Goal: Task Accomplishment & Management: Complete application form

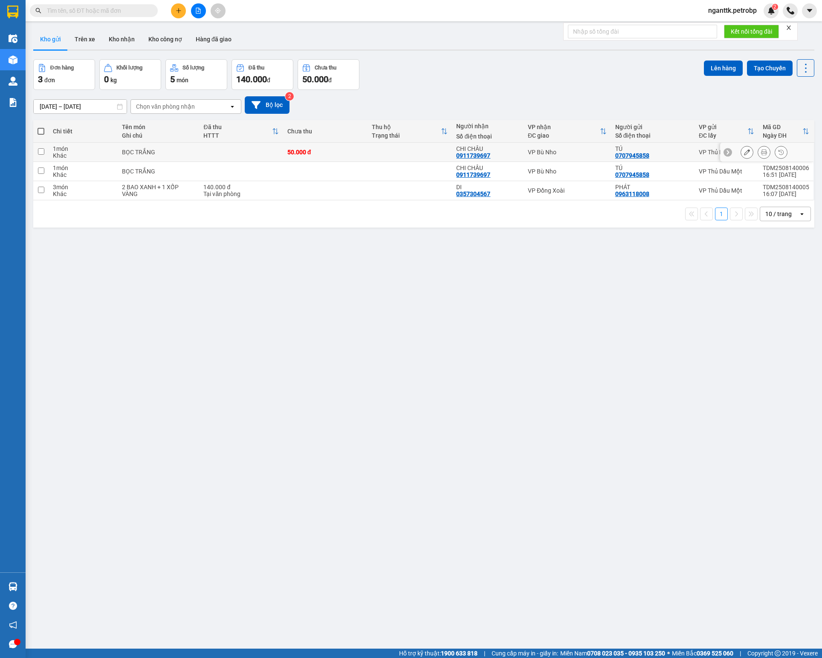
click at [171, 154] on div "BỌC TRẮNG" at bounding box center [158, 152] width 73 height 7
checkbox input "true"
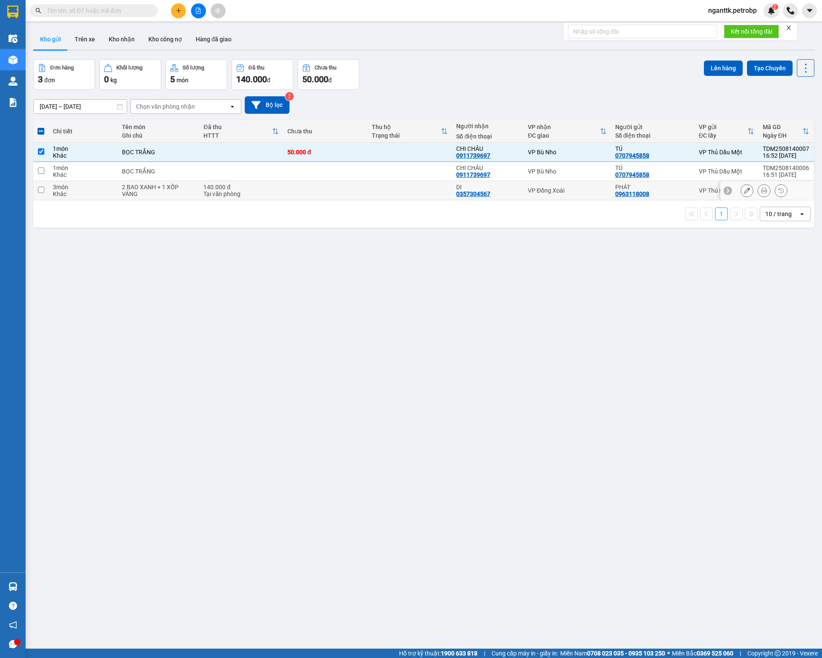
click at [173, 195] on div "2 BAO XANH + 1 XỐP VÀNG" at bounding box center [158, 191] width 73 height 14
checkbox input "true"
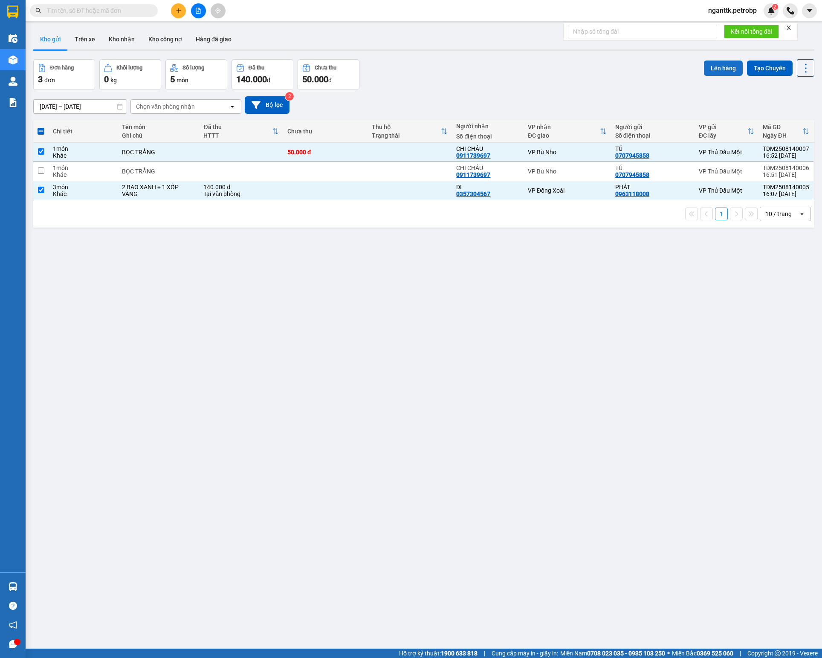
click at [703, 66] on button "Lên hàng" at bounding box center [722, 68] width 39 height 15
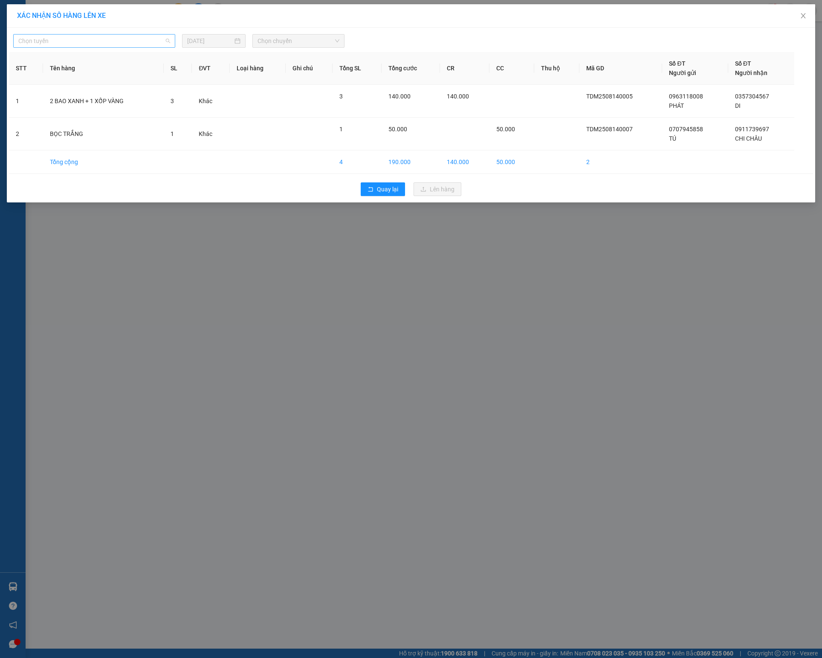
click at [91, 43] on span "Chọn tuyến" at bounding box center [94, 41] width 152 height 13
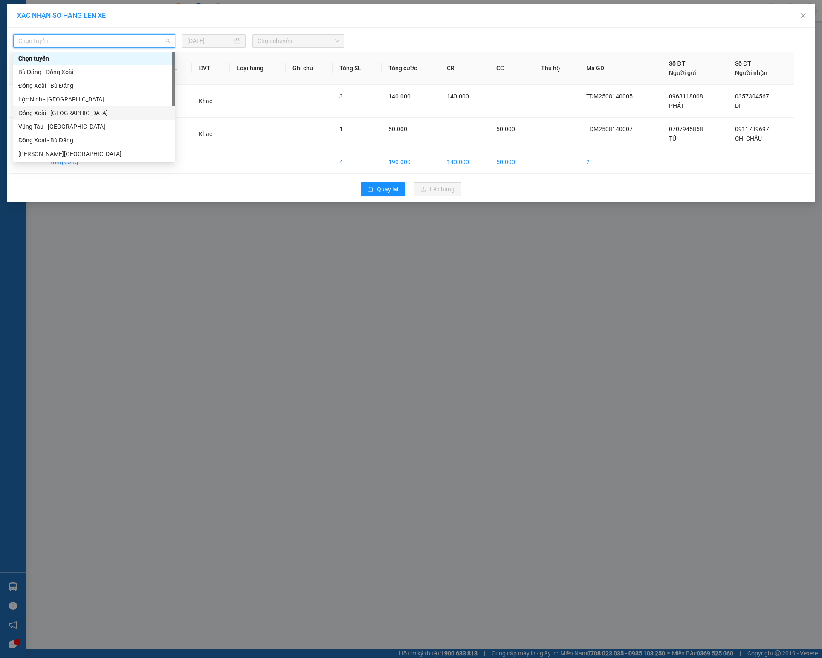
scroll to position [85, 0]
click at [98, 122] on div "Hồ Chí Minh - Phước Long" at bounding box center [94, 122] width 152 height 9
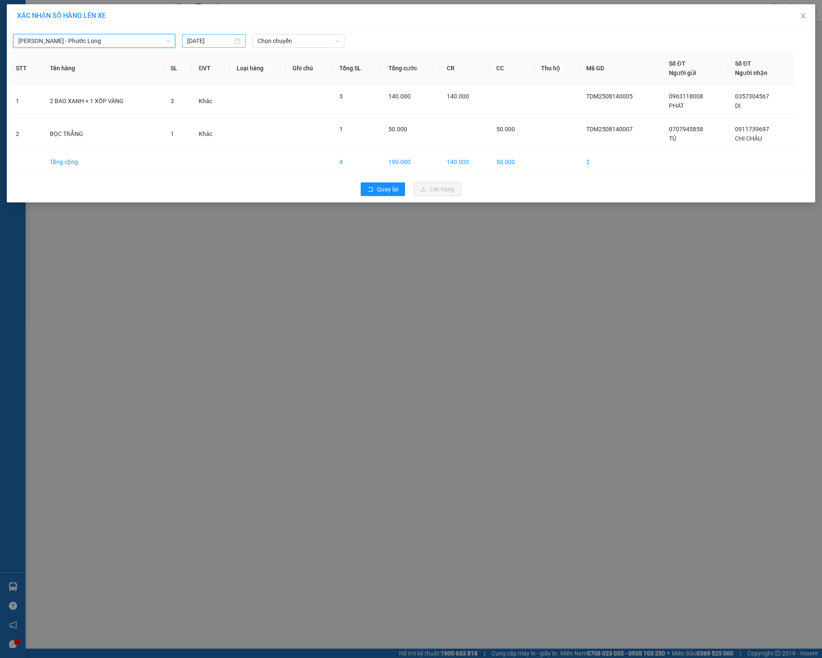
click at [217, 47] on div "[DATE]" at bounding box center [213, 41] width 63 height 14
click at [251, 119] on div "14" at bounding box center [256, 117] width 10 height 10
type input "14/08/2025"
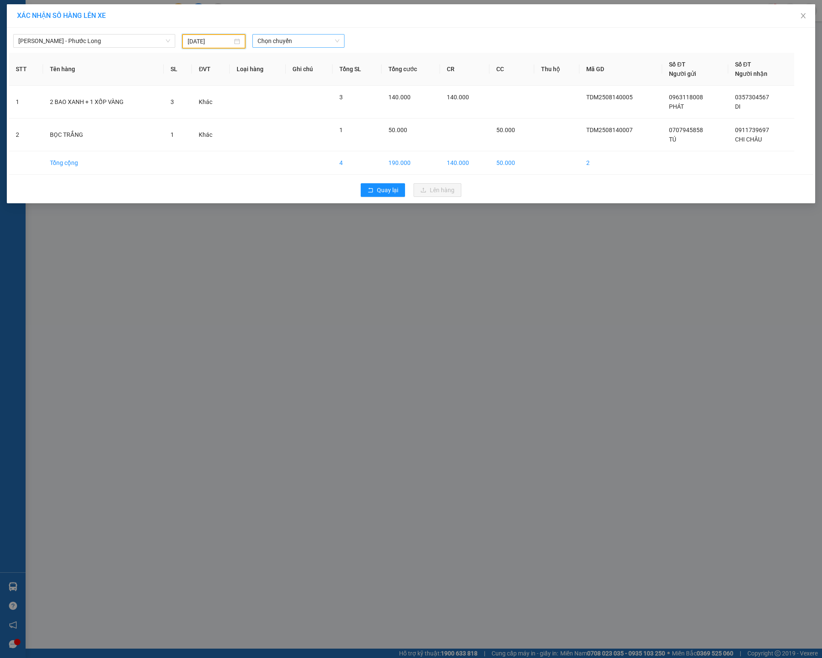
click at [280, 38] on span "Chọn chuyến" at bounding box center [297, 41] width 81 height 13
click at [308, 129] on div "21:02 (TC) - 93H-020.96" at bounding box center [290, 126] width 66 height 9
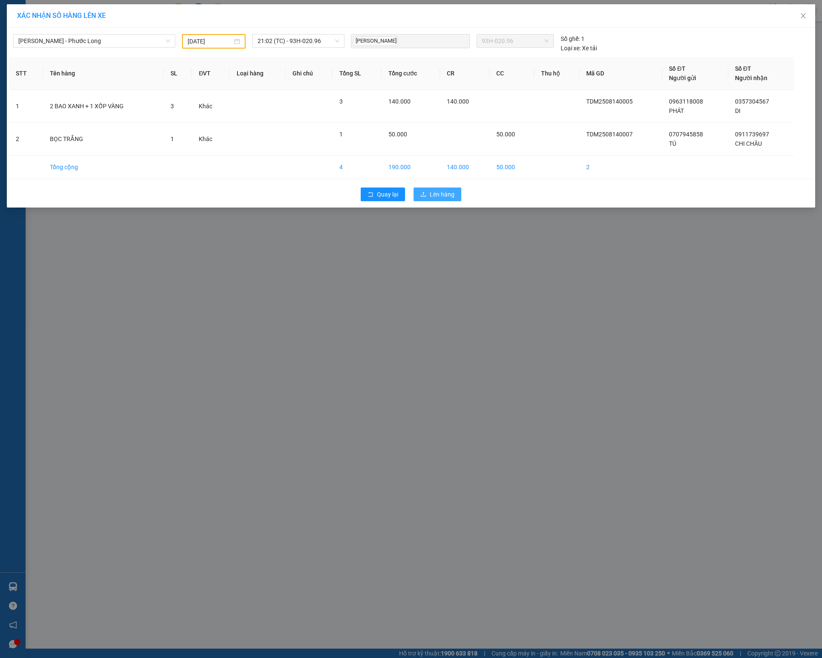
click at [446, 191] on button "Lên hàng" at bounding box center [437, 194] width 48 height 14
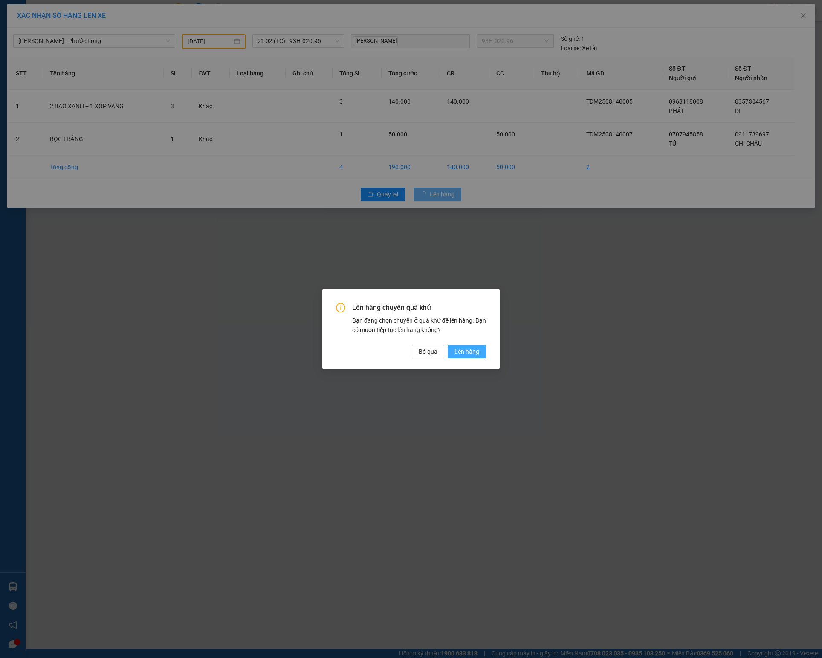
click at [462, 348] on span "Lên hàng" at bounding box center [466, 351] width 25 height 9
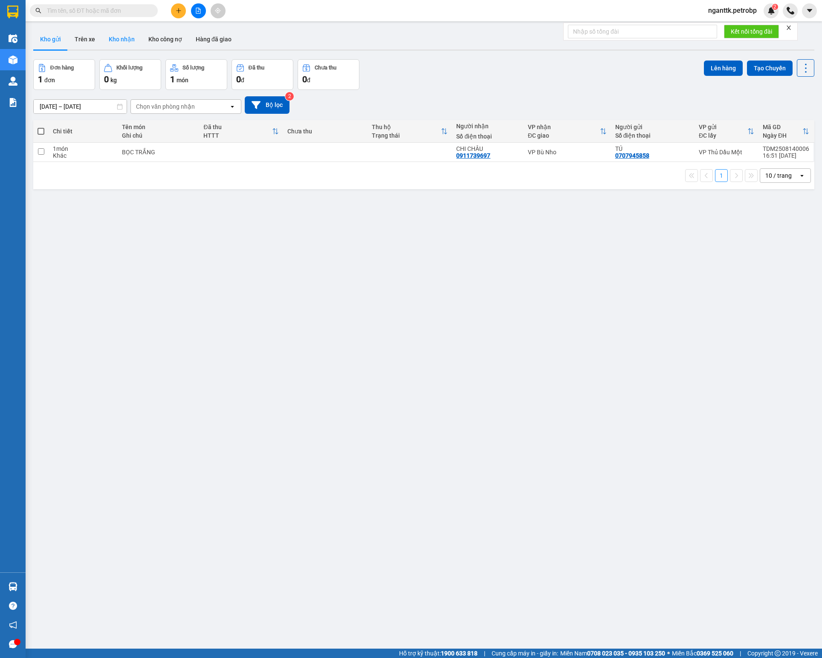
click at [113, 42] on button "Kho nhận" at bounding box center [122, 39] width 40 height 20
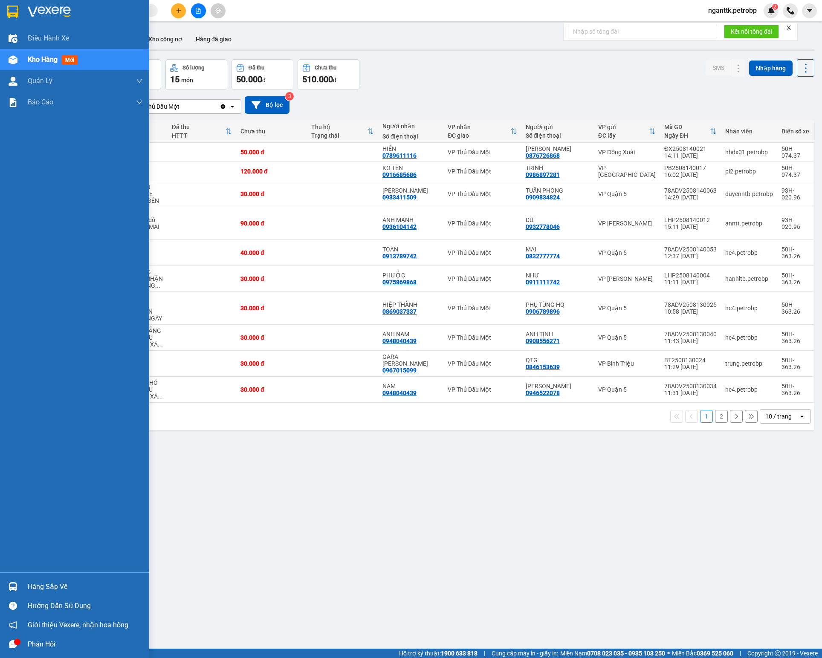
click at [24, 585] on div "Hàng sắp về" at bounding box center [74, 586] width 149 height 19
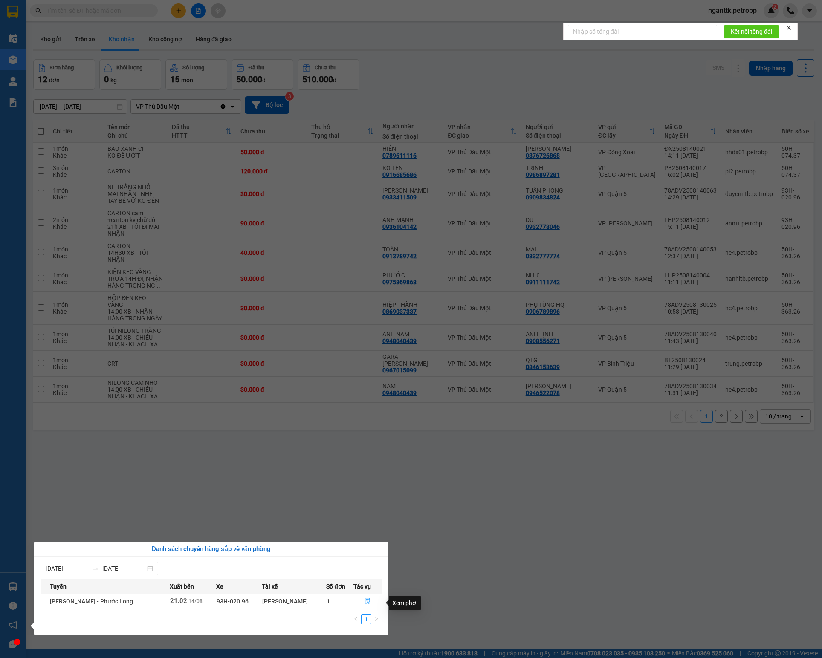
click at [365, 602] on icon "file-done" at bounding box center [367, 601] width 5 height 6
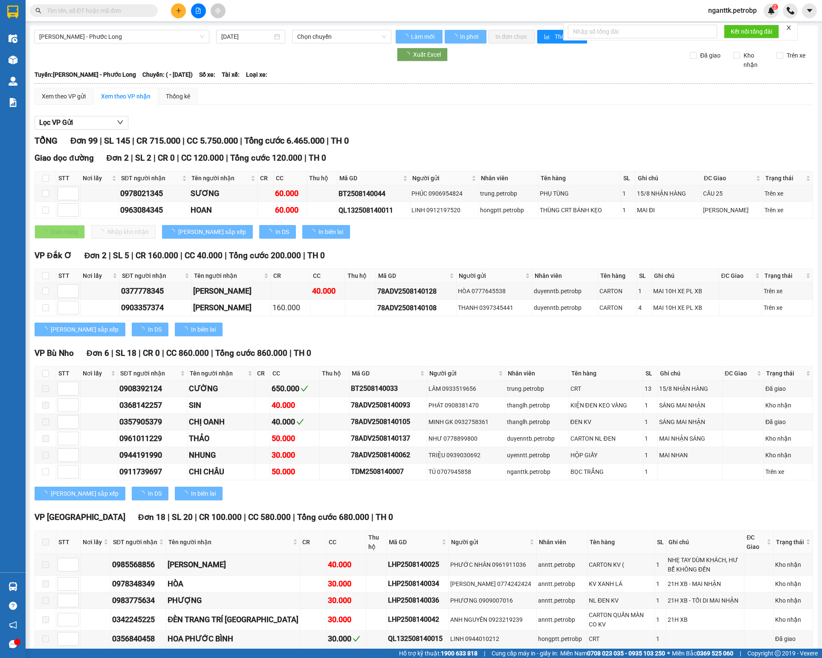
type input "14/08/2025"
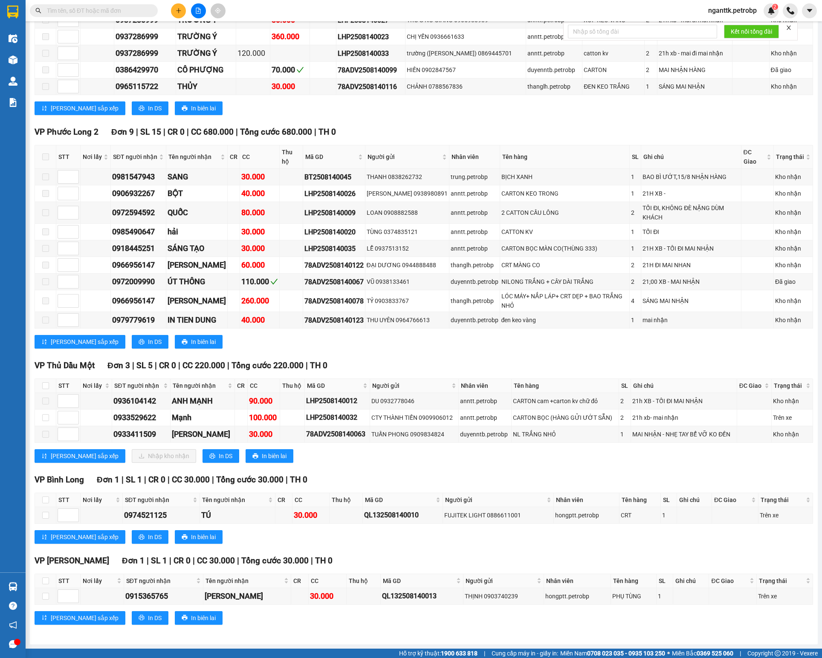
scroll to position [2221, 0]
click at [47, 414] on input "checkbox" at bounding box center [45, 417] width 7 height 7
checkbox input "true"
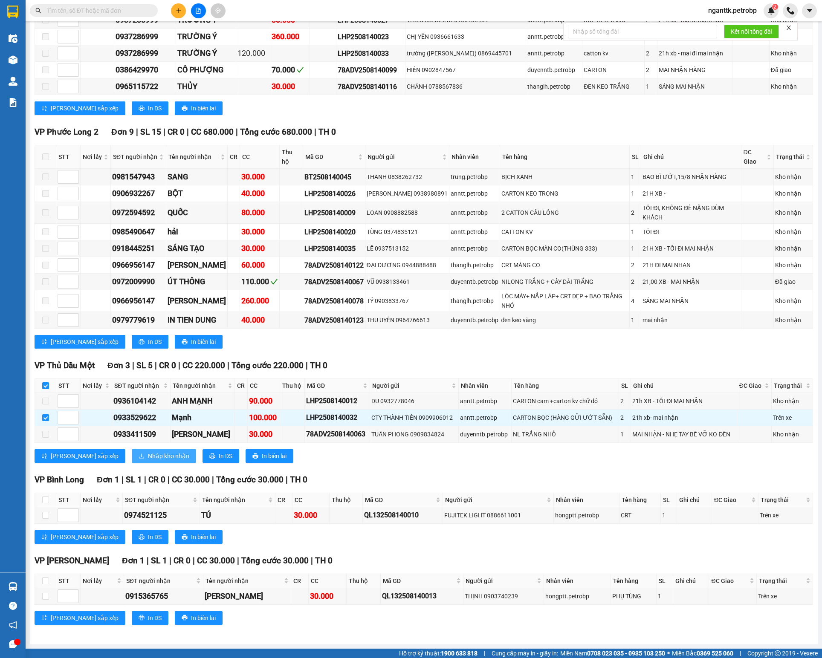
click at [148, 453] on span "Nhập kho nhận" at bounding box center [168, 455] width 41 height 9
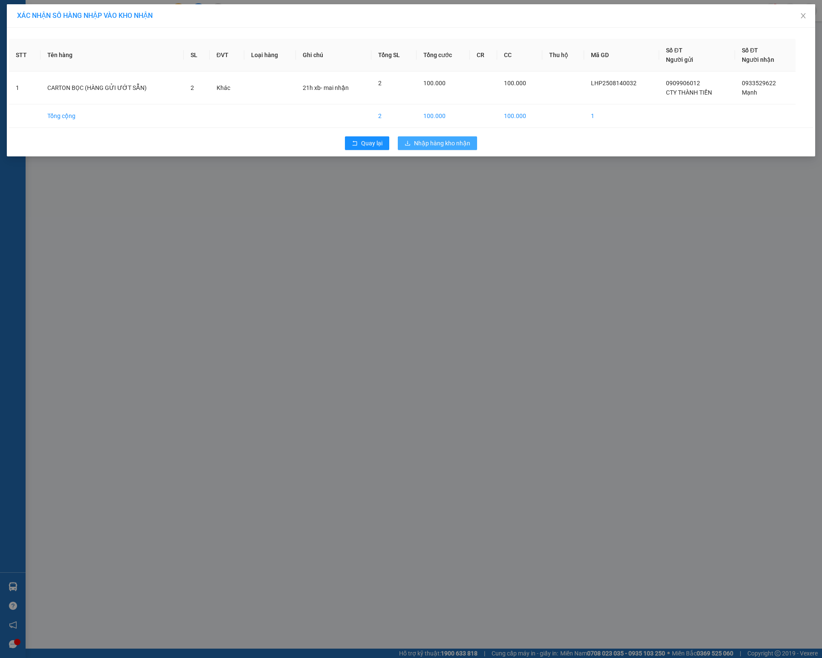
click at [444, 139] on button "Nhập hàng kho nhận" at bounding box center [437, 143] width 79 height 14
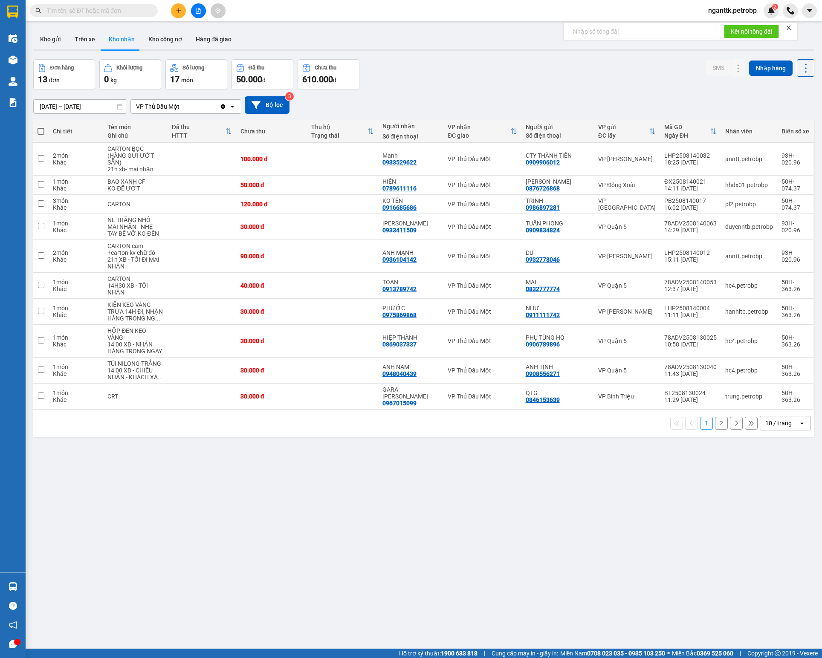
click at [185, 5] on div at bounding box center [198, 10] width 64 height 15
click at [182, 7] on button at bounding box center [178, 10] width 15 height 15
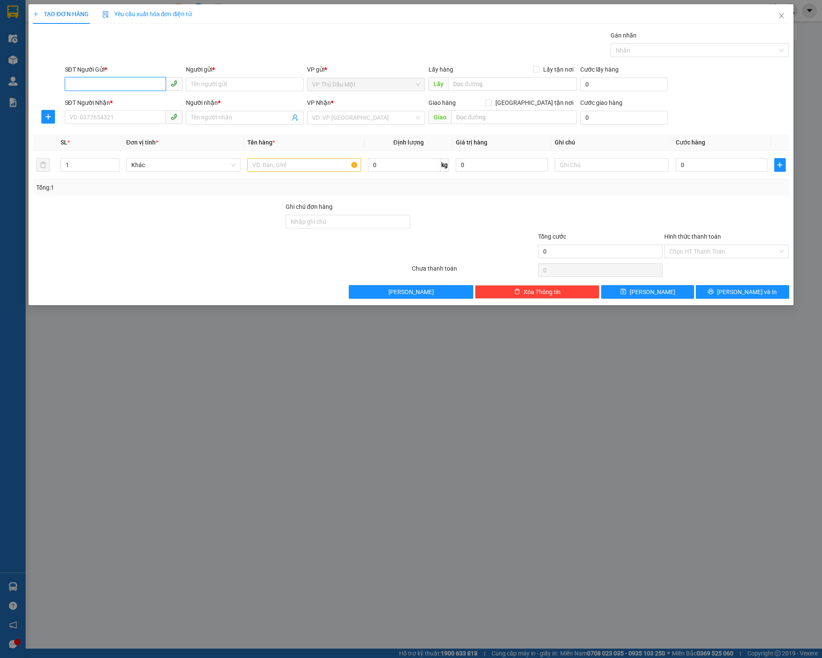
click at [105, 83] on input "SĐT Người Gửi *" at bounding box center [115, 84] width 101 height 14
click at [49, 124] on button "button" at bounding box center [48, 117] width 14 height 14
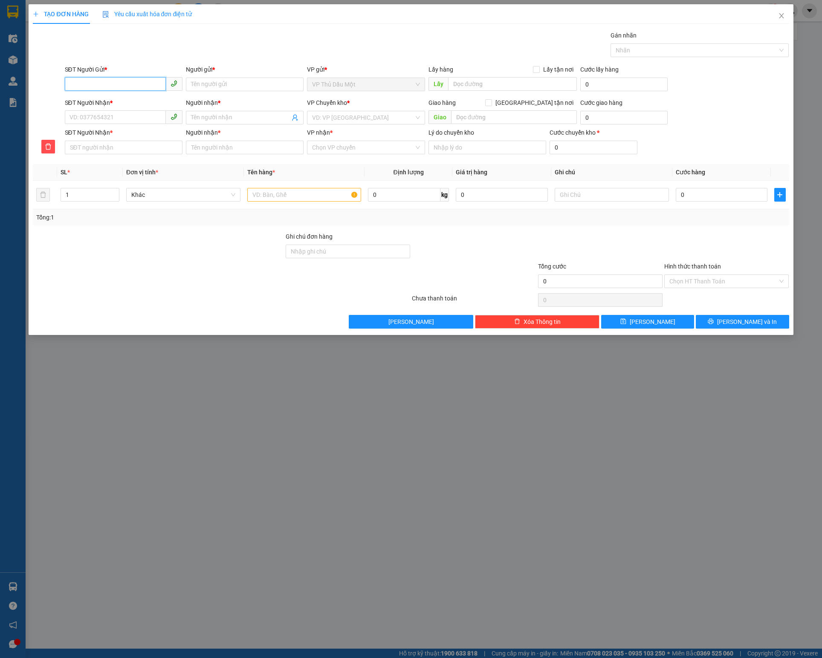
click at [118, 83] on input "SĐT Người Gửi *" at bounding box center [115, 84] width 101 height 14
click at [122, 105] on div "0908431300 - BÌNH" at bounding box center [123, 102] width 107 height 9
type input "0908431300"
type input "BÌNH"
type input "0918047113"
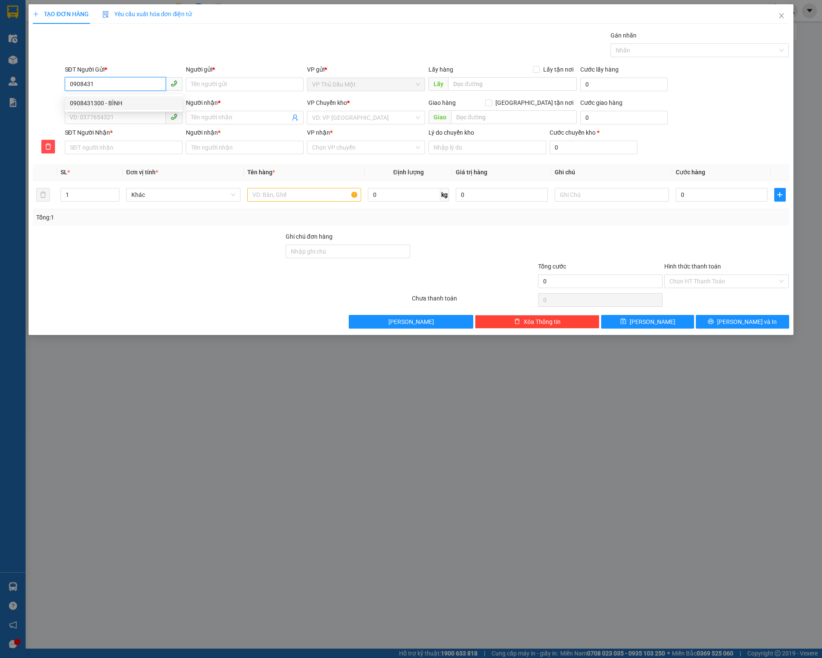
type input "THANH"
type input "0918047113"
type input "THANH"
type input "40.000"
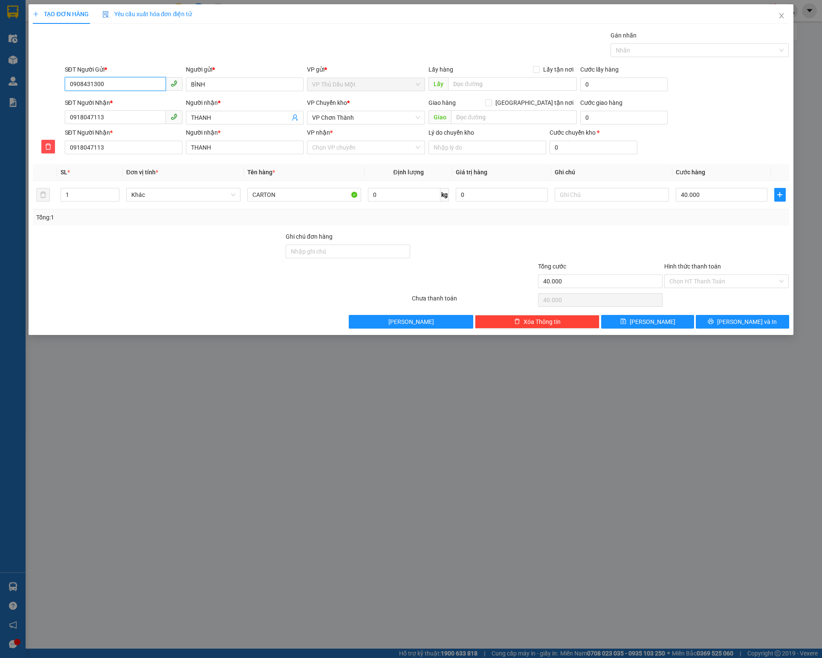
type input "0908431300"
click at [119, 128] on div "SĐT Người Nhận * 0918047113" at bounding box center [124, 113] width 118 height 30
click at [124, 118] on input "0918047113" at bounding box center [115, 117] width 101 height 14
click at [120, 154] on div "0826859279 - hân" at bounding box center [123, 150] width 107 height 9
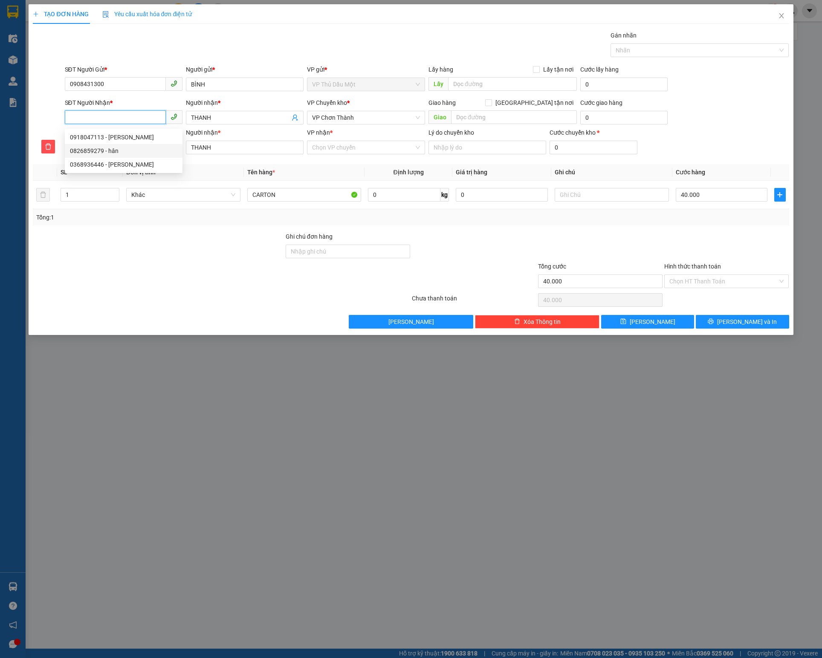
type input "0826859279"
type input "hân"
type input "0826859279"
type input "hân"
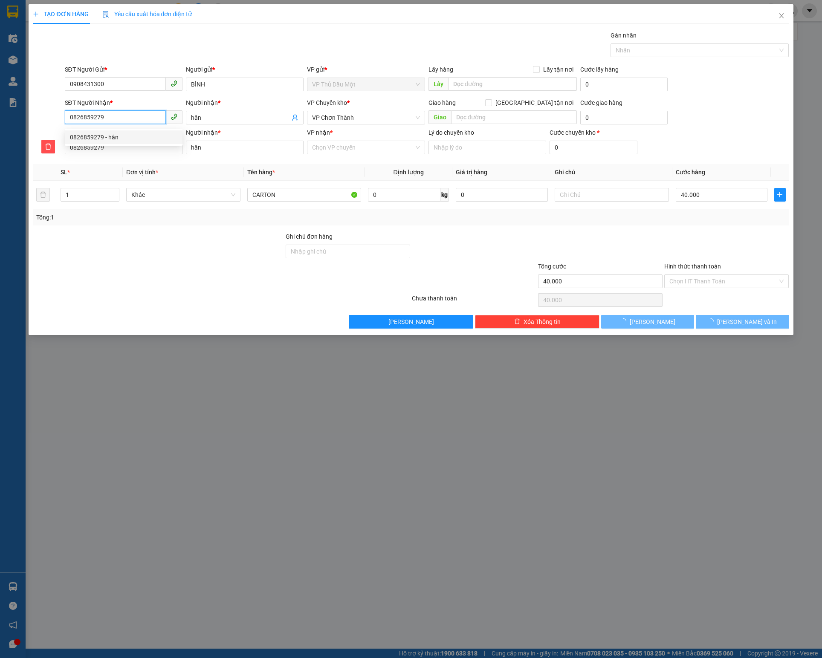
type input "30.000"
click at [354, 118] on span "VP Chơn Thành" at bounding box center [365, 117] width 107 height 13
type input "0826859279"
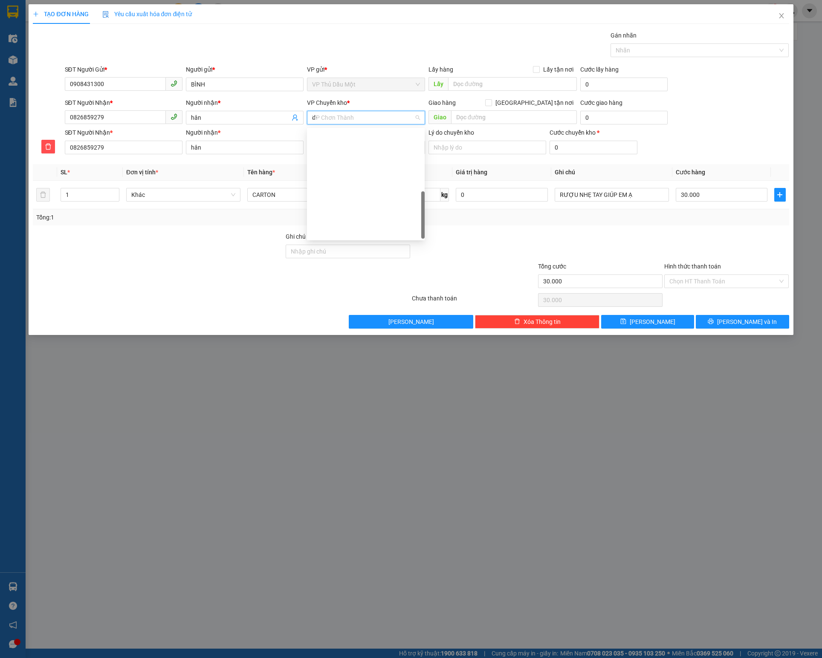
type input "d"
type input "đ"
click at [321, 235] on div "VP Đồng Xoài" at bounding box center [365, 231] width 107 height 9
click at [353, 153] on input "VP nhận *" at bounding box center [362, 147] width 101 height 13
type input "chơn"
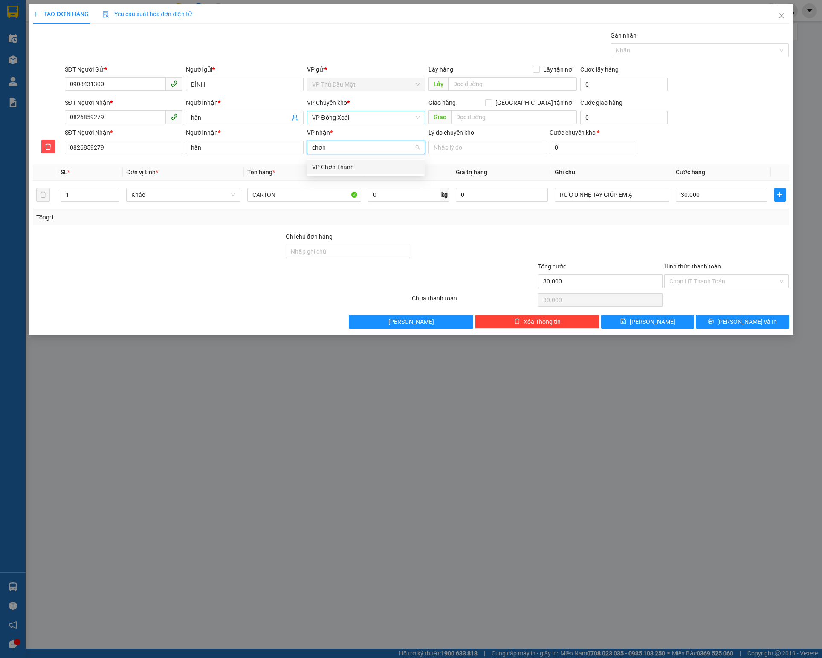
click at [350, 164] on div "VP Chơn Thành" at bounding box center [365, 166] width 107 height 9
click at [53, 112] on div at bounding box center [48, 113] width 32 height 30
click at [48, 153] on button "button" at bounding box center [48, 147] width 14 height 14
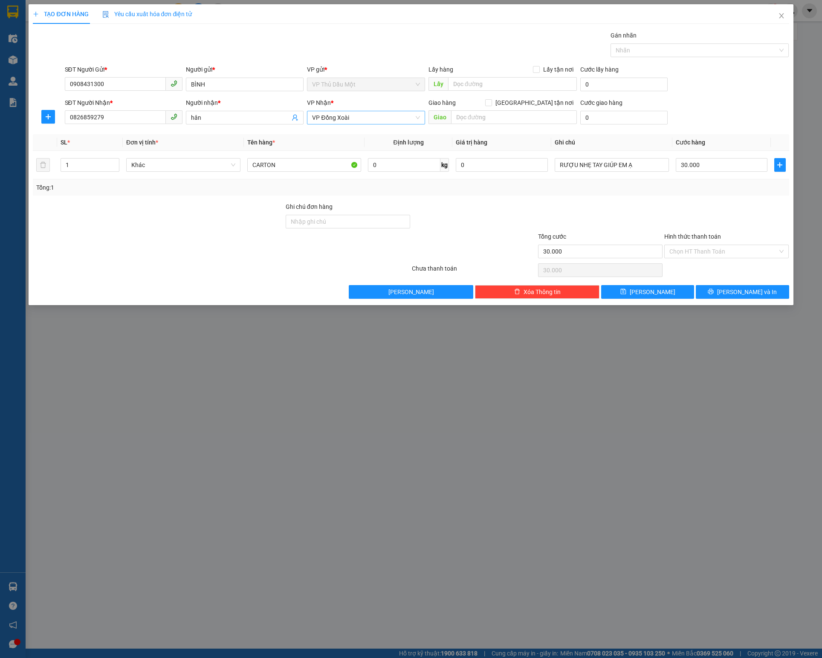
click at [342, 123] on span "VP Đồng Xoài" at bounding box center [365, 117] width 107 height 13
type input "d"
type input "đ"
type input "chơn"
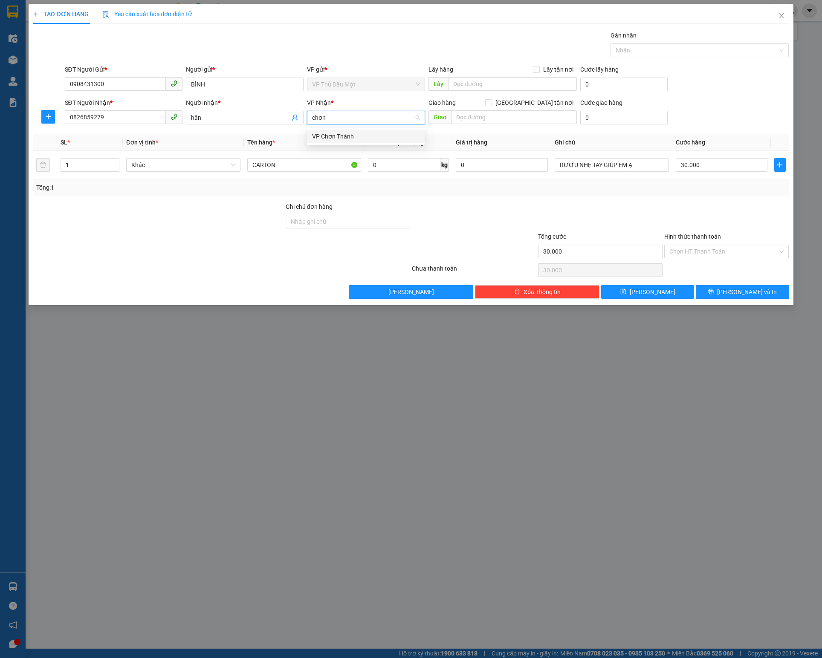
click at [357, 134] on div "VP Chơn Thành" at bounding box center [365, 136] width 107 height 9
click at [47, 124] on button "button" at bounding box center [48, 117] width 14 height 14
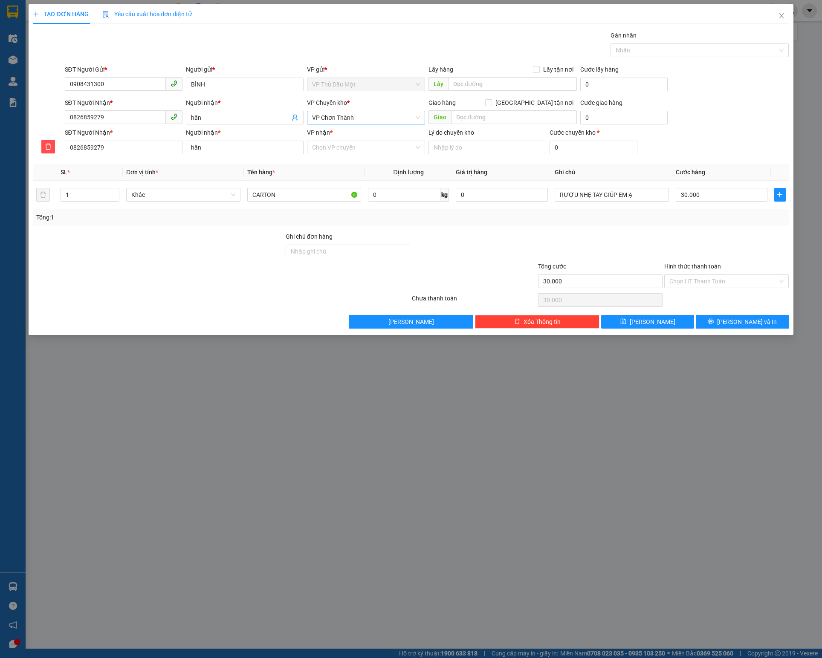
click at [343, 124] on input "search" at bounding box center [362, 117] width 101 height 13
type input "d"
type input "đ"
click at [342, 234] on div "VP Đồng Xoài" at bounding box center [365, 231] width 107 height 9
click at [341, 151] on input "VP nhận *" at bounding box center [362, 147] width 101 height 13
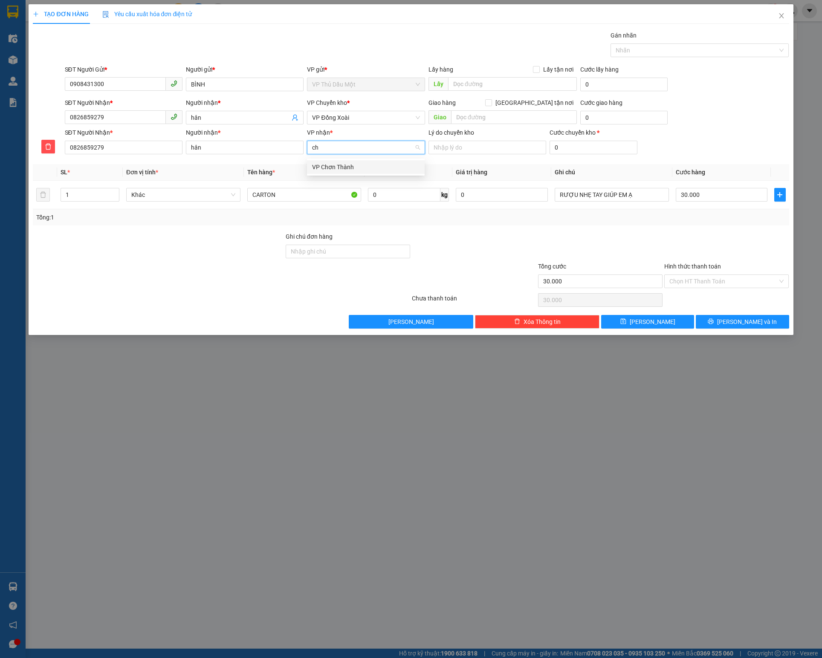
type input "cho"
click at [331, 168] on div "VP Chơn Thành" at bounding box center [365, 166] width 107 height 9
click at [632, 199] on input "RƯỢU NHẸ TAY GIÚP EM Ạ" at bounding box center [611, 195] width 114 height 14
type input "RƯỢU NHẸ TAY GIÚP"
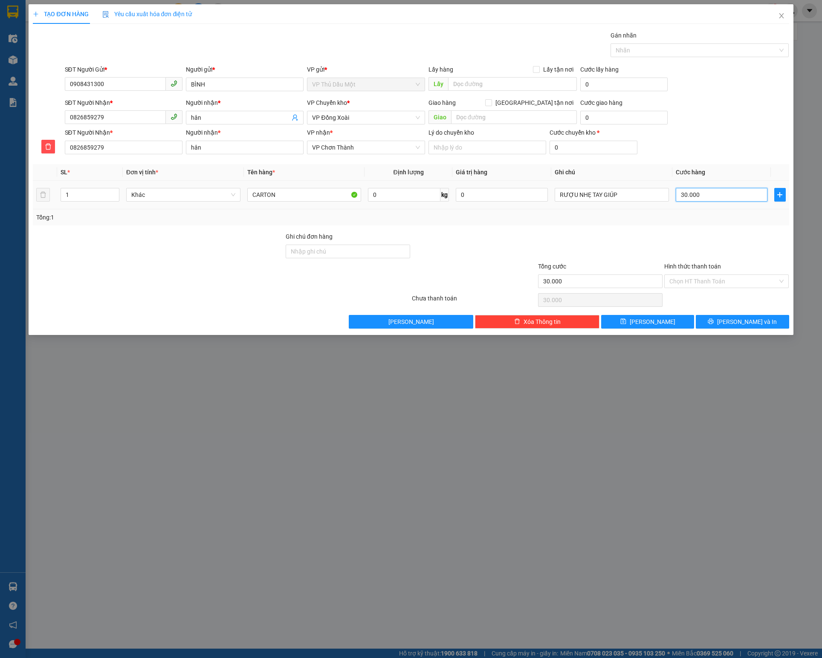
click at [704, 201] on input "30.000" at bounding box center [721, 195] width 92 height 14
type input "4"
type input "40"
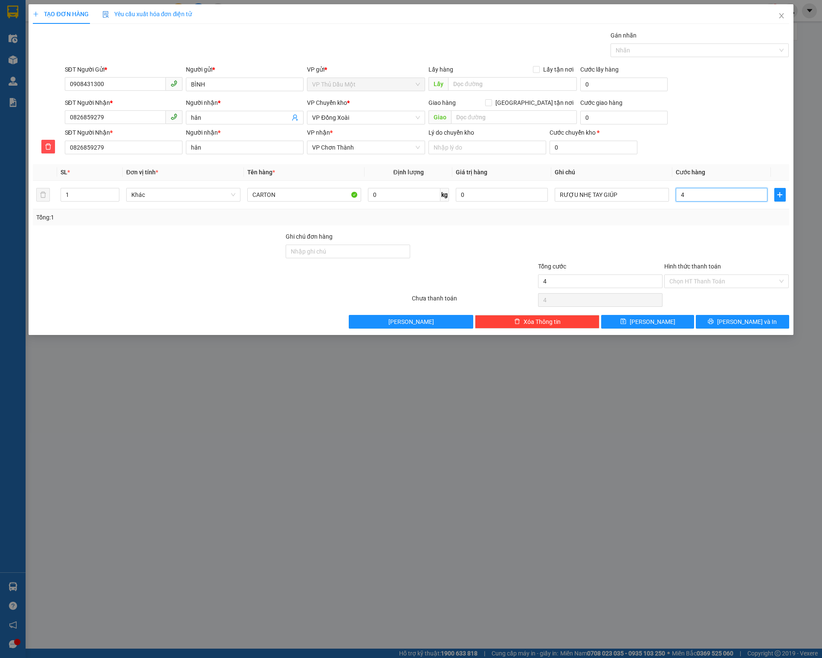
type input "40"
type input "40.000"
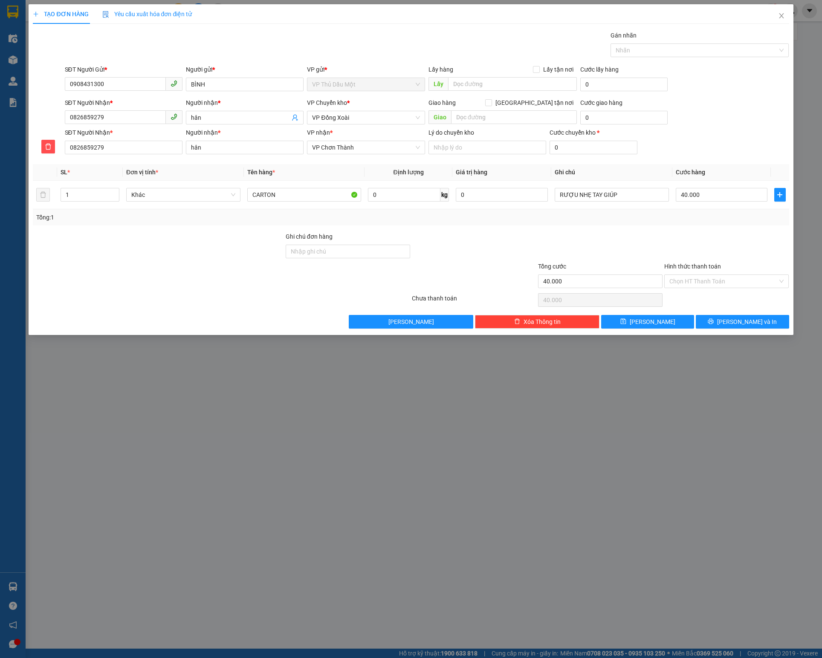
click at [579, 221] on div "Tổng: 1" at bounding box center [410, 217] width 749 height 9
click at [731, 280] on input "Hình thức thanh toán" at bounding box center [723, 281] width 108 height 13
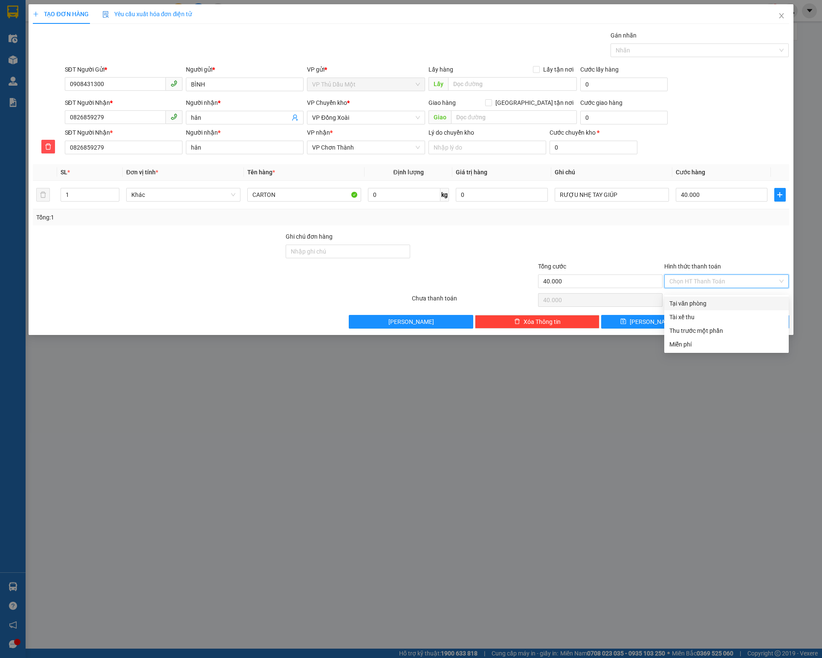
click at [687, 302] on div "Tại văn phòng" at bounding box center [726, 303] width 114 height 9
type input "0"
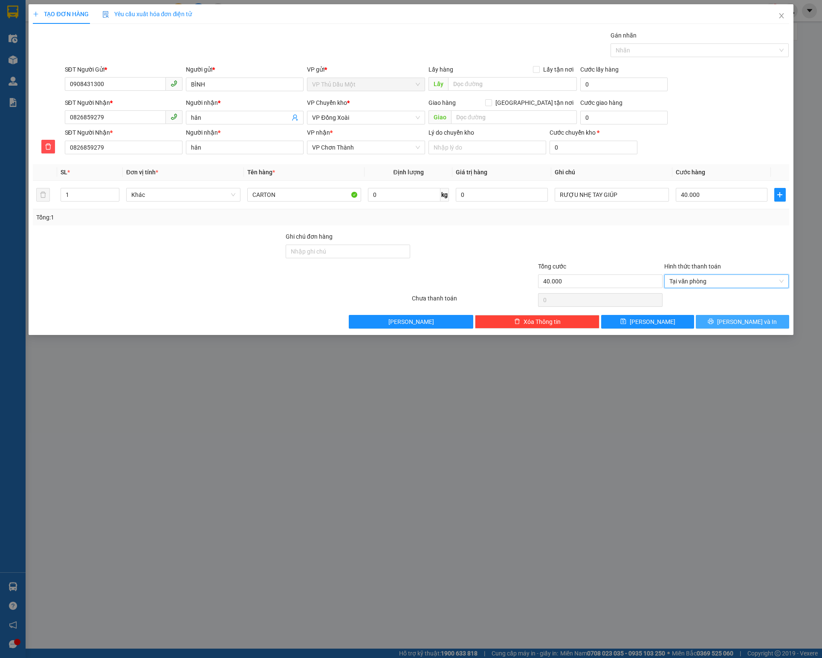
click at [736, 325] on span "[PERSON_NAME] và In" at bounding box center [747, 321] width 60 height 9
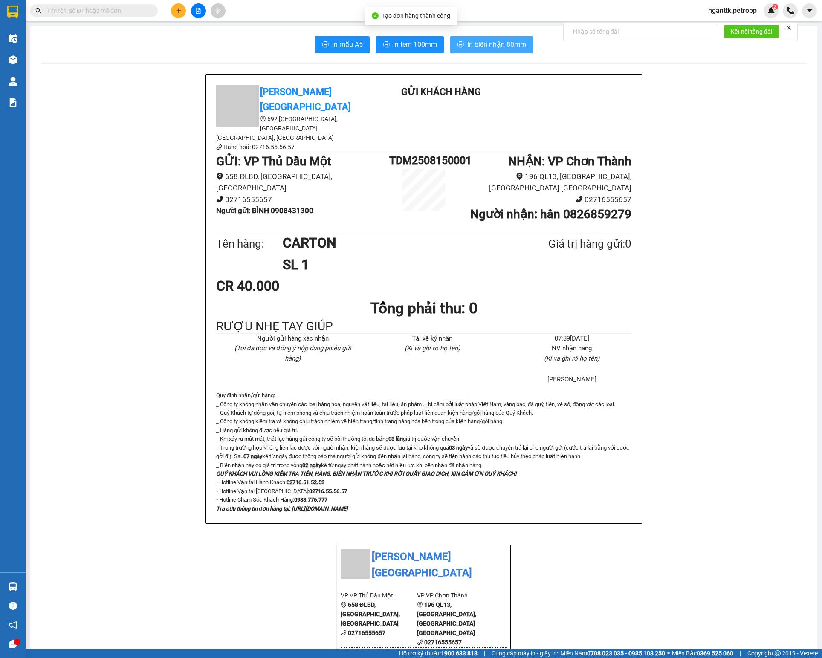
click at [499, 46] on span "In biên nhận 80mm" at bounding box center [496, 44] width 59 height 11
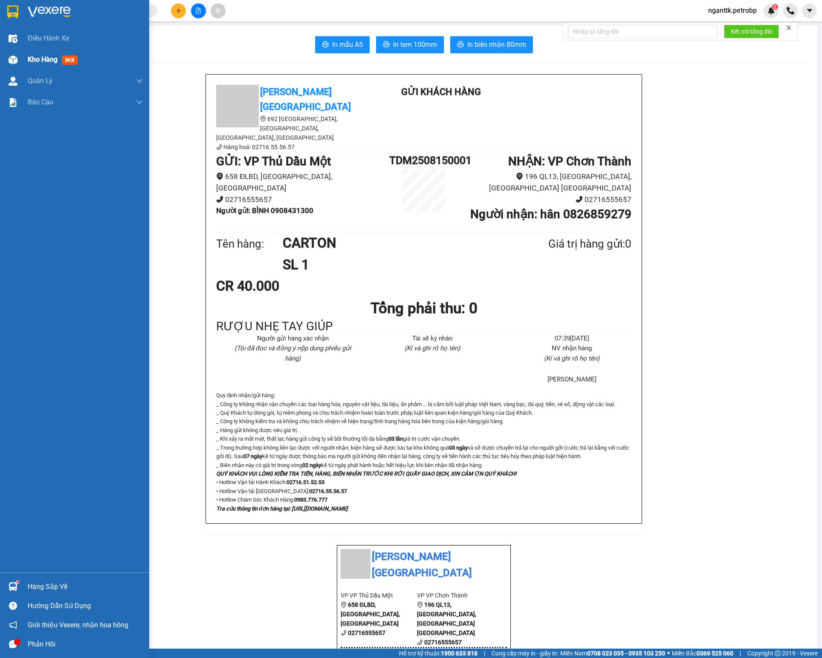
click at [55, 60] on span "Kho hàng" at bounding box center [43, 59] width 30 height 8
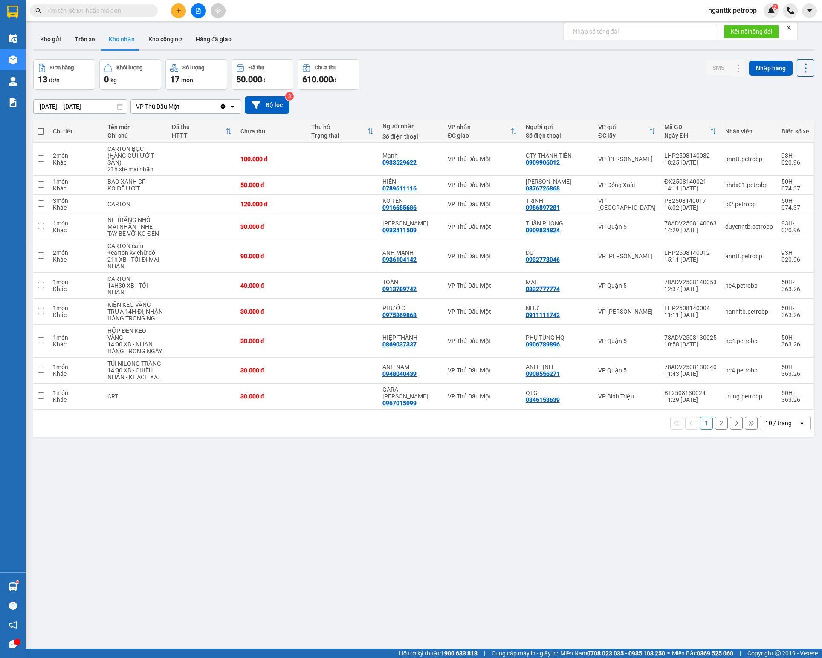
click at [117, 43] on button "Kho nhận" at bounding box center [122, 39] width 40 height 20
click at [389, 164] on div "0933529622" at bounding box center [399, 162] width 34 height 7
copy div "0933529622"
click at [405, 189] on div "0789611116" at bounding box center [399, 188] width 34 height 7
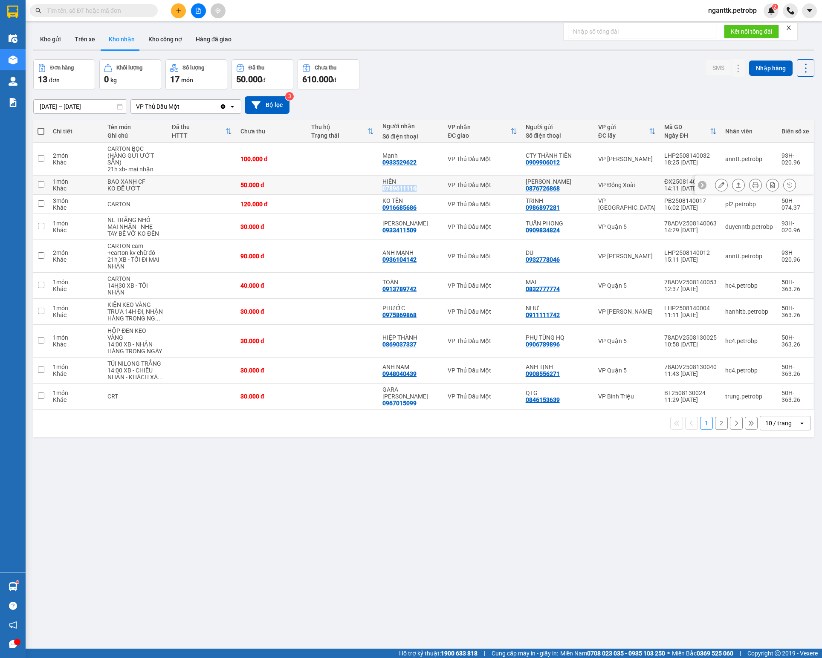
click at [405, 189] on div "0789611116" at bounding box center [399, 188] width 34 height 7
copy div "0789611116"
click at [400, 210] on div "0916685686" at bounding box center [399, 207] width 34 height 7
copy div "0916685686"
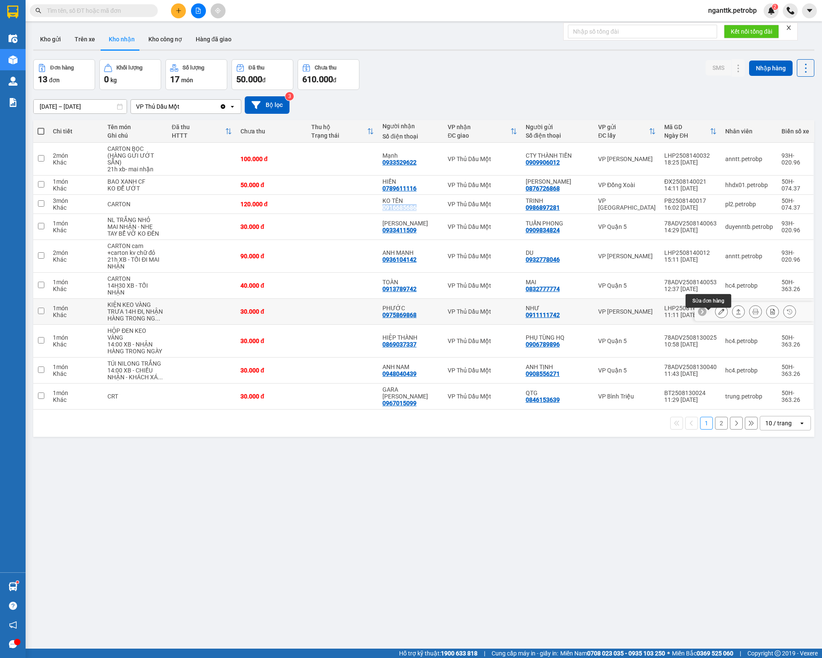
click at [718, 314] on icon at bounding box center [721, 311] width 6 height 6
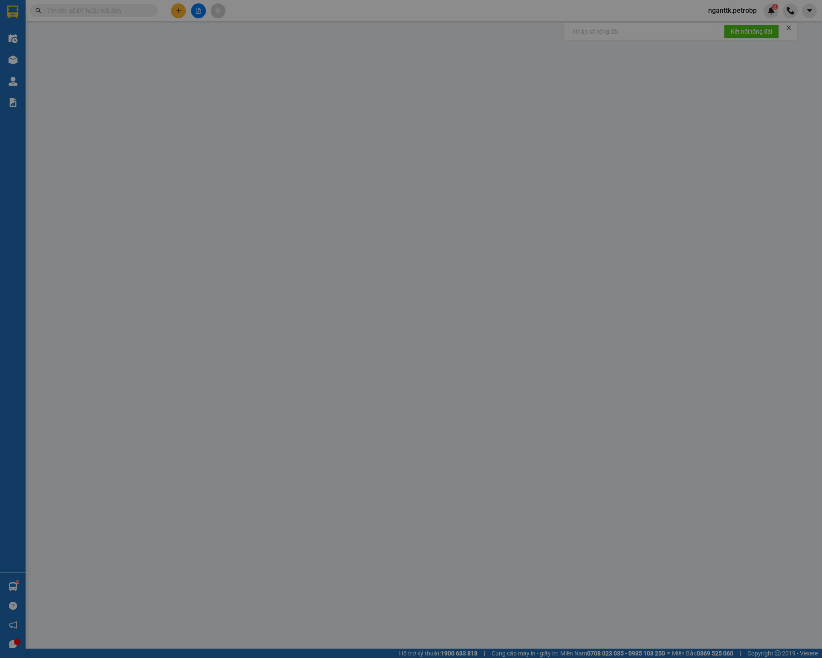
type input "0911111742"
type input "NHƯ"
type input "0975869868"
type input "PHƯỚC"
type input "30.000"
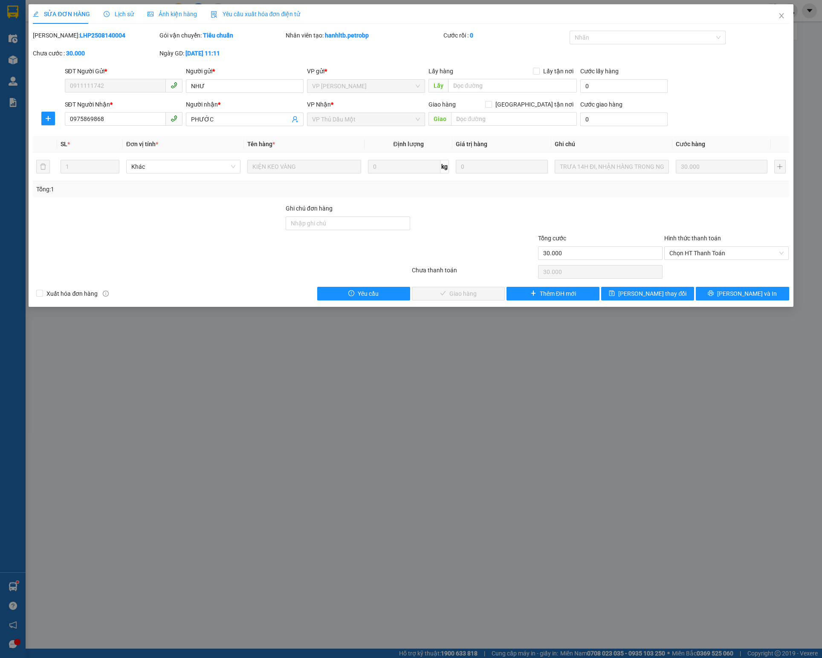
click at [85, 38] on b "LHP2508140004" at bounding box center [103, 35] width 46 height 7
copy b "LHP2508140004"
click at [706, 257] on span "Chọn HT Thanh Toán" at bounding box center [726, 253] width 114 height 13
click at [699, 270] on div "Tại văn phòng" at bounding box center [726, 273] width 114 height 9
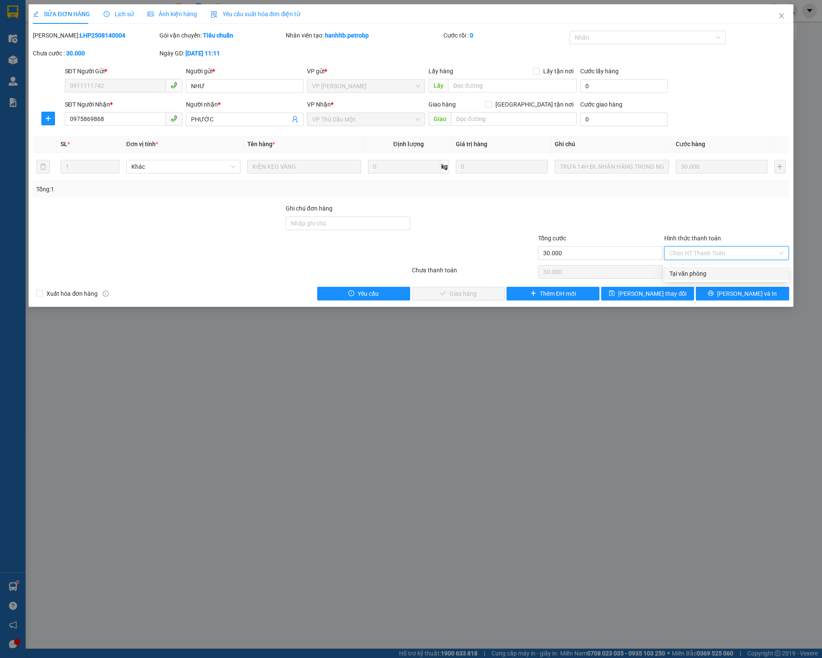
type input "0"
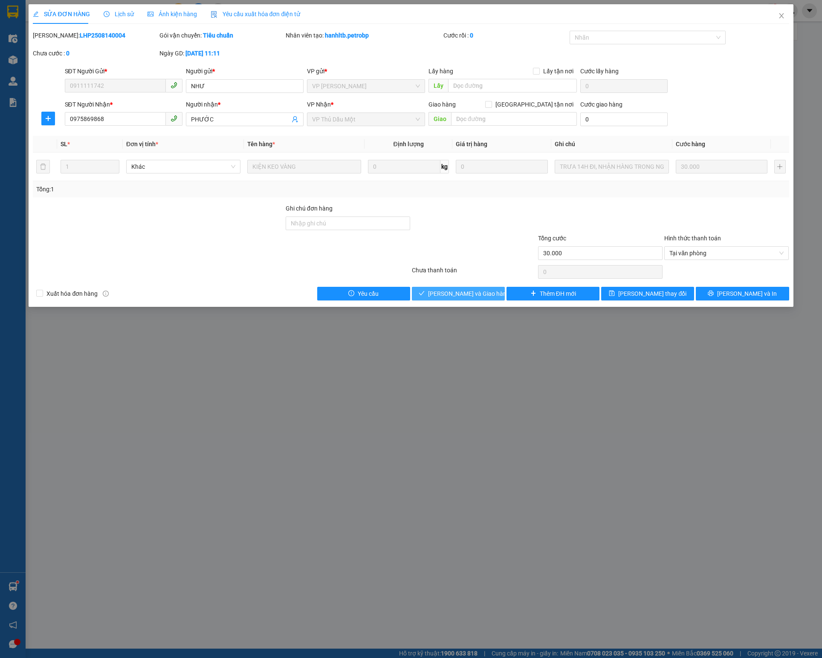
click at [457, 296] on span "Lưu và Giao hàng" at bounding box center [469, 293] width 82 height 9
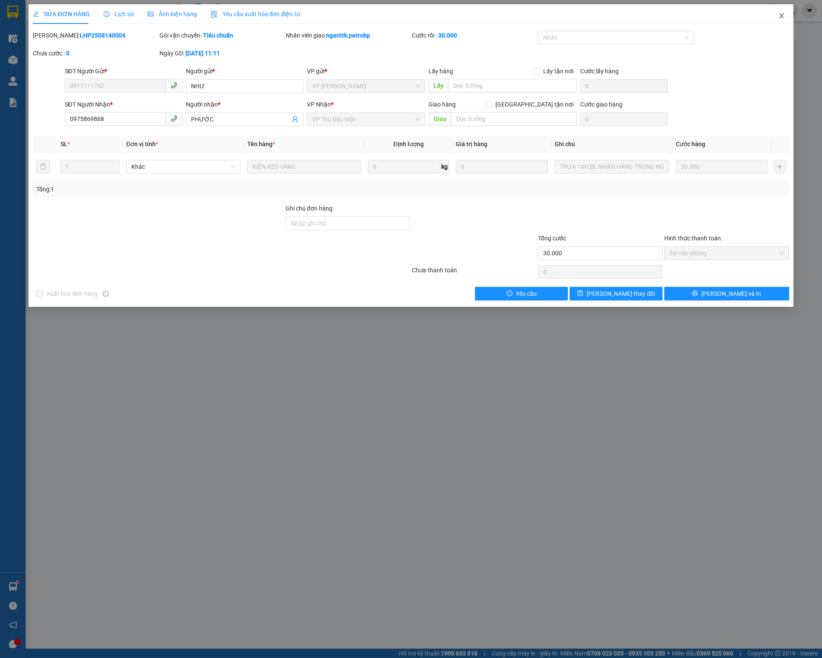
click at [778, 14] on icon "close" at bounding box center [781, 15] width 7 height 7
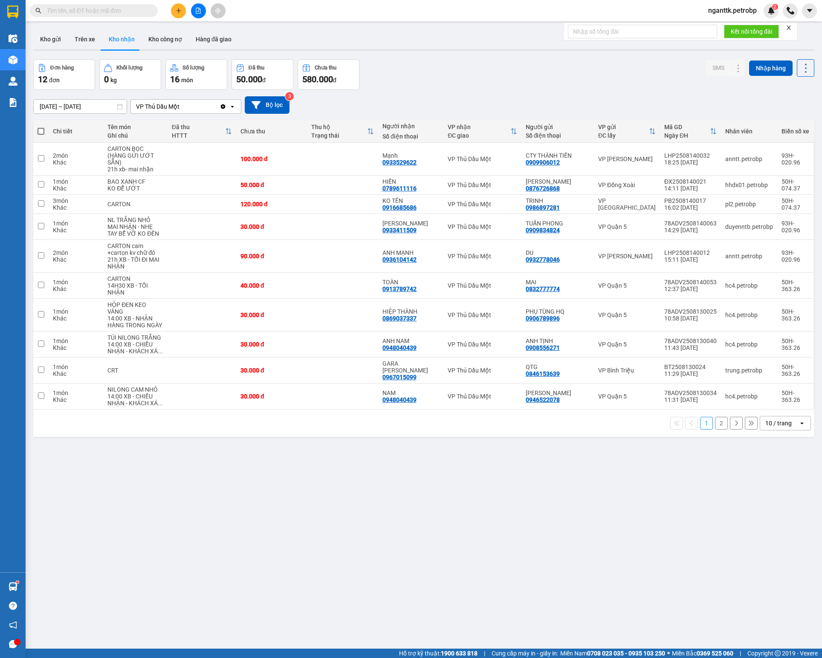
drag, startPoint x: 767, startPoint y: 413, endPoint x: 767, endPoint y: 421, distance: 7.7
click at [767, 419] on div "10 / trang" at bounding box center [778, 423] width 26 height 9
click at [761, 507] on span "100 / trang" at bounding box center [768, 511] width 31 height 9
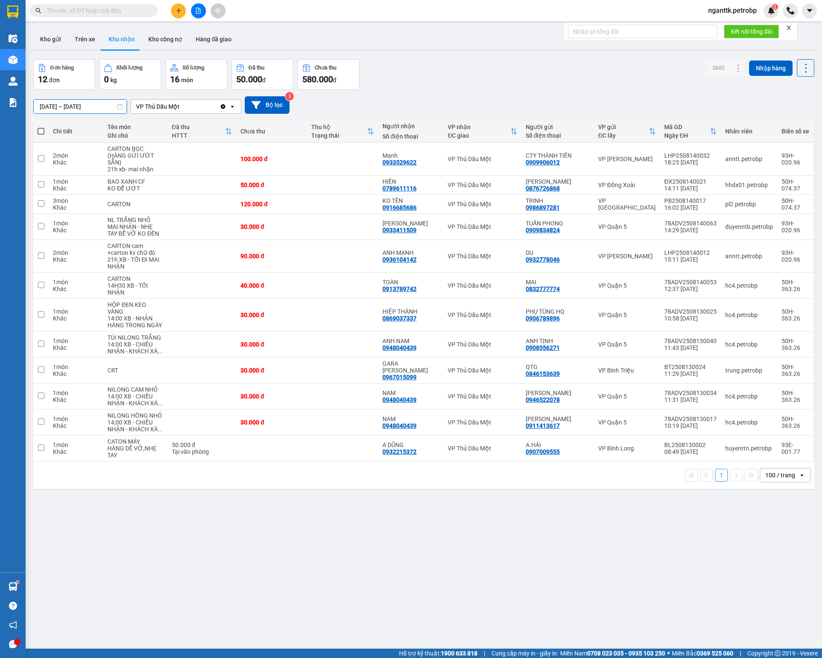
click at [112, 112] on div "ver 1.8.138 Kho gửi Trên xe Kho nhận Kho công nợ Hàng đã giao Đơn hàng 12 đơn K…" at bounding box center [423, 355] width 787 height 658
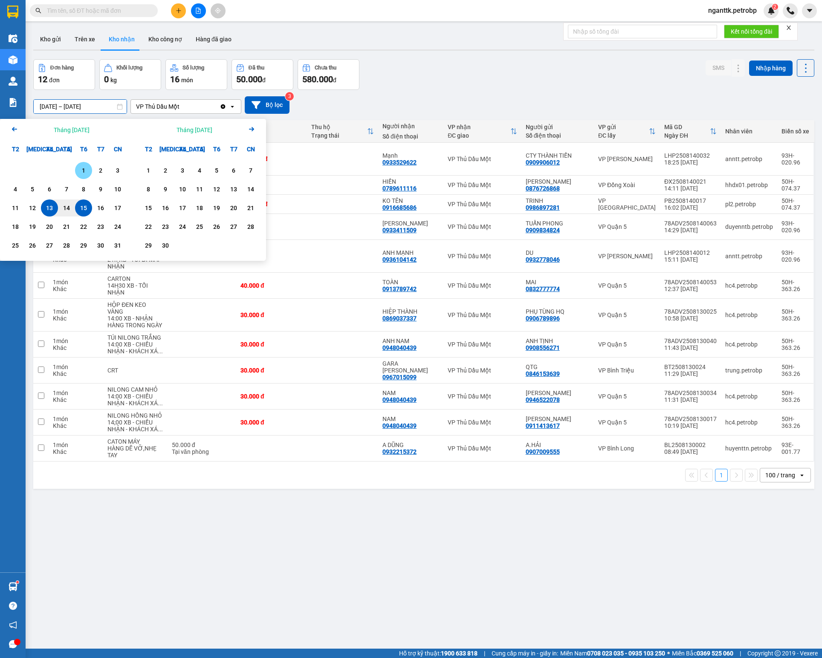
click at [85, 173] on div "1" at bounding box center [84, 170] width 12 height 10
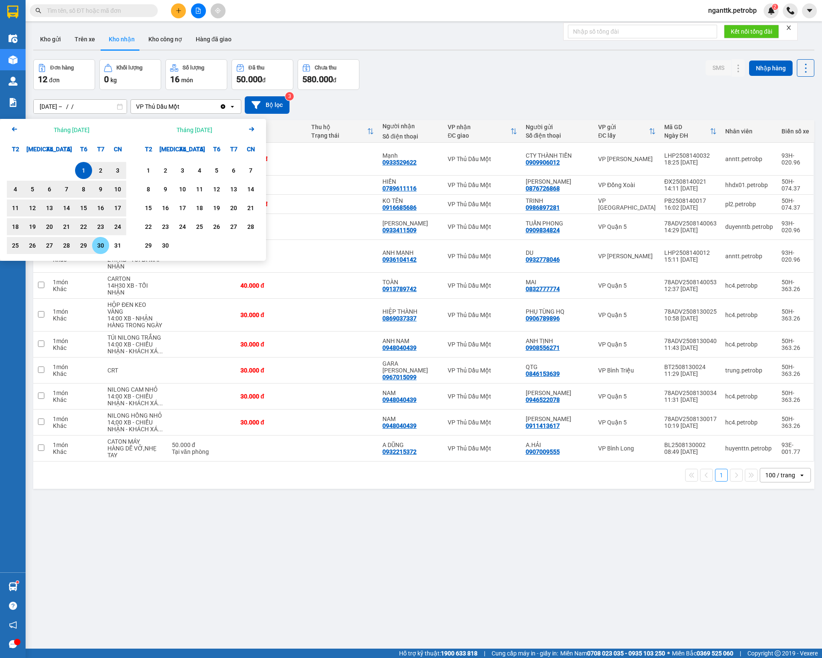
click at [105, 244] on div "30" at bounding box center [101, 245] width 12 height 10
type input "01/08/2025 – 30/08/2025"
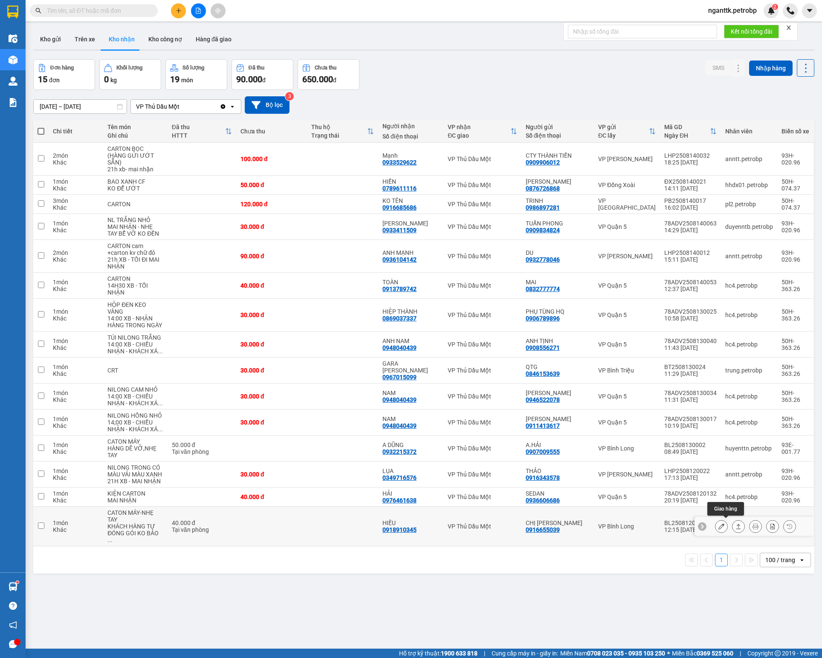
click at [735, 524] on icon at bounding box center [738, 526] width 6 height 6
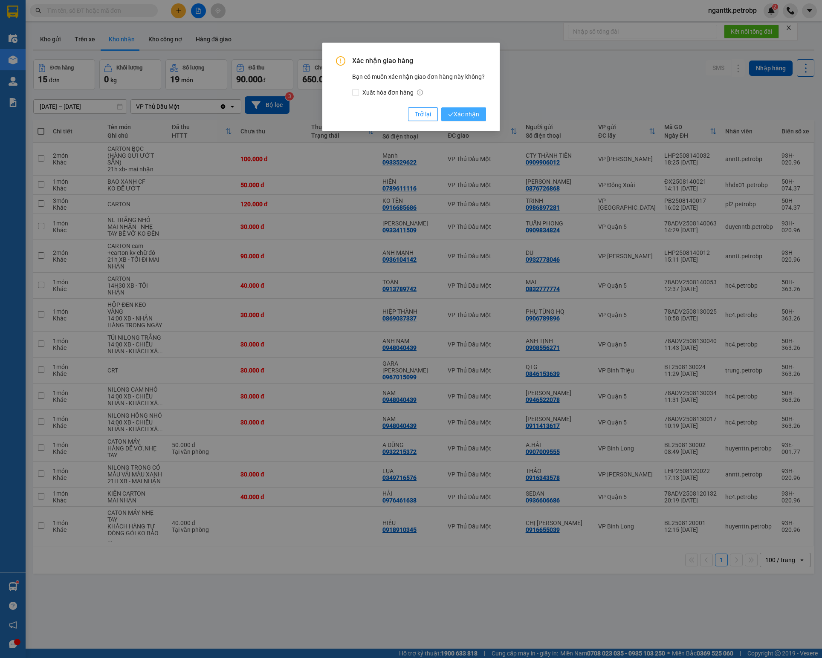
click at [453, 110] on span "Xác nhận" at bounding box center [463, 114] width 31 height 9
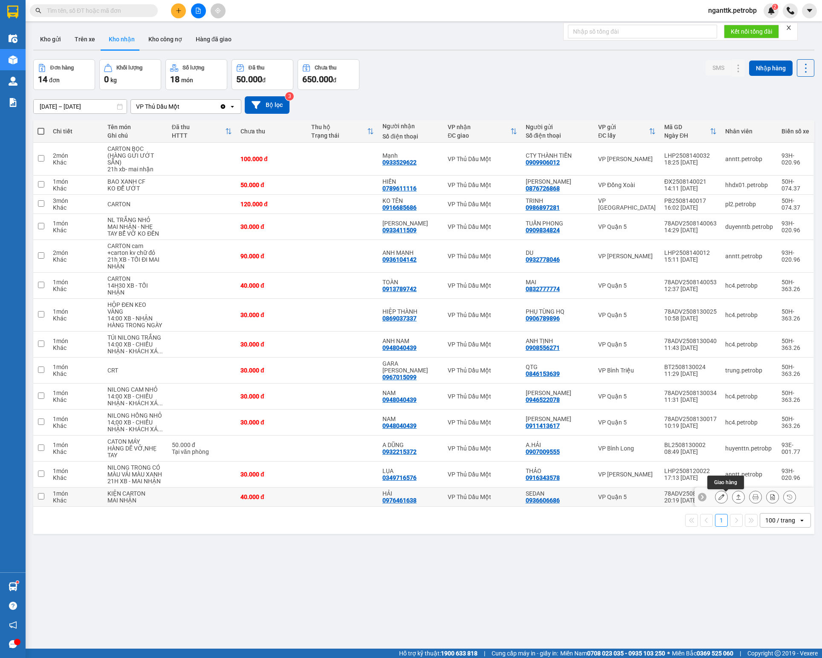
click at [735, 500] on icon at bounding box center [738, 497] width 6 height 6
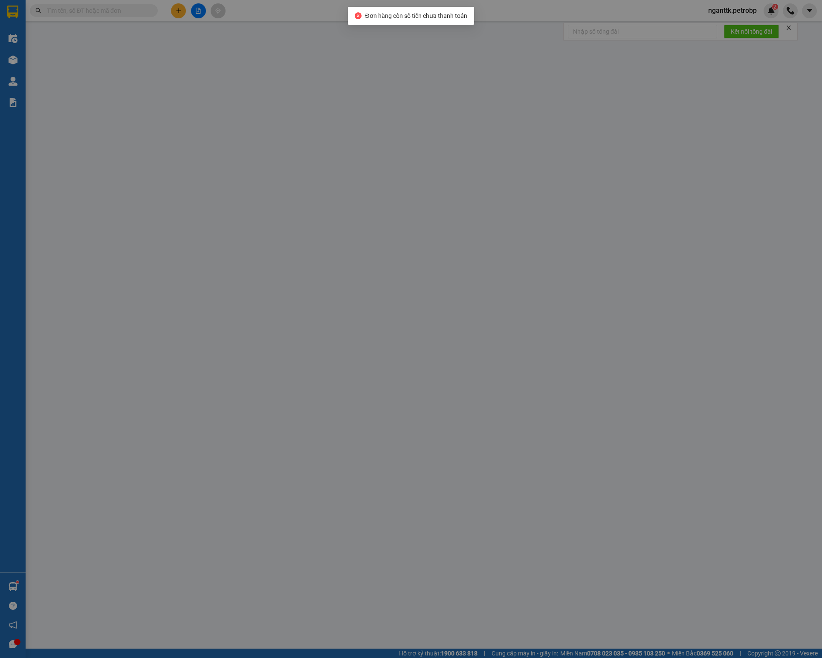
type input "0936606686"
type input "SEDAN"
type input "0976461638"
type input "HẢI"
type input "40.000"
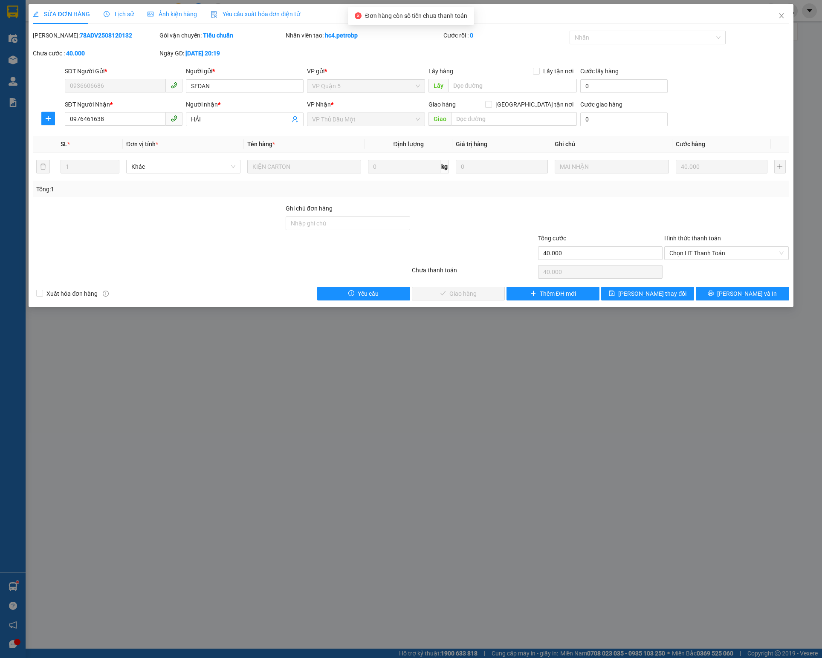
click at [103, 37] on b "78ADV2508120132" at bounding box center [106, 35] width 52 height 7
copy b "78ADV2508120132"
drag, startPoint x: 695, startPoint y: 253, endPoint x: 696, endPoint y: 263, distance: 10.3
click at [695, 253] on span "Chọn HT Thanh Toán" at bounding box center [726, 253] width 114 height 13
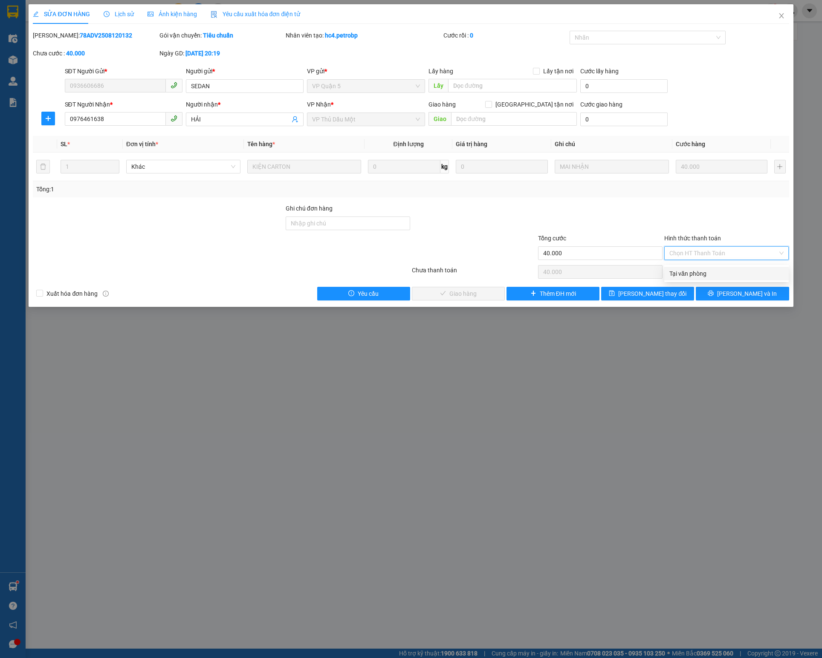
click at [695, 271] on div "Tại văn phòng" at bounding box center [726, 273] width 114 height 9
type input "0"
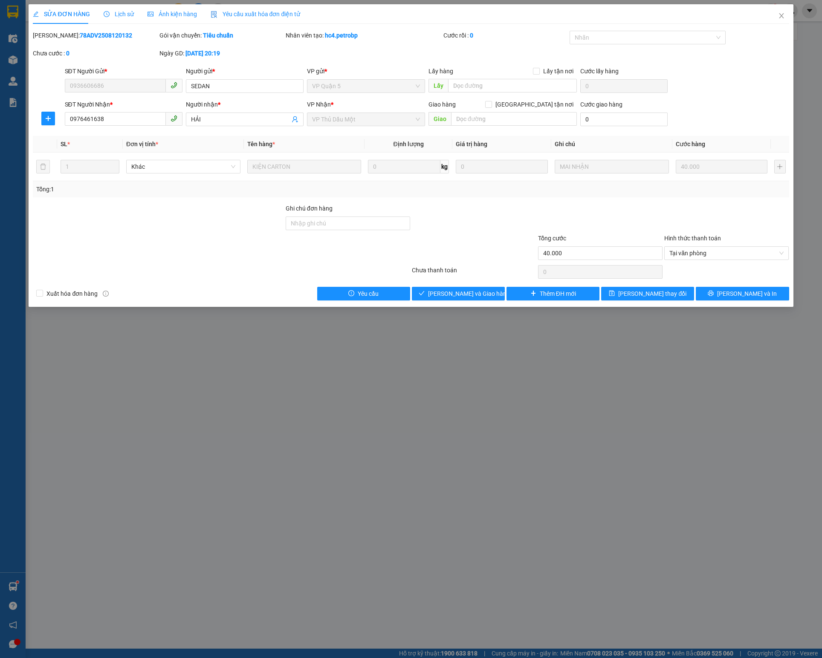
click at [482, 288] on div "Total Paid Fee 0 Total UnPaid Fee 40.000 Cash Collection Total Fee Mã ĐH: 78ADV…" at bounding box center [410, 166] width 755 height 270
click at [481, 292] on div "Total Paid Fee 0 Total UnPaid Fee 40.000 Cash Collection Total Fee Mã ĐH: 78ADV…" at bounding box center [410, 166] width 755 height 270
click at [481, 292] on button "Lưu và Giao hàng" at bounding box center [458, 294] width 93 height 14
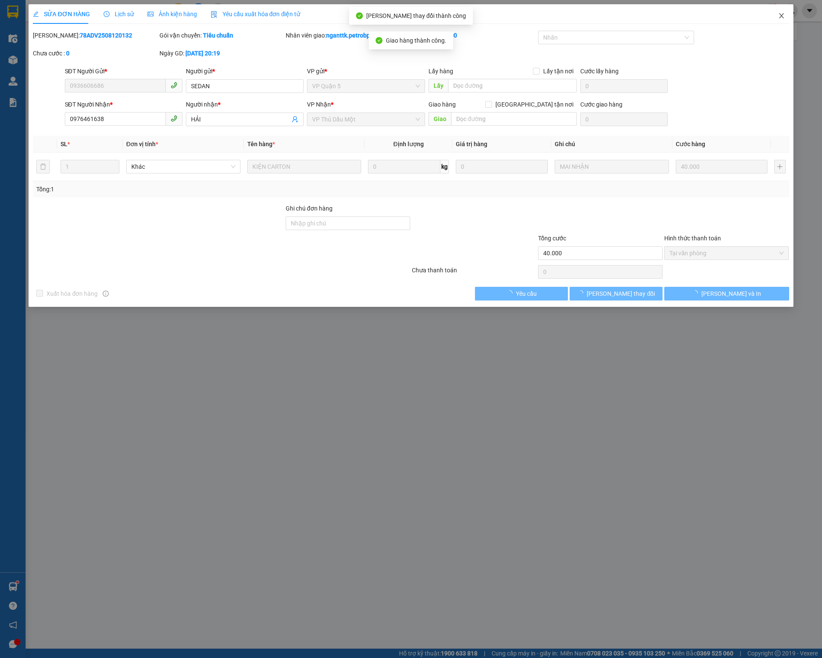
click at [774, 17] on span "Close" at bounding box center [781, 16] width 24 height 24
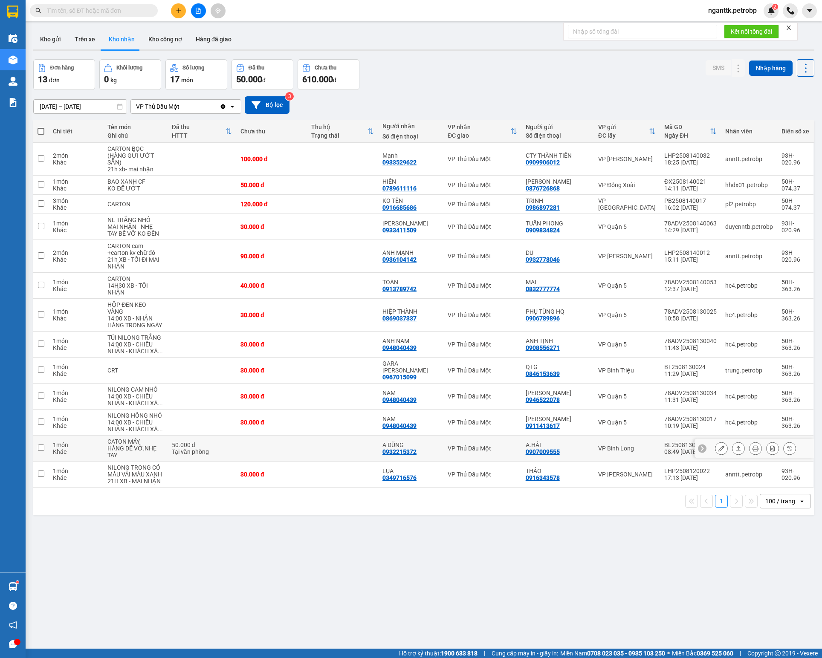
click at [735, 445] on icon at bounding box center [738, 448] width 6 height 6
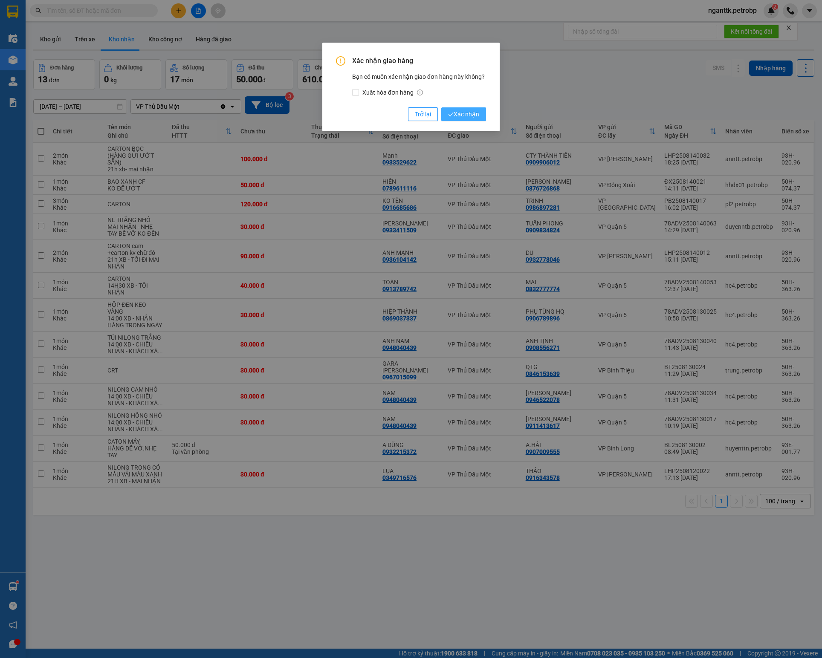
click at [464, 111] on span "Xác nhận" at bounding box center [463, 114] width 31 height 9
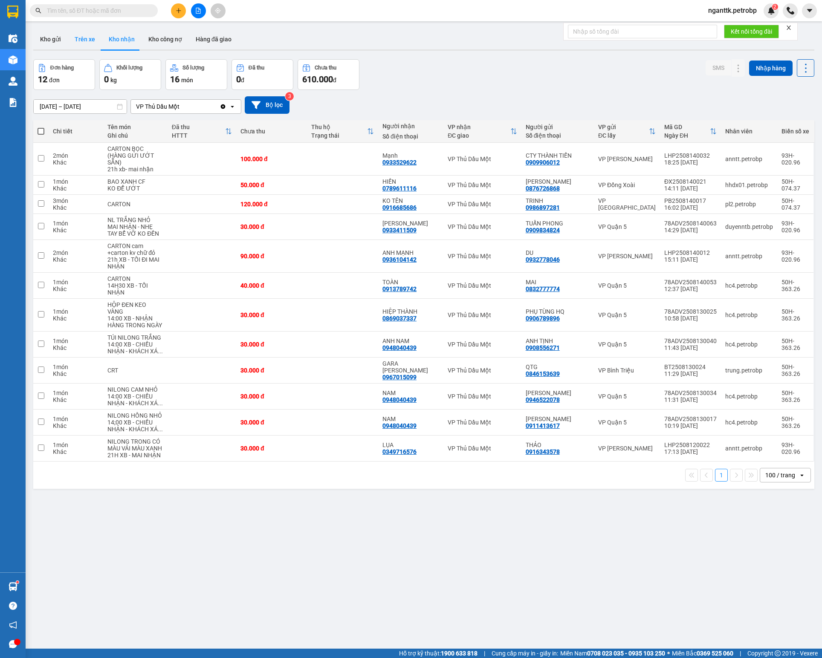
click at [81, 40] on button "Trên xe" at bounding box center [85, 39] width 34 height 20
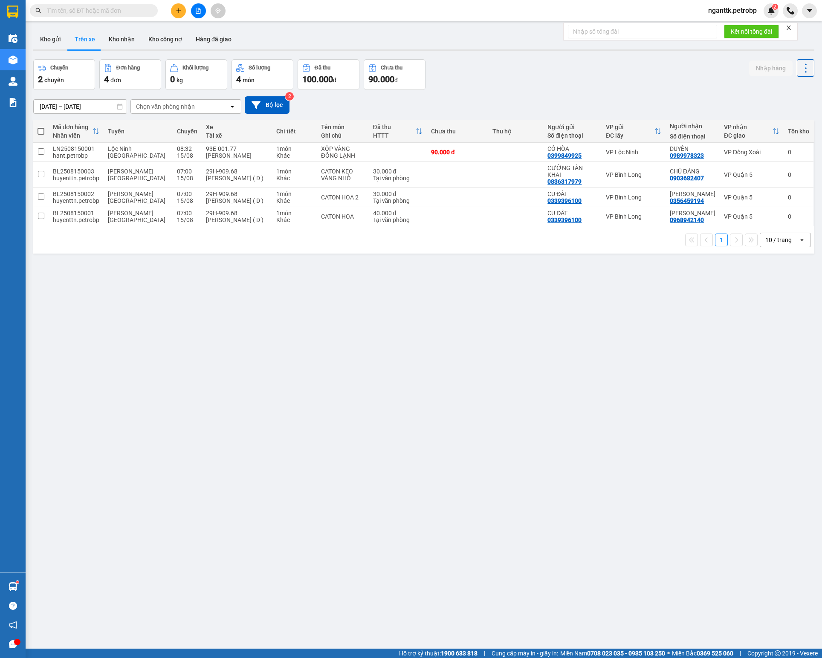
click at [109, 112] on div "ver 1.8.138 Kho gửi Trên xe Kho nhận Kho công nợ Hàng đã giao Chuyến 2 chuyến Đ…" at bounding box center [423, 355] width 787 height 658
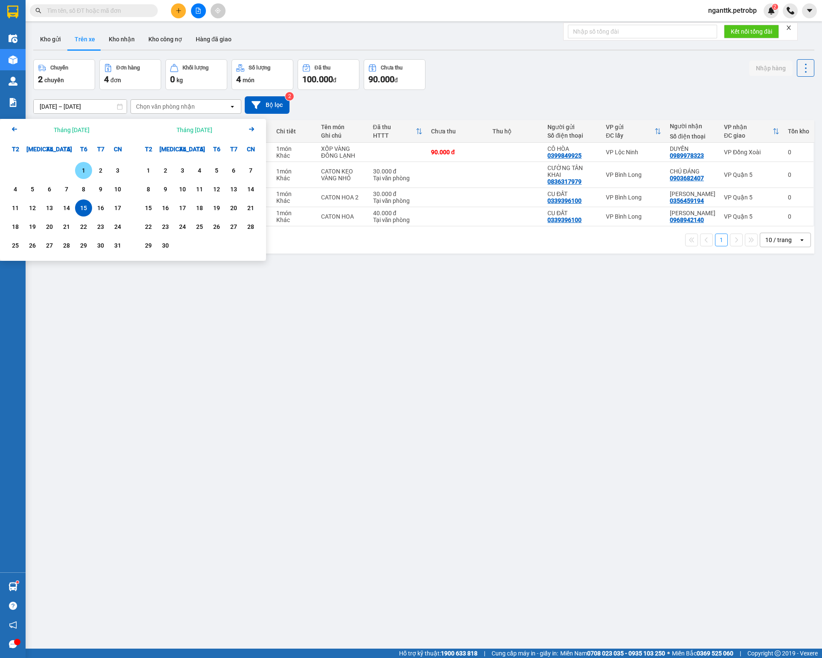
click at [84, 170] on div "1" at bounding box center [84, 170] width 12 height 10
click at [113, 219] on div "24" at bounding box center [117, 226] width 17 height 17
type input "01/08/2025 – 24/08/2025"
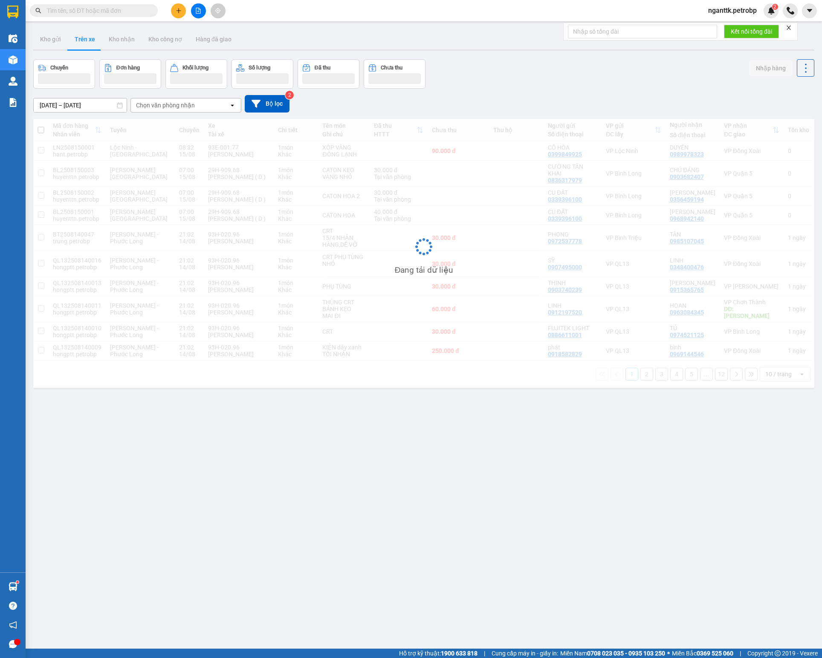
click at [170, 105] on div "Chọn văn phòng nhận" at bounding box center [165, 105] width 59 height 9
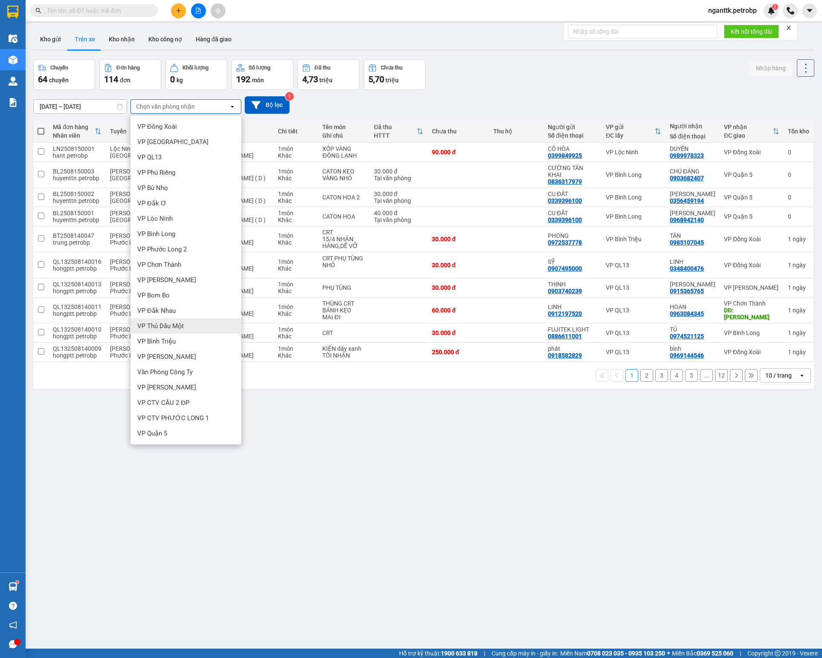
click at [176, 330] on span "VP Thủ Dầu Một" at bounding box center [160, 326] width 46 height 9
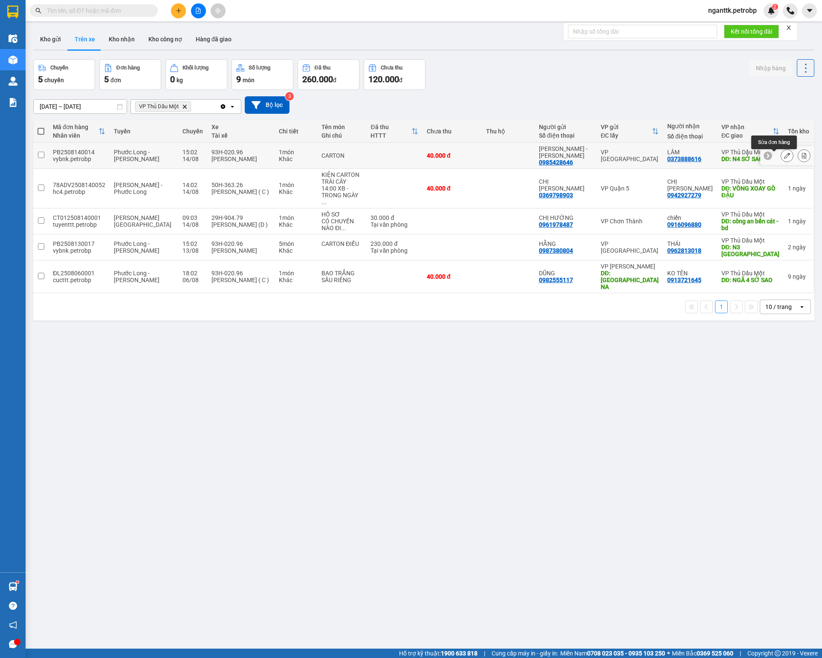
click at [784, 158] on icon at bounding box center [787, 156] width 6 height 6
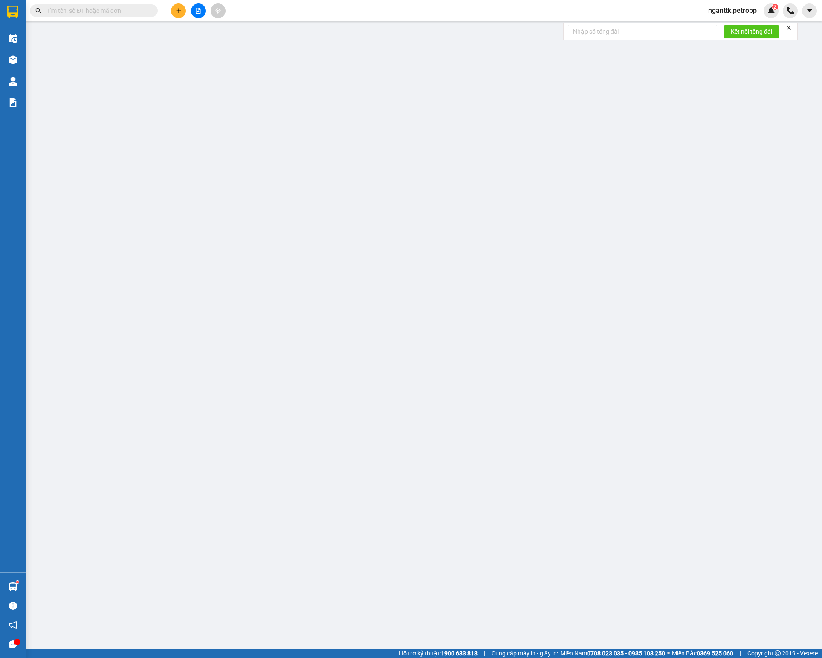
type input "0985428646"
type input "VĂN MINH - HỒNG VÂN"
type input "0373888616"
type input "LÂM"
type input "N4 SỞ SAO"
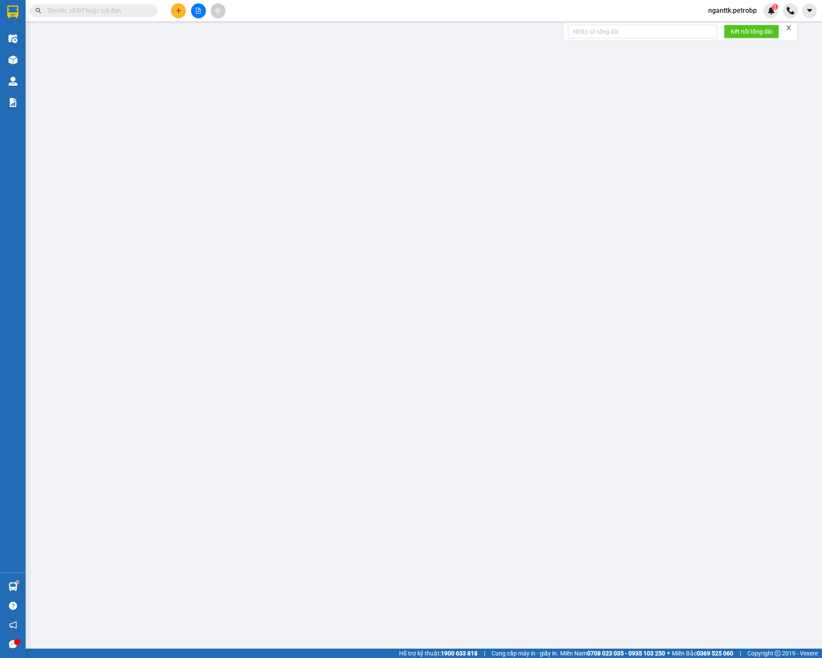
type input "40.000"
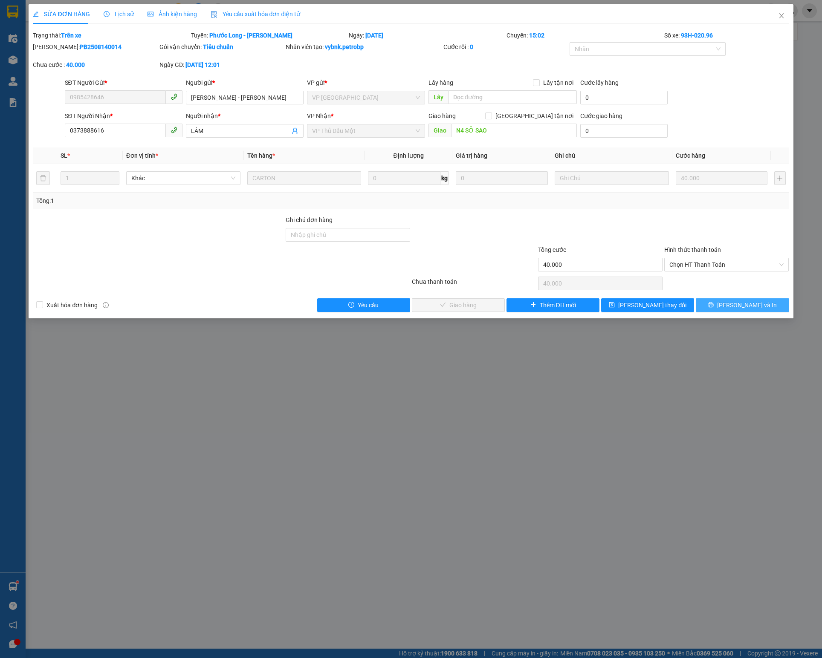
click at [713, 307] on icon "printer" at bounding box center [710, 305] width 6 height 6
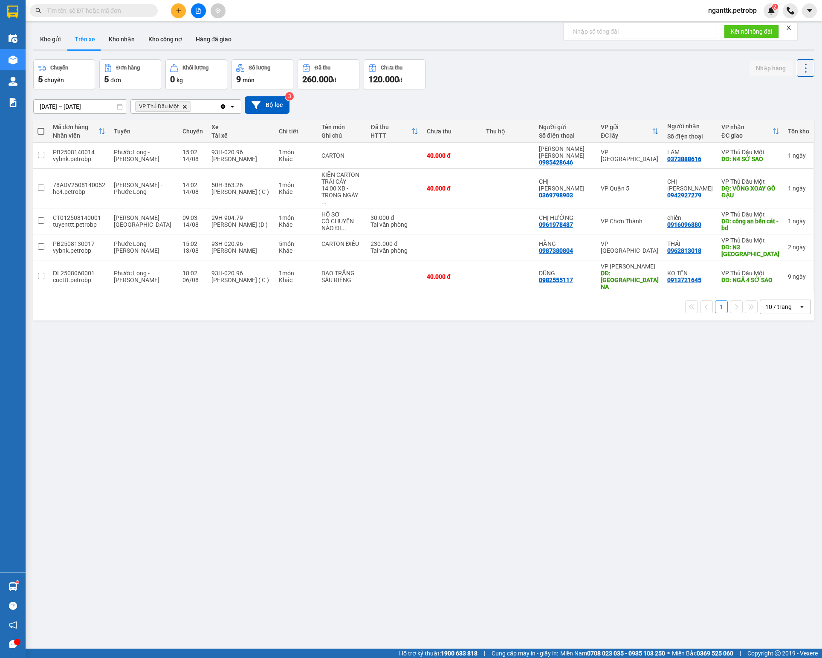
click at [110, 5] on span at bounding box center [94, 10] width 128 height 13
click at [110, 6] on input "text" at bounding box center [97, 10] width 101 height 9
paste input "LHP2508120022"
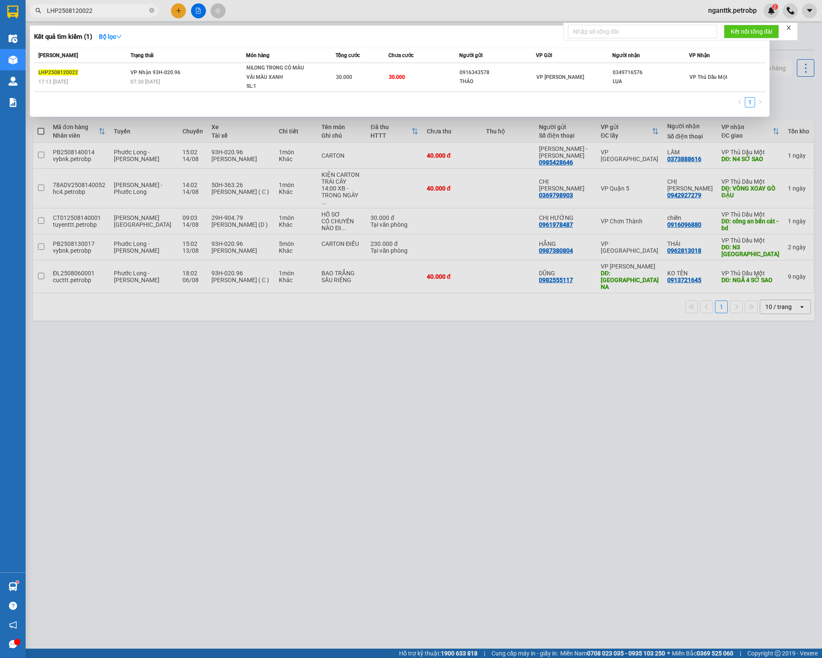
type input "LHP2508120022"
click at [146, 9] on input "LHP2508120022" at bounding box center [97, 10] width 101 height 9
click at [147, 10] on span "LHP2508120022" at bounding box center [94, 10] width 128 height 13
click at [150, 9] on icon "close-circle" at bounding box center [151, 10] width 5 height 5
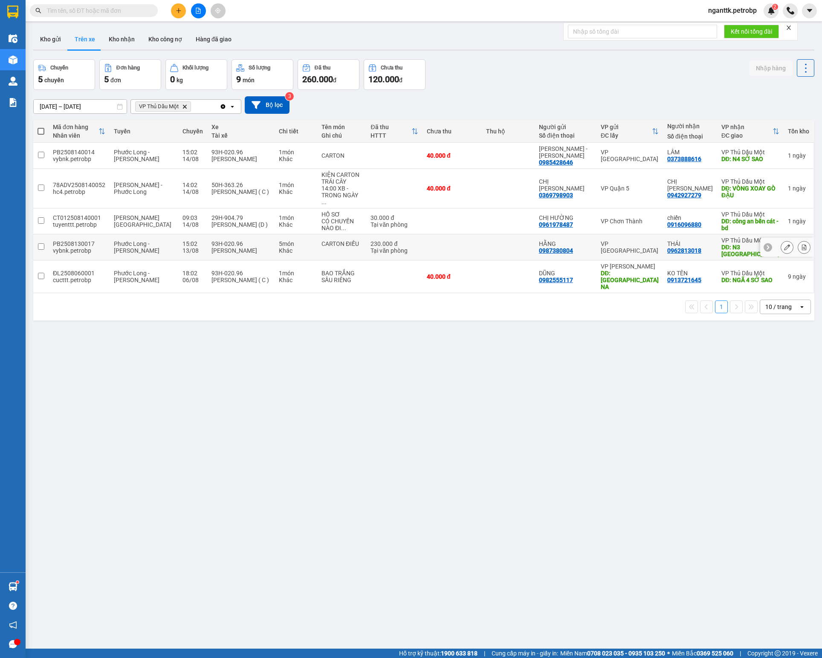
click at [784, 244] on icon at bounding box center [787, 247] width 6 height 6
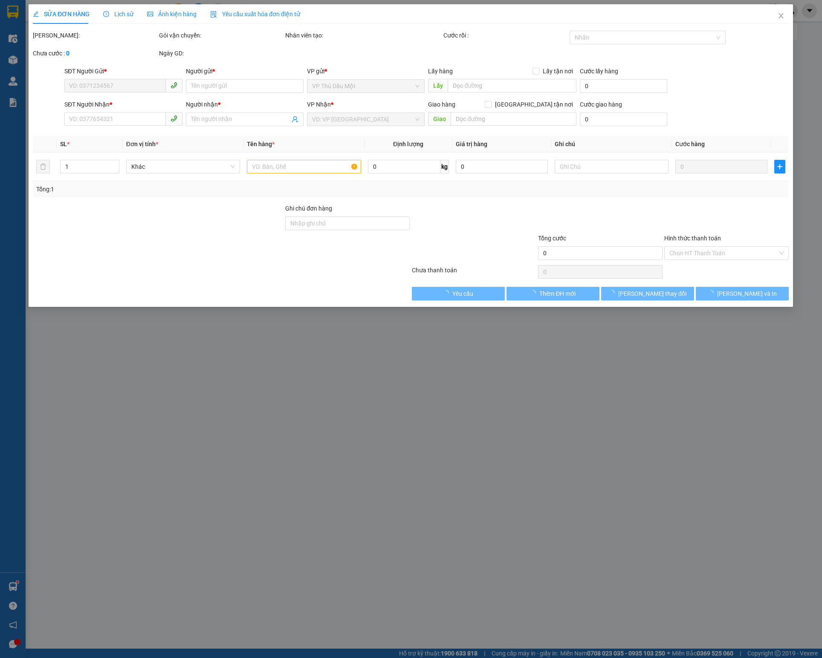
type input "0987380804"
type input "HẰNG"
type input "0962813018"
type input "THÁI"
type input "N3 PHÚ HÒA"
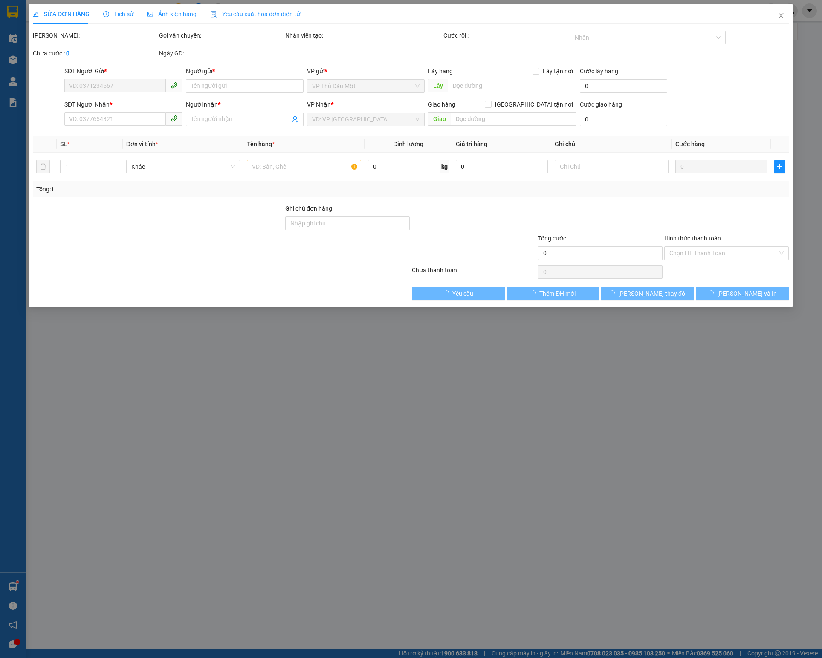
type input "230.000"
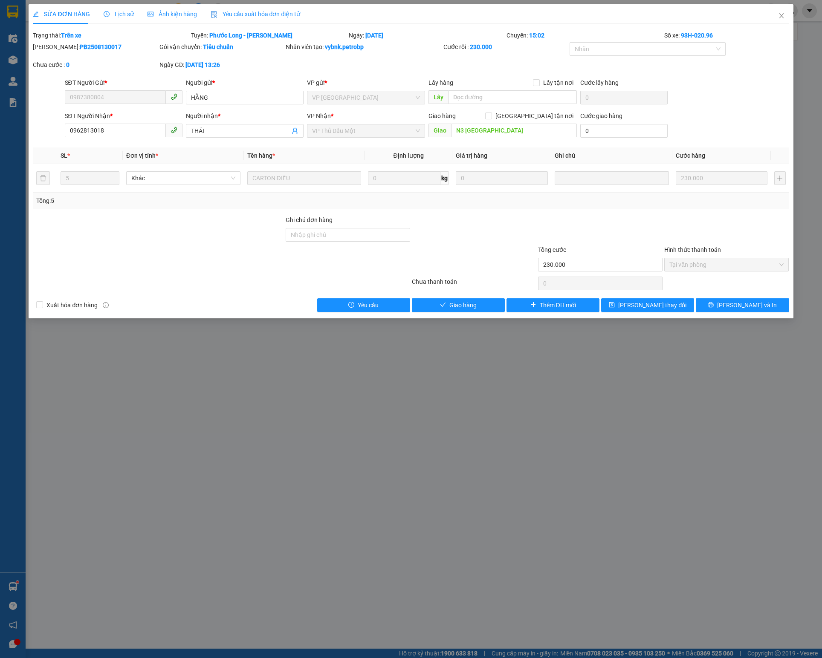
click at [111, 15] on span "Lịch sử" at bounding box center [119, 14] width 30 height 7
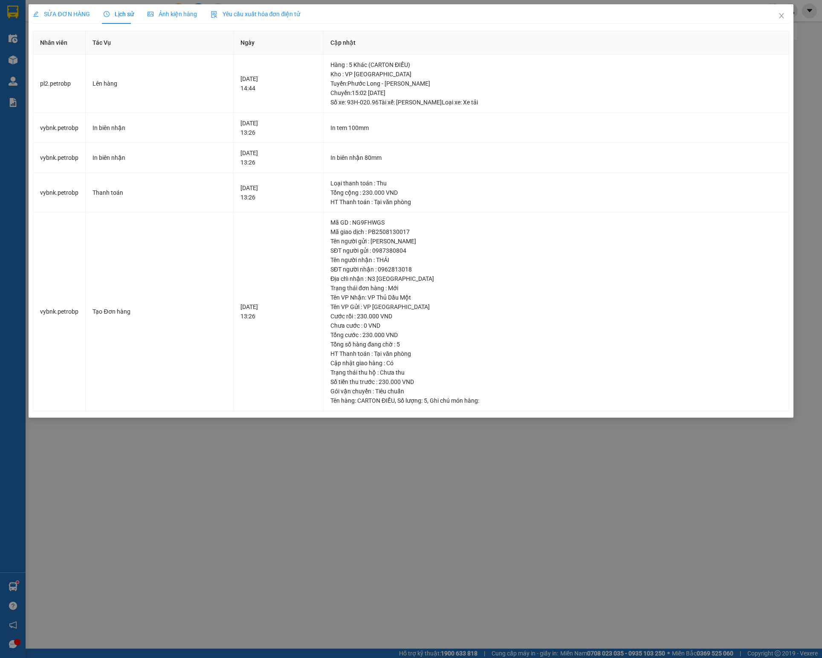
click at [81, 13] on span "SỬA ĐƠN HÀNG" at bounding box center [61, 14] width 57 height 7
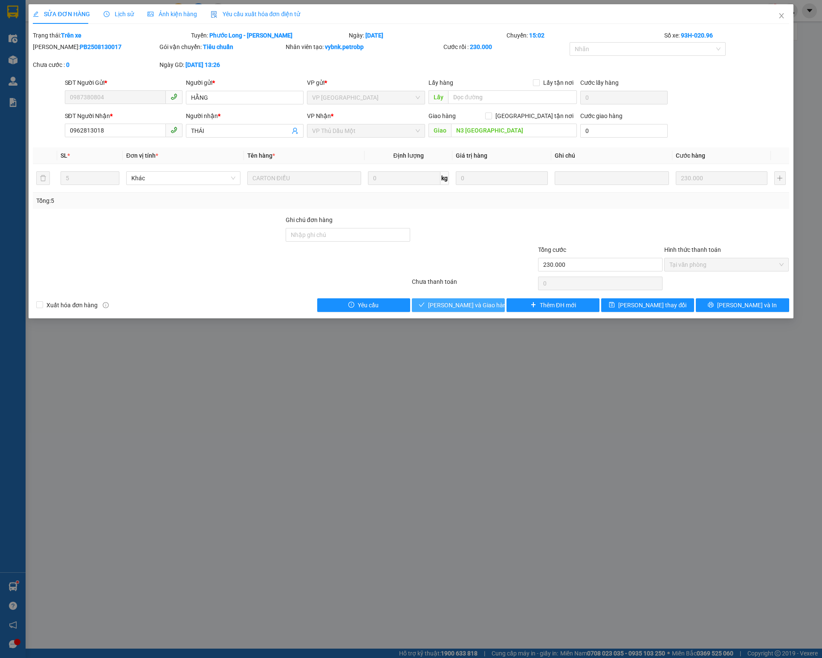
click at [485, 308] on span "Lưu và Giao hàng" at bounding box center [469, 304] width 82 height 9
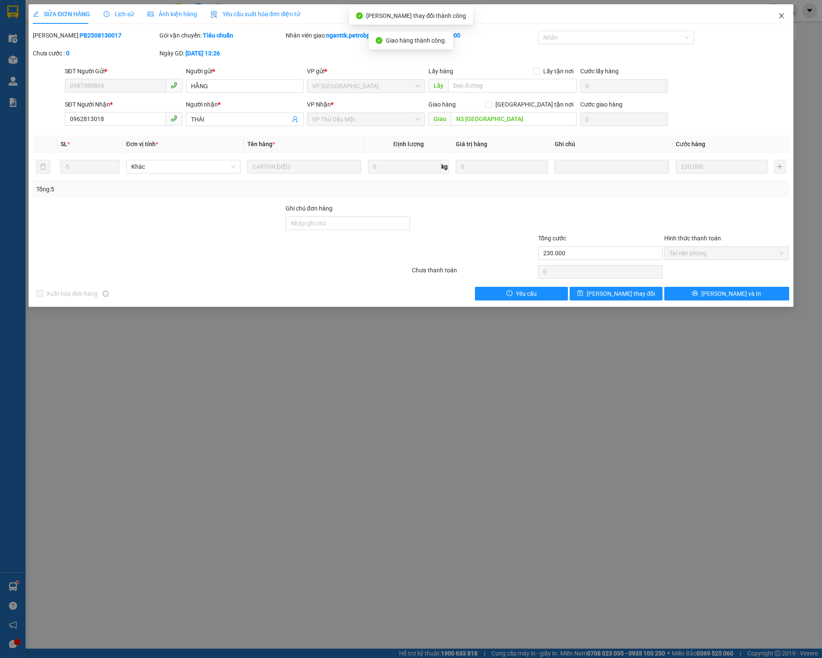
click at [778, 16] on icon "close" at bounding box center [781, 15] width 7 height 7
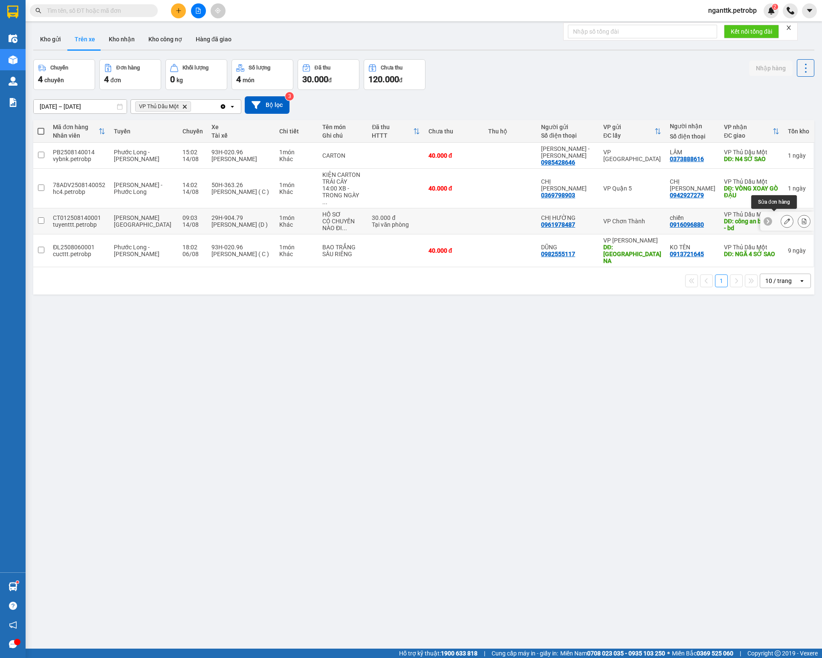
click at [784, 218] on icon at bounding box center [787, 221] width 6 height 6
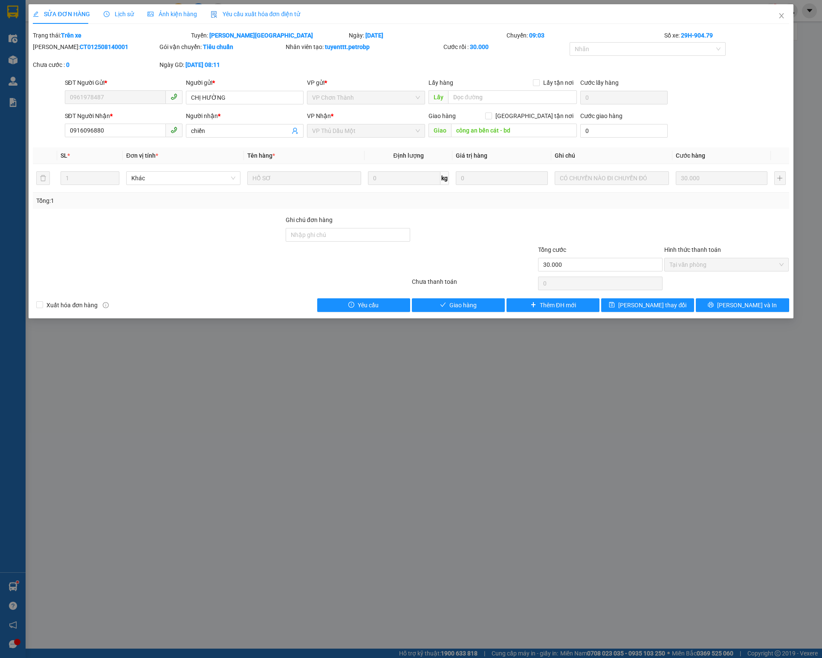
click at [114, 16] on span "Lịch sử" at bounding box center [119, 14] width 30 height 7
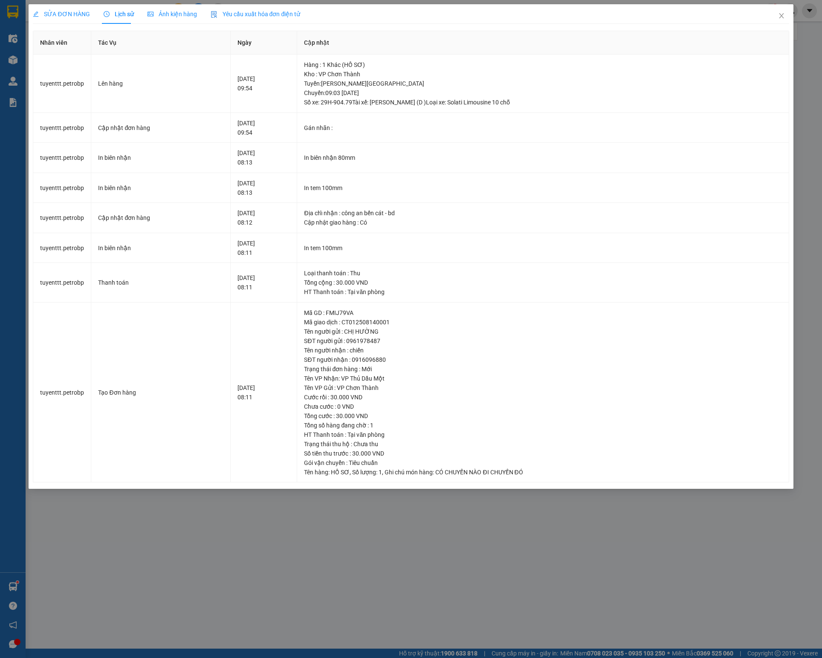
click at [43, 11] on span "SỬA ĐƠN HÀNG" at bounding box center [61, 14] width 57 height 7
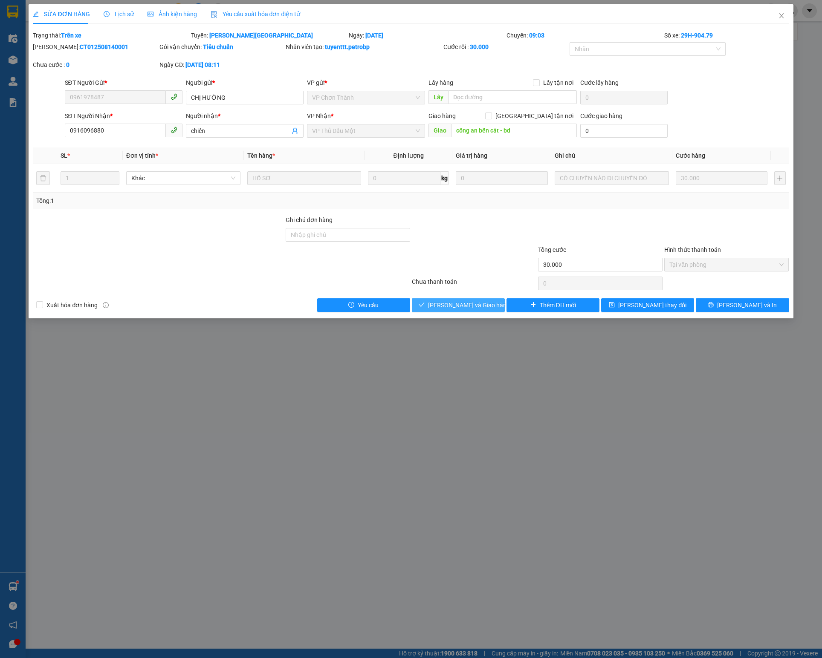
click at [486, 312] on button "Lưu và Giao hàng" at bounding box center [458, 305] width 93 height 14
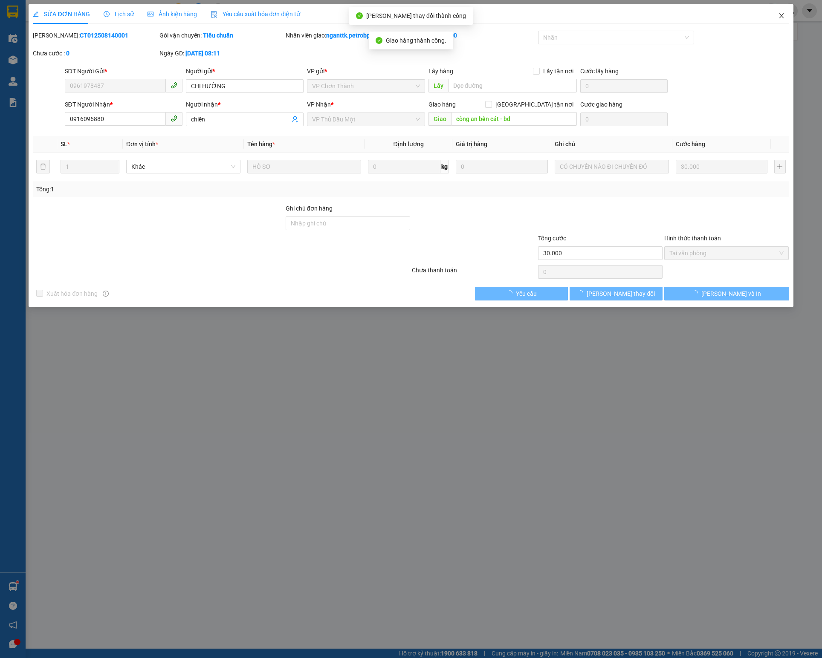
click at [769, 19] on span "Close" at bounding box center [781, 16] width 24 height 24
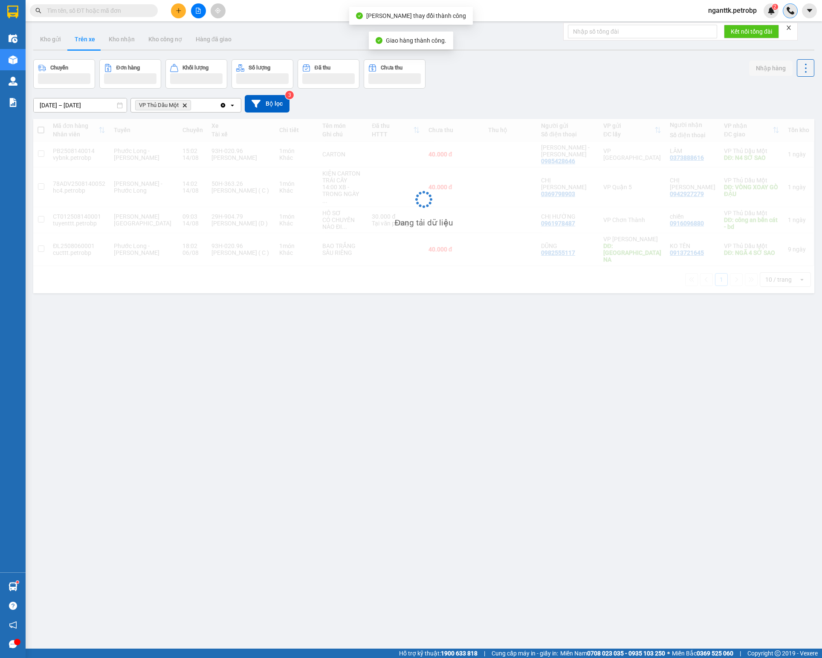
click at [783, 13] on div at bounding box center [789, 10] width 15 height 15
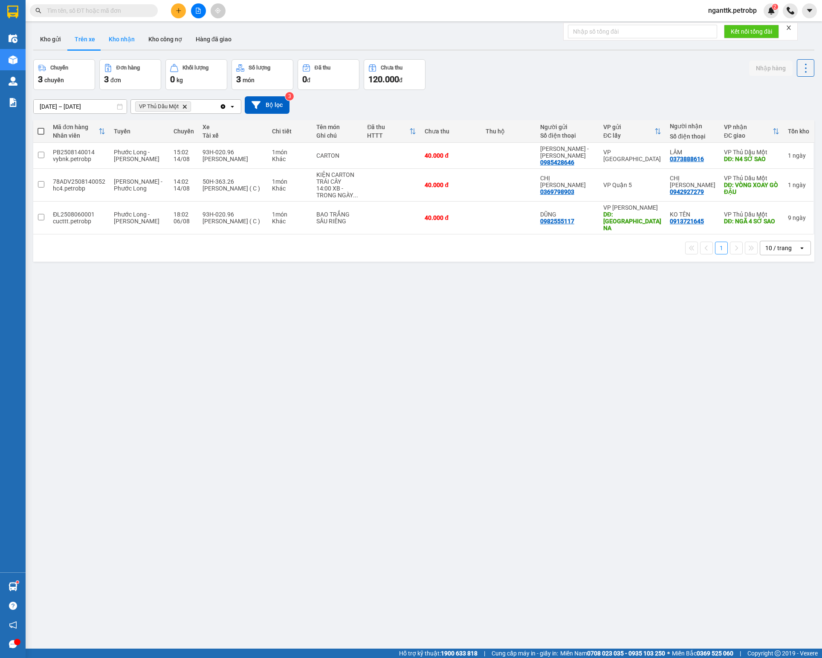
click at [110, 41] on button "Kho nhận" at bounding box center [122, 39] width 40 height 20
type input "01/08/2025 – 30/08/2025"
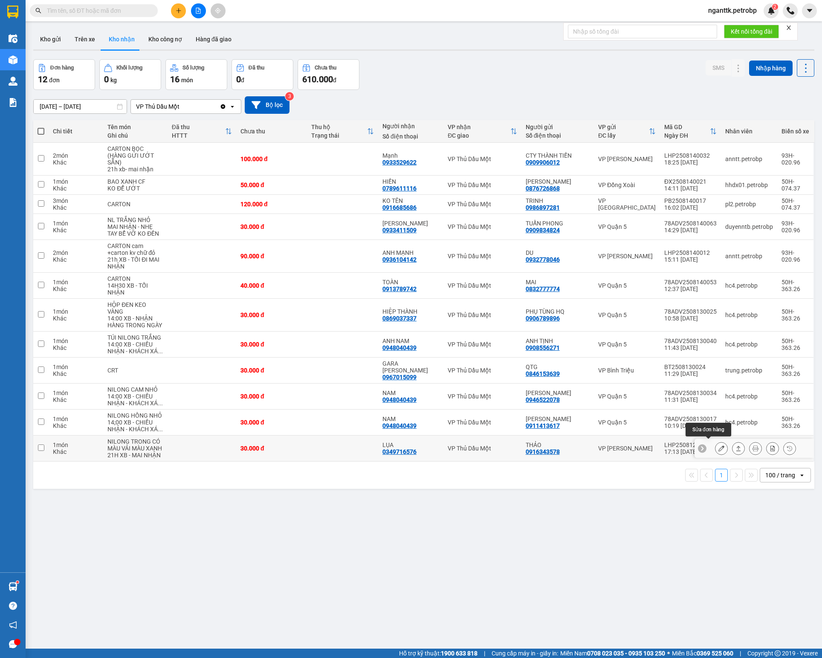
click at [718, 446] on icon at bounding box center [721, 448] width 6 height 6
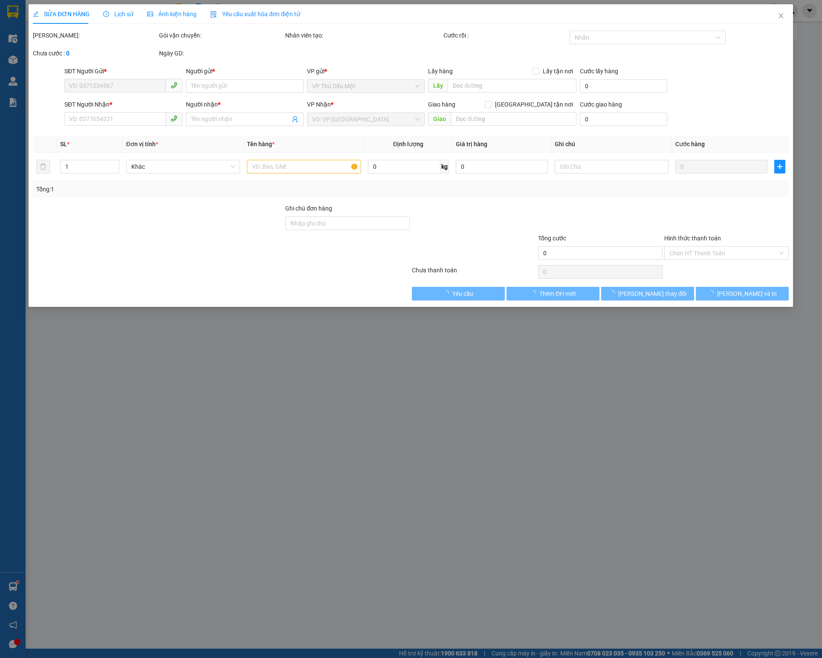
type input "0916343578"
type input "THẢO"
type input "0349716576"
type input "LỤA"
type input "30.000"
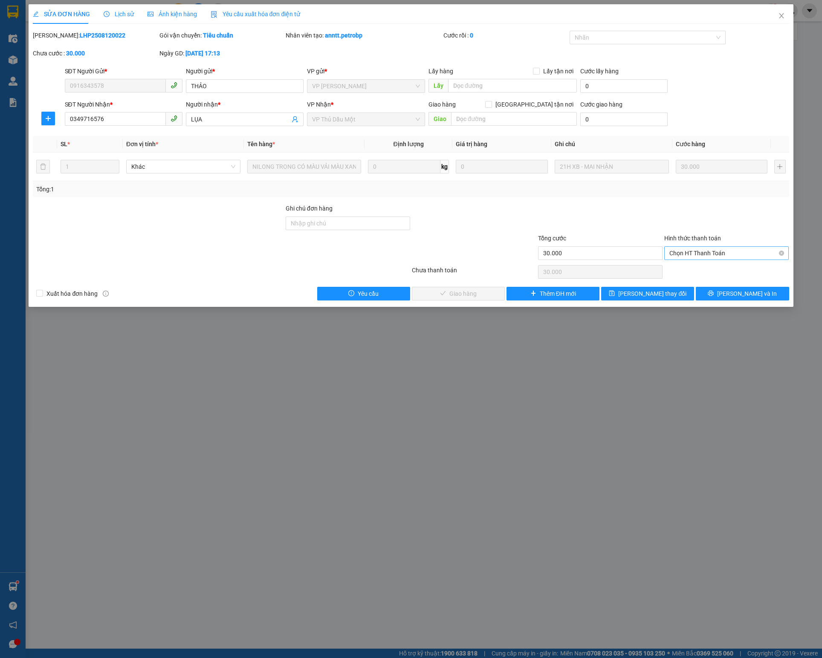
click at [696, 259] on span "Chọn HT Thanh Toán" at bounding box center [726, 253] width 114 height 13
click at [696, 269] on div "Tại văn phòng" at bounding box center [726, 273] width 114 height 9
type input "0"
click at [458, 294] on span "Lưu và Giao hàng" at bounding box center [469, 293] width 82 height 9
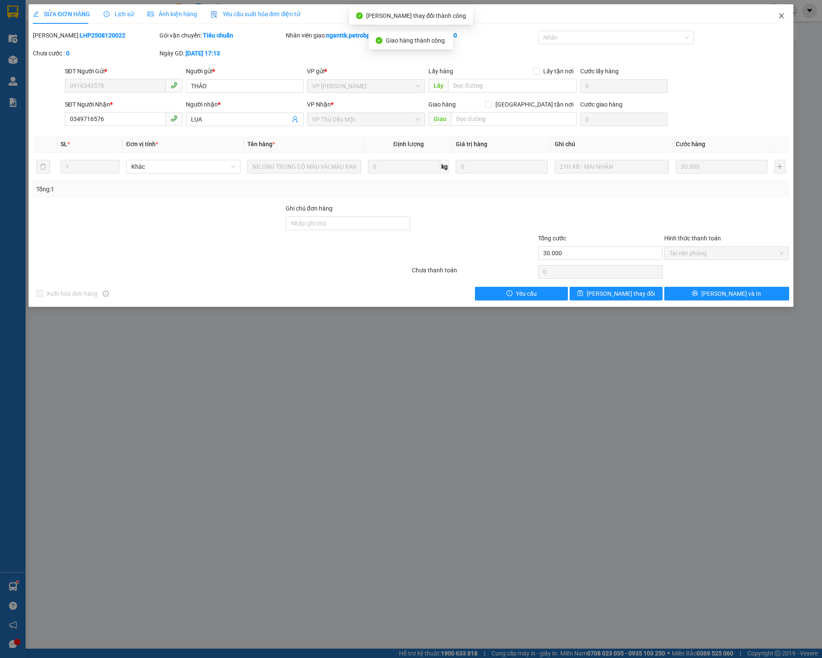
click at [783, 14] on icon "close" at bounding box center [781, 15] width 7 height 7
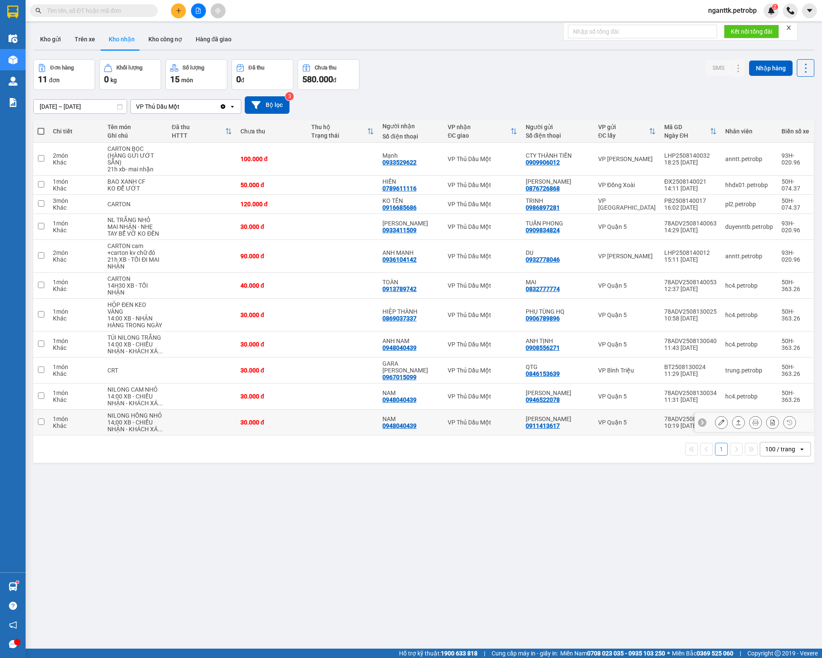
click at [715, 419] on button at bounding box center [721, 422] width 12 height 15
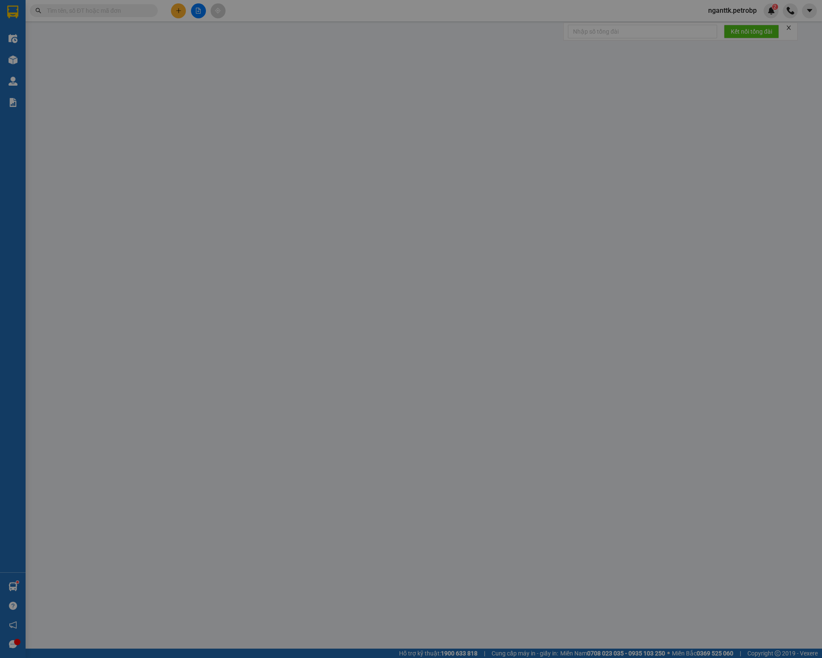
type input "0911413617"
type input "ANH SƠN"
type input "0948040439"
type input "NAM"
type input "30.000"
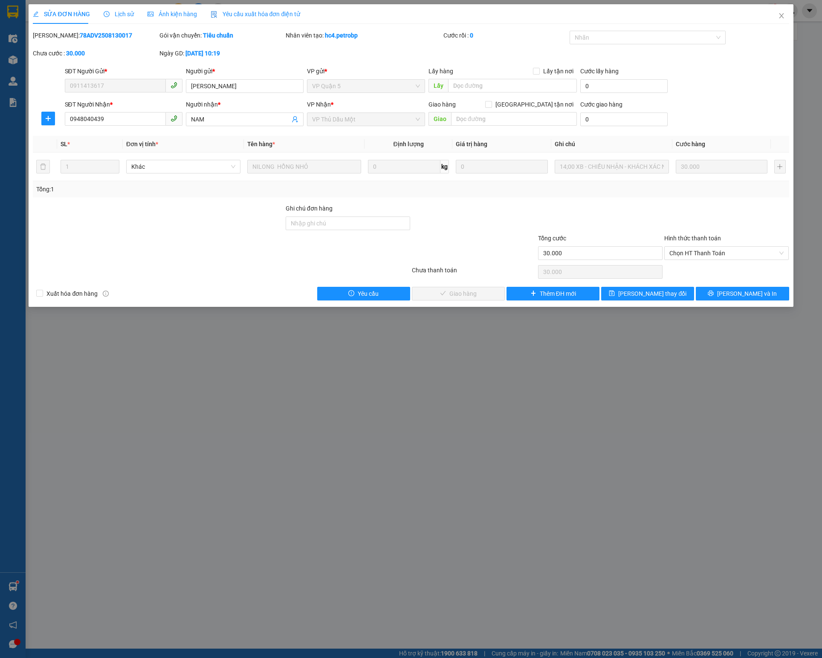
click at [95, 34] on b "78ADV2508130017" at bounding box center [106, 35] width 52 height 7
copy b "78ADV2508130017"
drag, startPoint x: 720, startPoint y: 251, endPoint x: 716, endPoint y: 263, distance: 12.7
click at [720, 251] on span "Chọn HT Thanh Toán" at bounding box center [726, 253] width 114 height 13
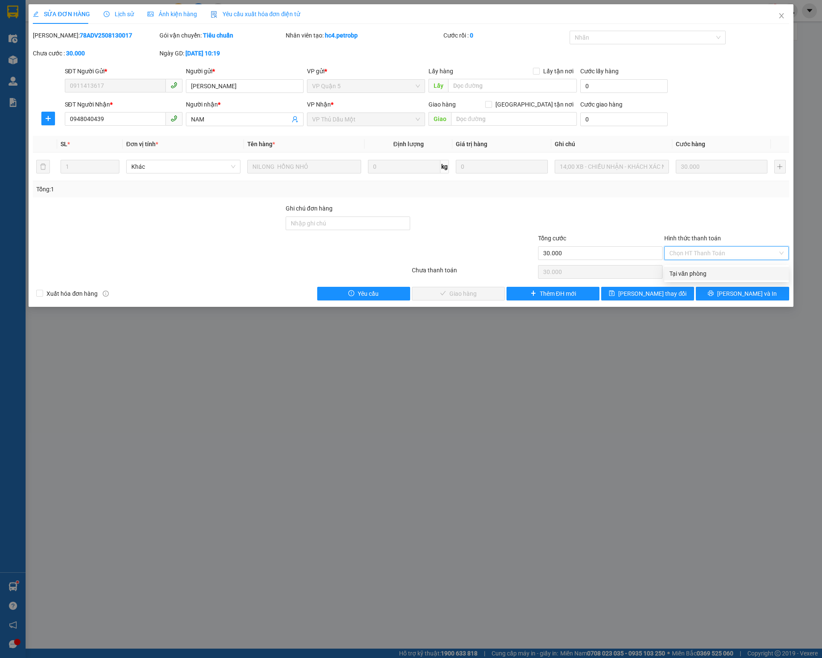
click at [704, 274] on div "Tại văn phòng" at bounding box center [726, 273] width 114 height 9
type input "0"
click at [474, 289] on div "Total Paid Fee 0 Total UnPaid Fee 30.000 Cash Collection Total Fee Mã ĐH: 78ADV…" at bounding box center [410, 166] width 755 height 270
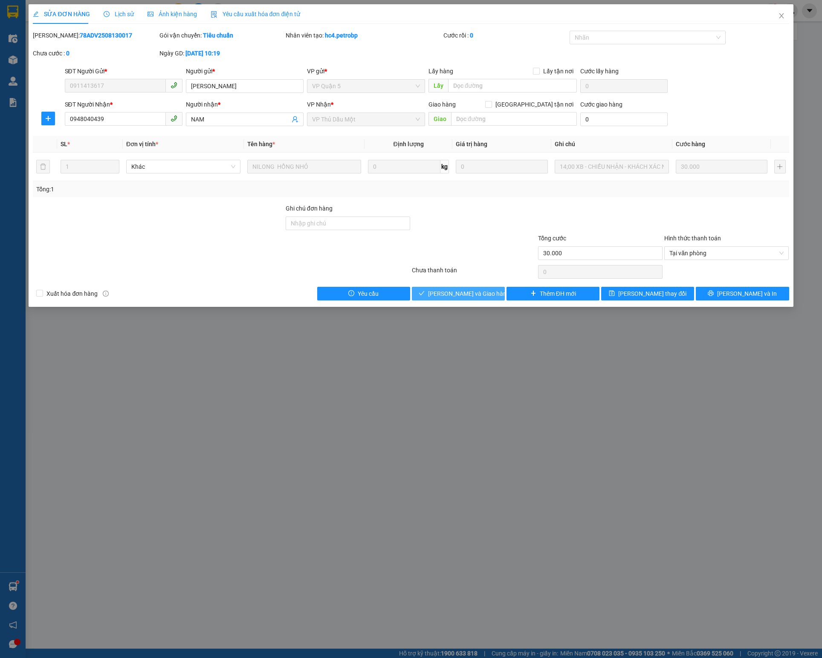
click at [473, 293] on span "Lưu và Giao hàng" at bounding box center [469, 293] width 82 height 9
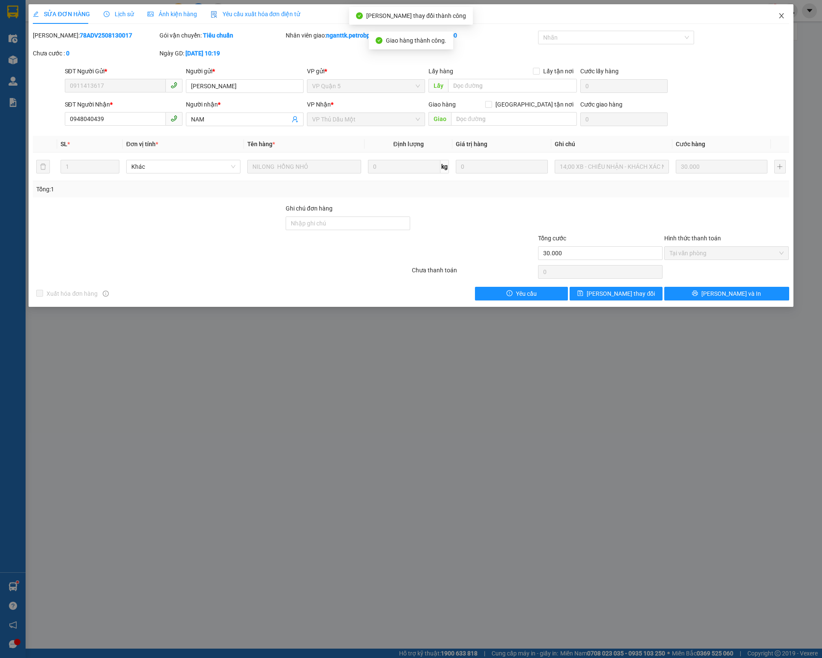
click at [775, 13] on span "Close" at bounding box center [781, 16] width 24 height 24
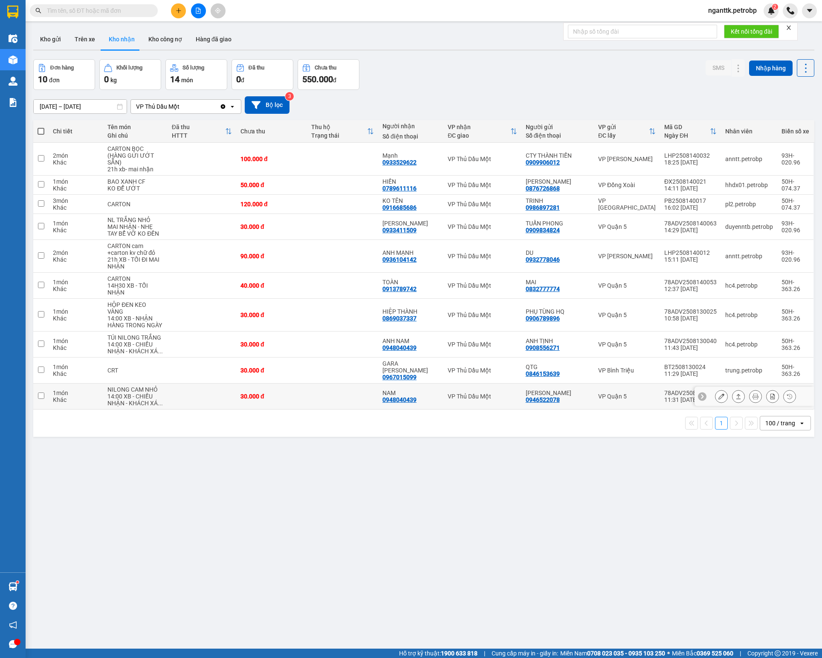
click at [664, 389] on div "78ADV2508130034" at bounding box center [690, 392] width 52 height 7
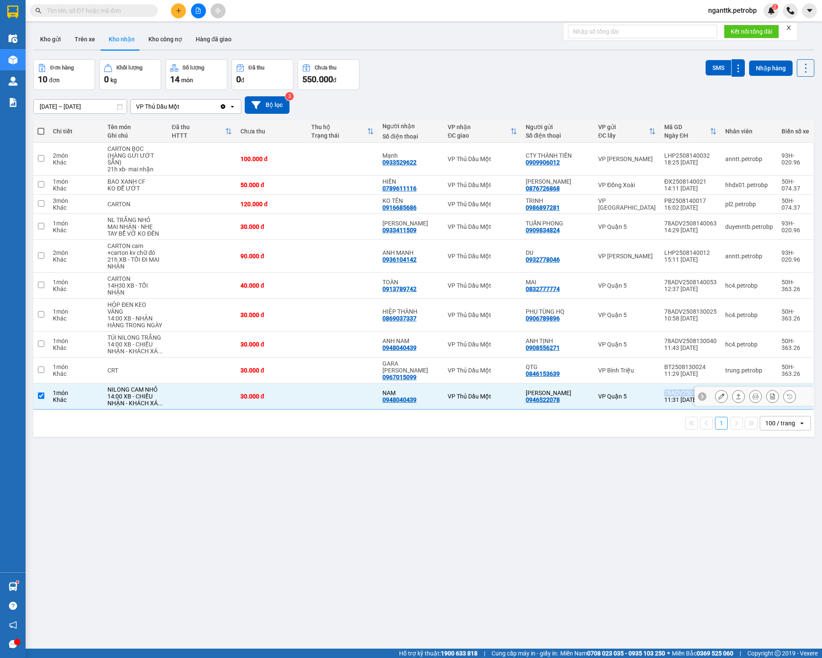
click at [664, 389] on div "78ADV2508130034" at bounding box center [690, 392] width 52 height 7
checkbox input "false"
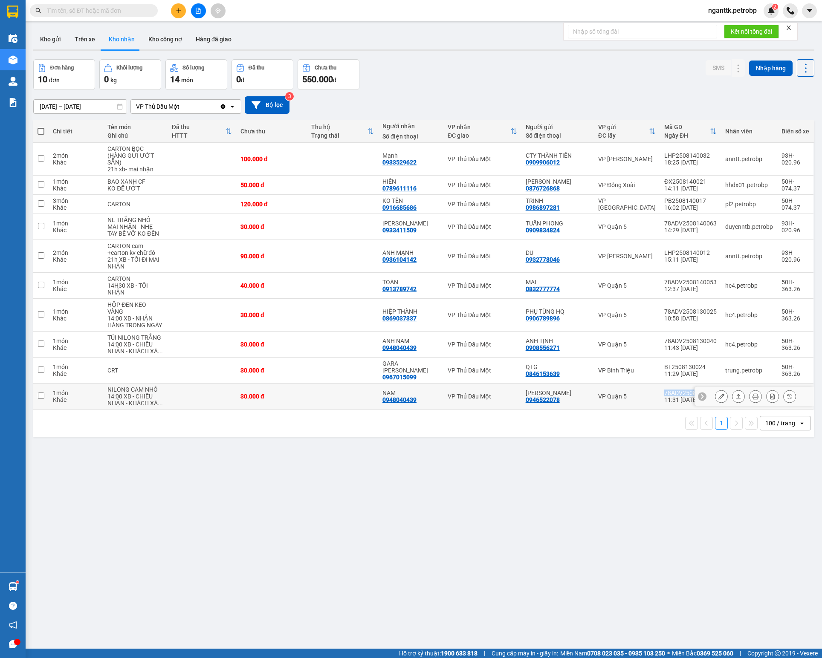
copy div "78ADV2508130034"
click at [735, 393] on icon at bounding box center [738, 396] width 6 height 6
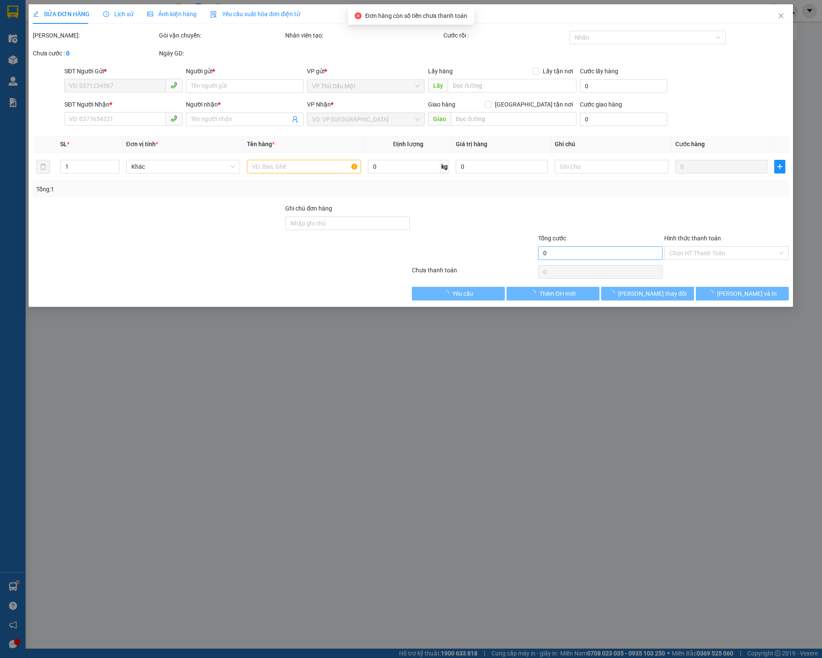
type input "0946522078"
type input "ANH DUY"
type input "0948040439"
type input "NAM"
type input "30.000"
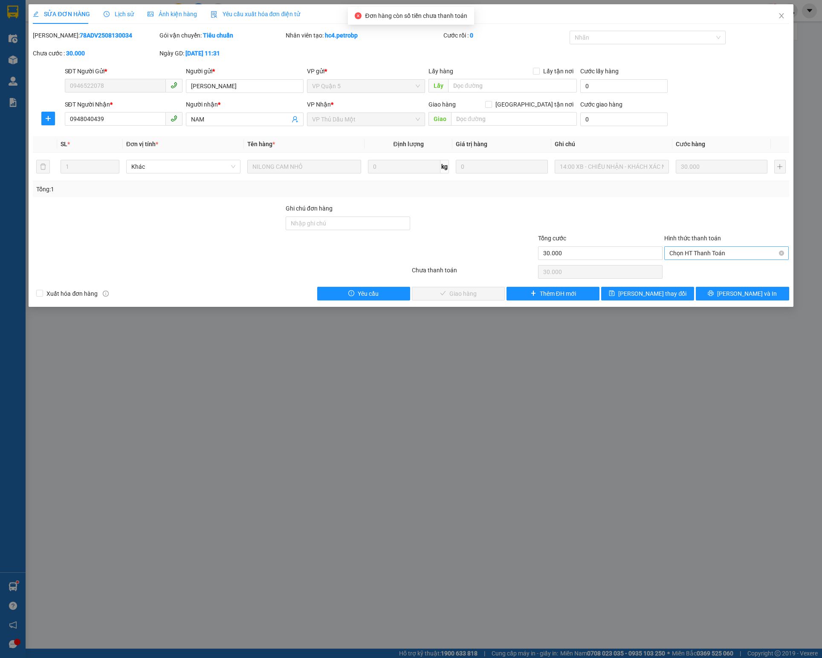
click at [683, 259] on span "Chọn HT Thanh Toán" at bounding box center [726, 253] width 114 height 13
click at [685, 273] on div "Tại văn phòng" at bounding box center [726, 273] width 114 height 9
type input "0"
drag, startPoint x: 481, startPoint y: 296, endPoint x: 699, endPoint y: 116, distance: 282.1
click at [481, 297] on span "Lưu và Giao hàng" at bounding box center [469, 293] width 82 height 9
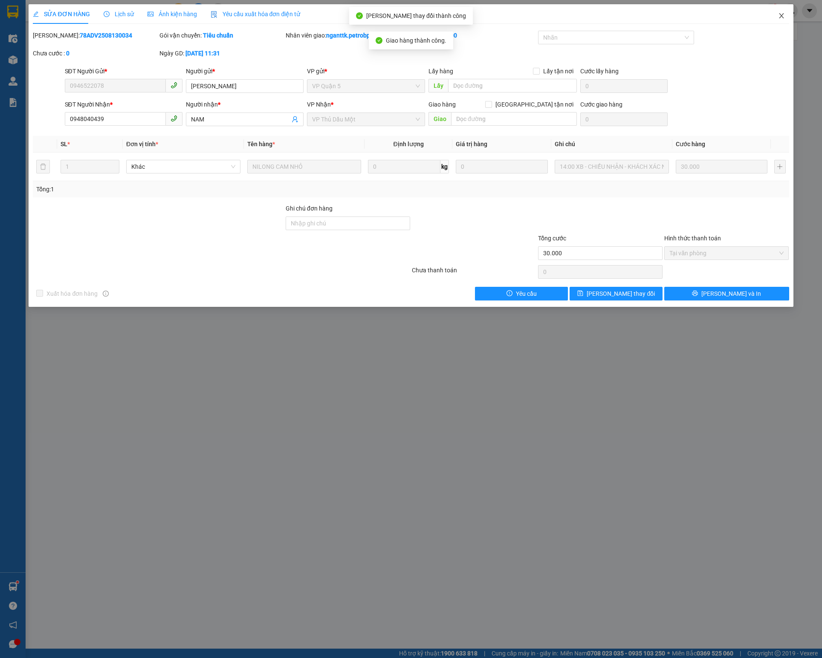
click at [781, 19] on icon "close" at bounding box center [781, 15] width 7 height 7
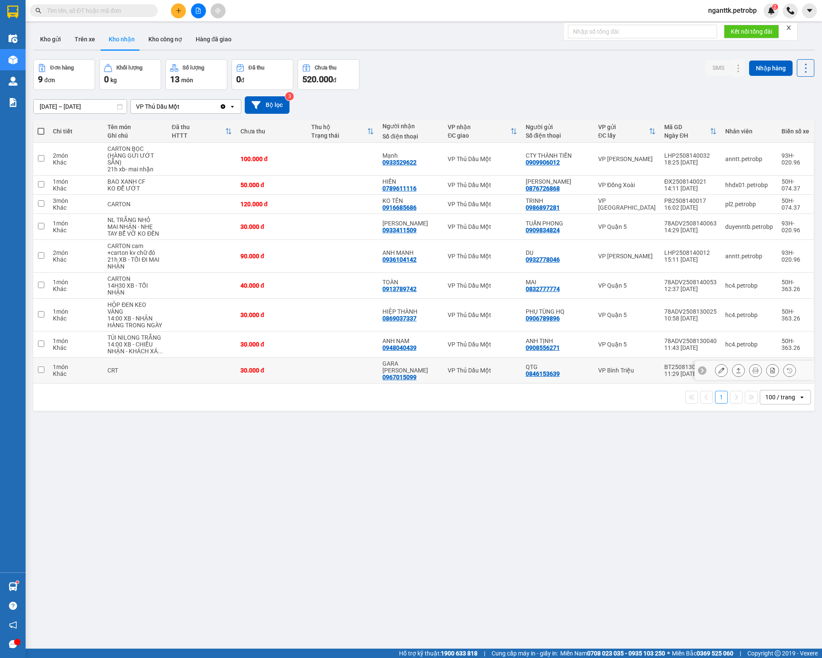
click at [665, 363] on div "BT2508130024" at bounding box center [690, 366] width 52 height 7
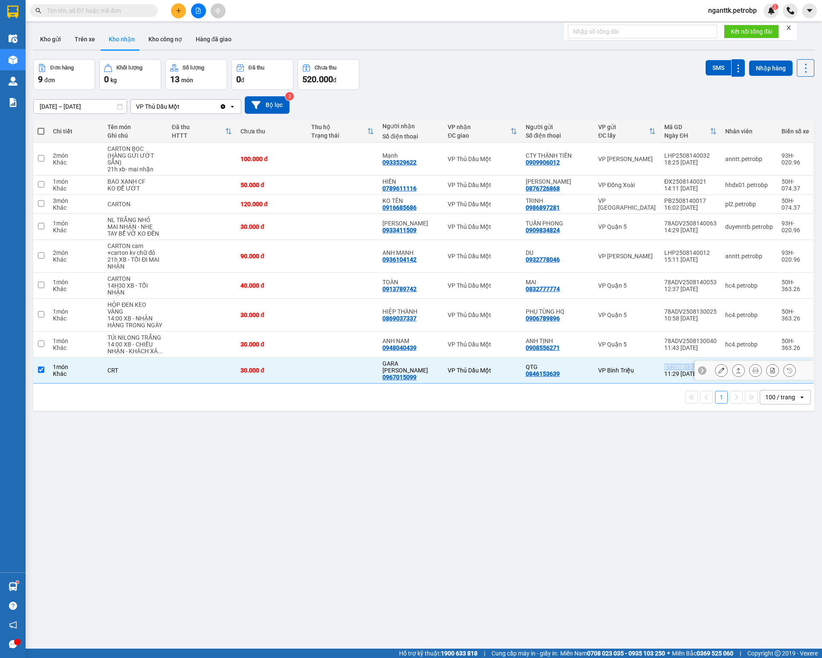
click at [665, 363] on div "BT2508130024" at bounding box center [690, 366] width 52 height 7
checkbox input "false"
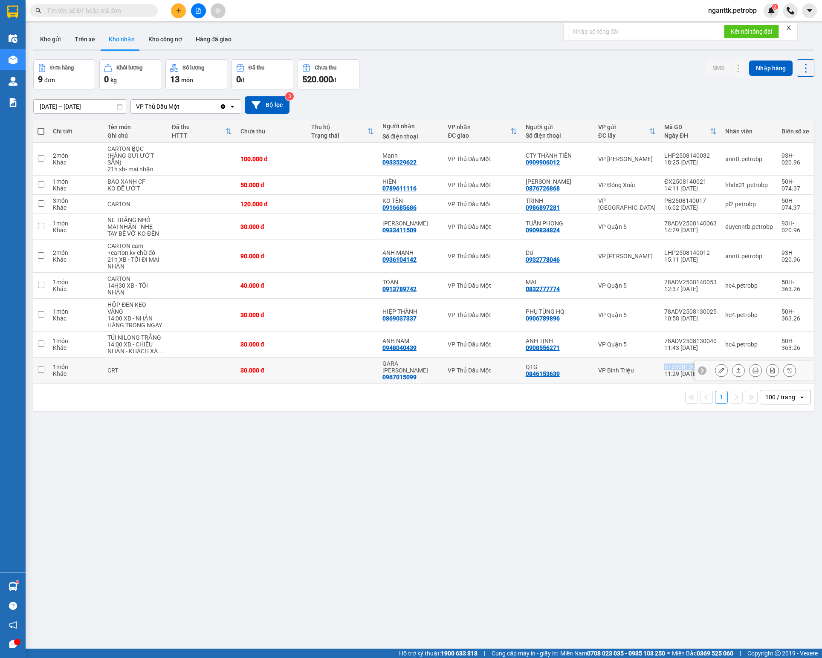
copy div "BT2508130024"
click at [735, 367] on icon at bounding box center [738, 370] width 6 height 6
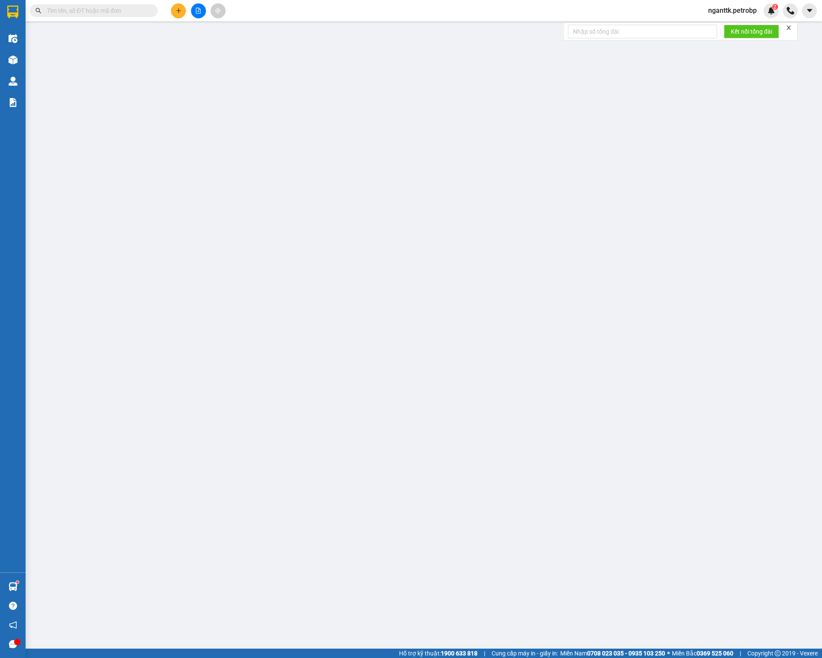
type input "0846153639"
type input "QTG"
type input "0967015099"
type input "GARA NGUYỄN VÕ"
type input "30.000"
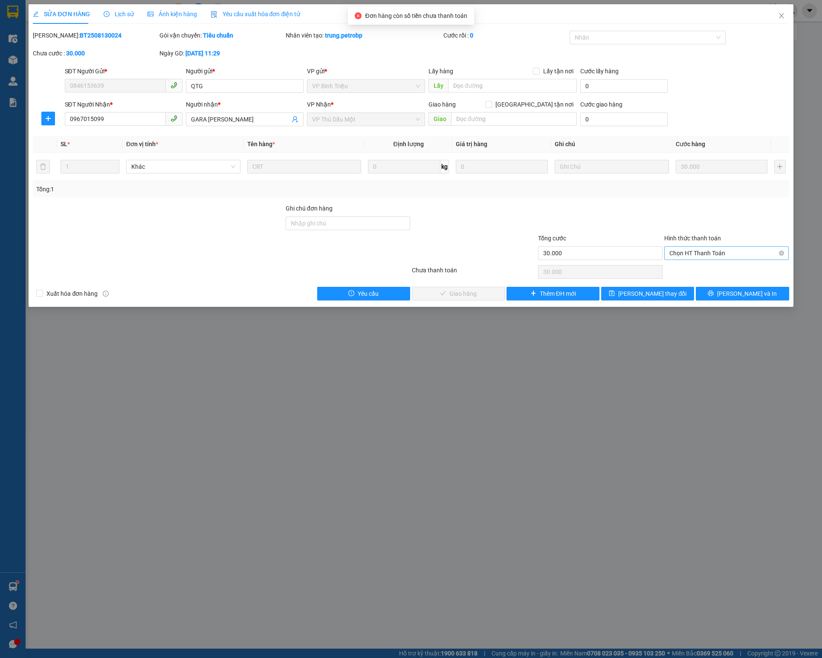
click at [693, 258] on span "Chọn HT Thanh Toán" at bounding box center [726, 253] width 114 height 13
click at [692, 268] on div "Tại văn phòng" at bounding box center [726, 274] width 124 height 14
type input "0"
click at [483, 297] on span "Lưu và Giao hàng" at bounding box center [469, 293] width 82 height 9
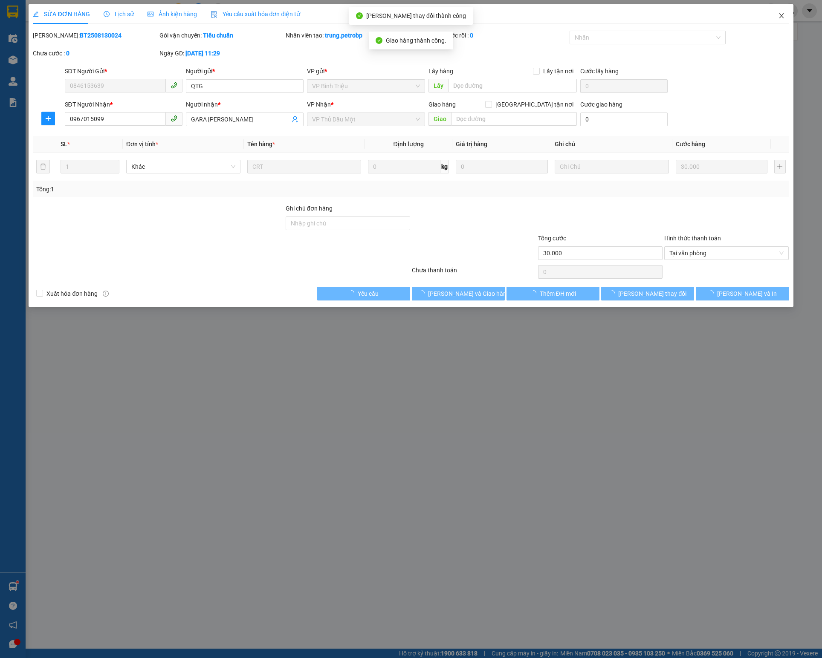
click at [789, 16] on span "Close" at bounding box center [781, 16] width 24 height 24
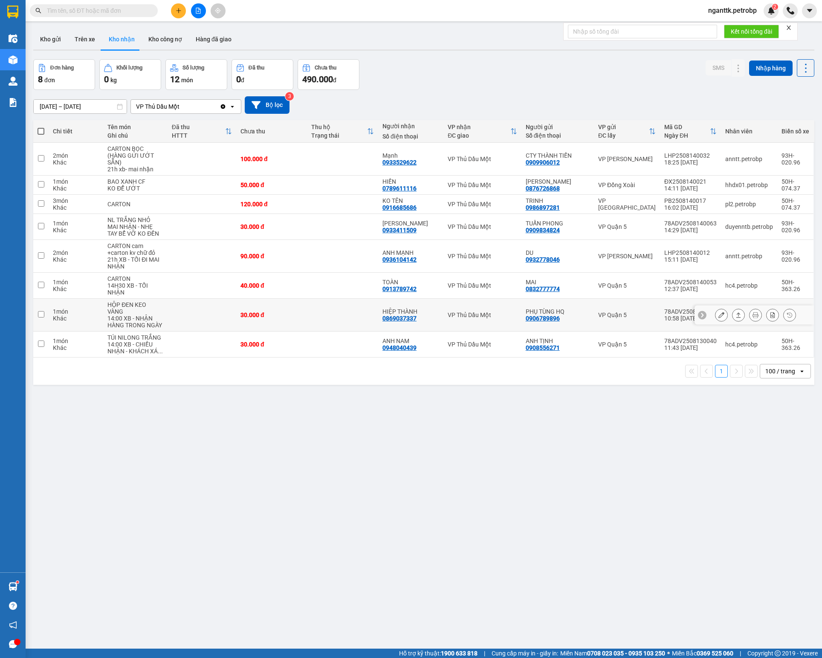
click at [735, 317] on icon at bounding box center [738, 315] width 6 height 6
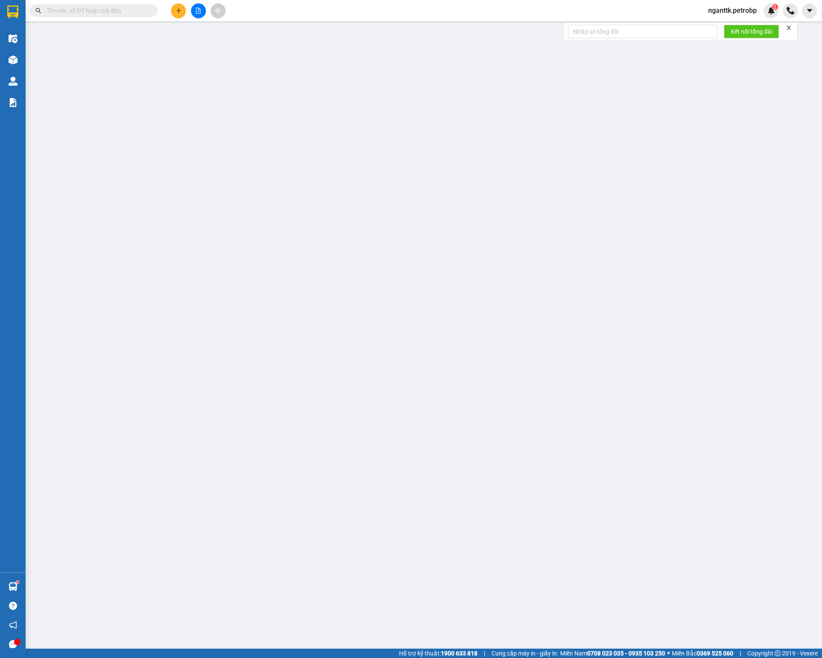
type input "0906789896"
type input "PHỤ TÙNG HQ"
type input "0869037337"
type input "HIỆP THÀNH"
type input "30.000"
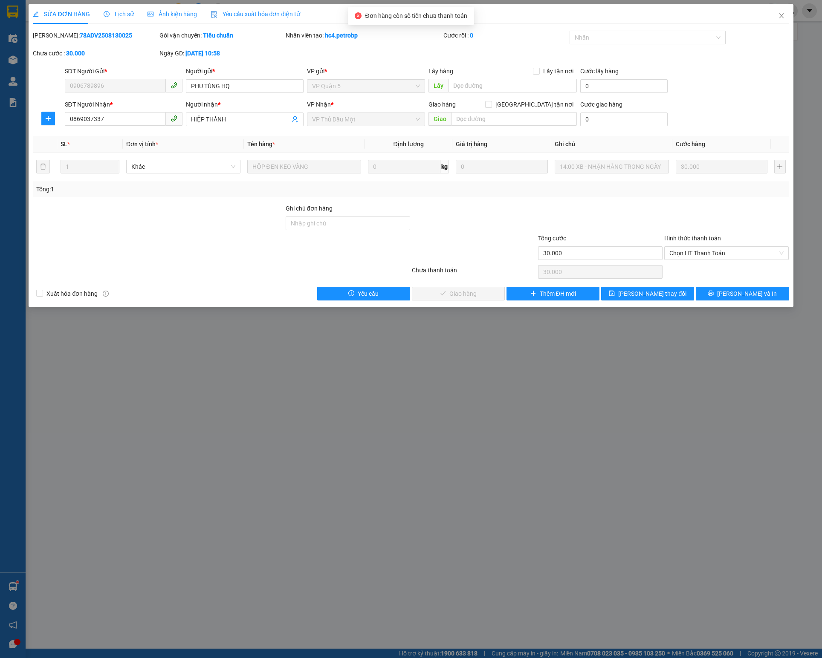
click at [80, 35] on b "78ADV2508130025" at bounding box center [106, 35] width 52 height 7
copy b "78ADV2508130025"
drag, startPoint x: 722, startPoint y: 253, endPoint x: 721, endPoint y: 261, distance: 7.7
click at [722, 253] on span "Chọn HT Thanh Toán" at bounding box center [726, 253] width 114 height 13
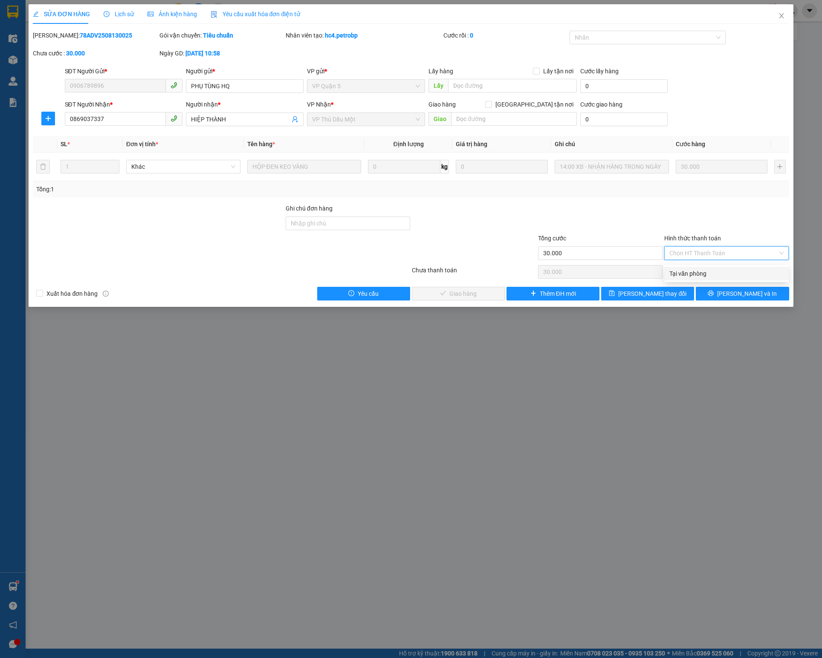
click at [716, 269] on div "Tại văn phòng" at bounding box center [726, 273] width 114 height 9
type input "0"
click at [467, 294] on span "Lưu và Giao hàng" at bounding box center [469, 293] width 82 height 9
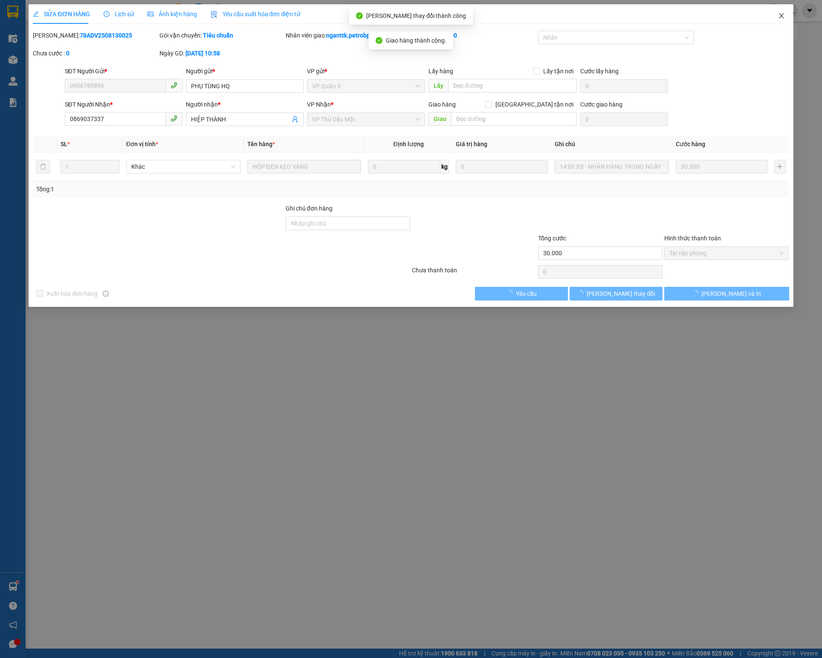
click at [781, 23] on span "Close" at bounding box center [781, 16] width 24 height 24
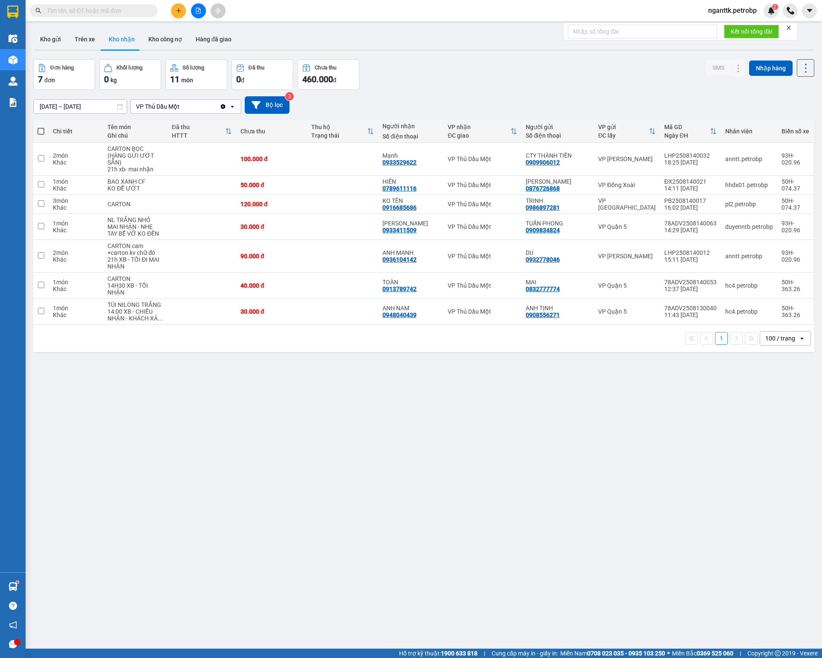
click at [515, 410] on div "ver 1.8.138 Kho gửi Trên xe Kho nhận Kho công nợ Hàng đã giao Đơn hàng 7 đơn Kh…" at bounding box center [423, 355] width 787 height 658
click at [213, 44] on button "Hàng đã giao" at bounding box center [213, 39] width 49 height 20
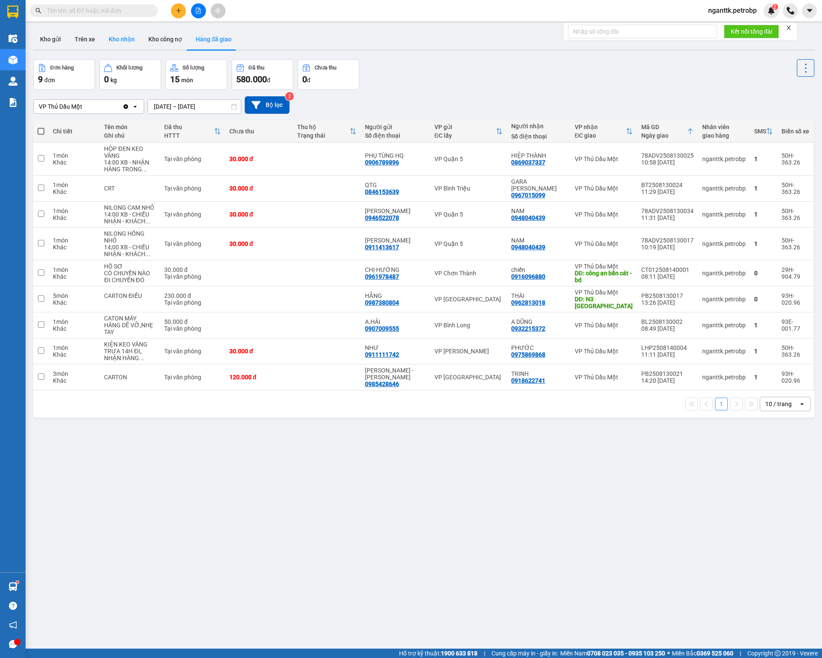
click at [116, 44] on button "Kho nhận" at bounding box center [122, 39] width 40 height 20
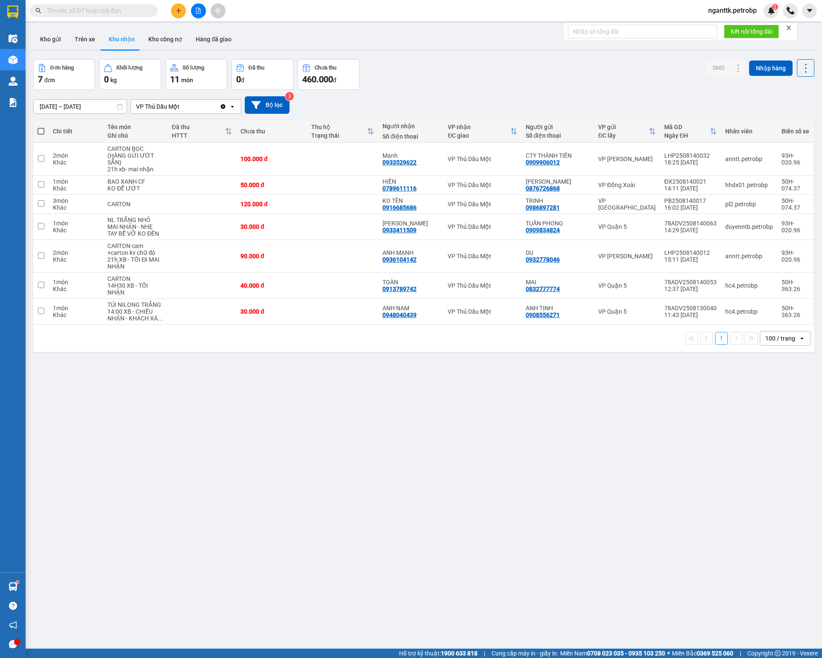
click at [112, 17] on div "Kết quả tìm kiếm ( 1 ) Bộ lọc Mã ĐH Trạng thái Món hàng Tổng cước Chưa cước Ngư…" at bounding box center [83, 10] width 166 height 15
click at [118, 5] on span at bounding box center [94, 10] width 128 height 13
click at [79, 11] on input "text" at bounding box center [97, 10] width 101 height 9
paste input "TDM2508130002"
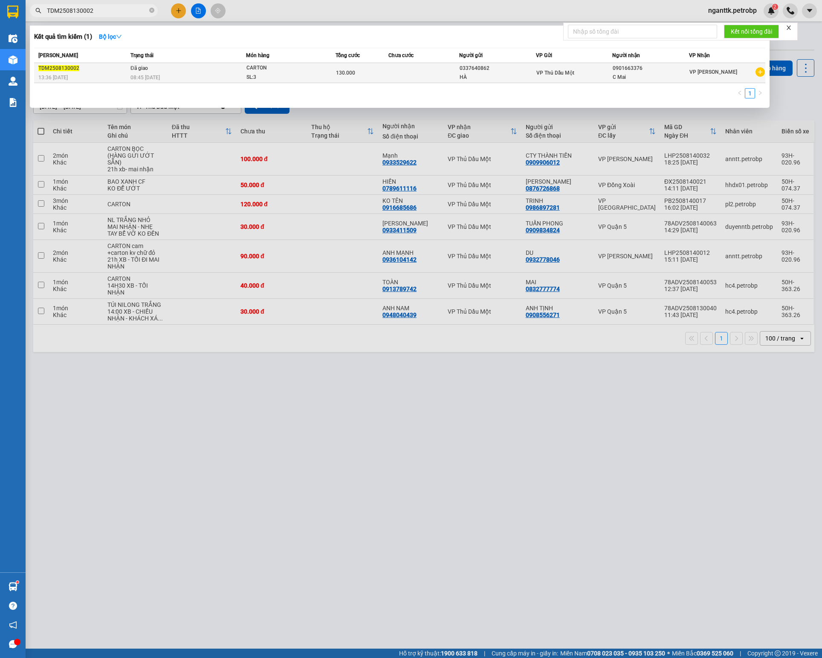
type input "TDM2508130002"
click at [201, 74] on div "08:45 - 14/08" at bounding box center [187, 77] width 115 height 9
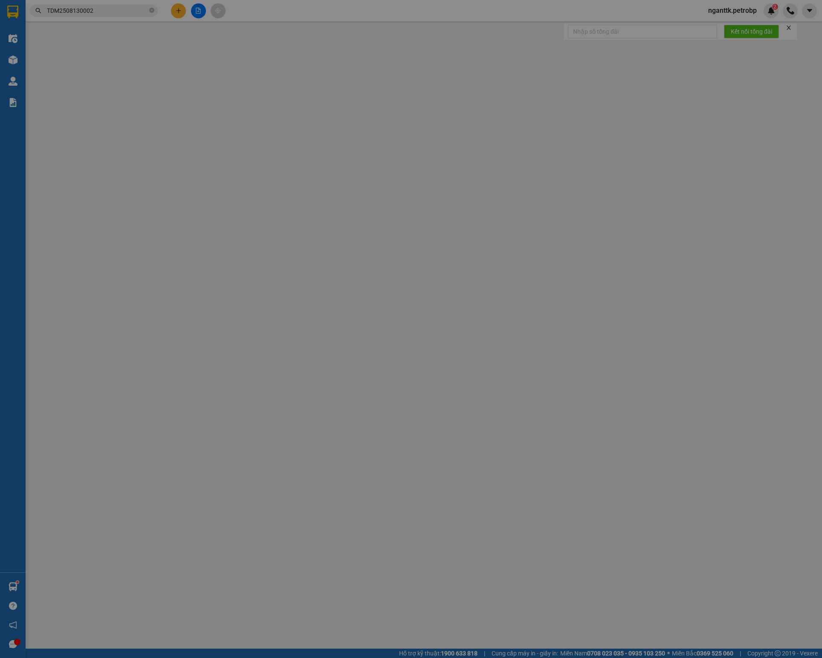
type input "0337640862"
type input "HÀ"
type input "0901663376"
type input "C Mai"
type input "130.000"
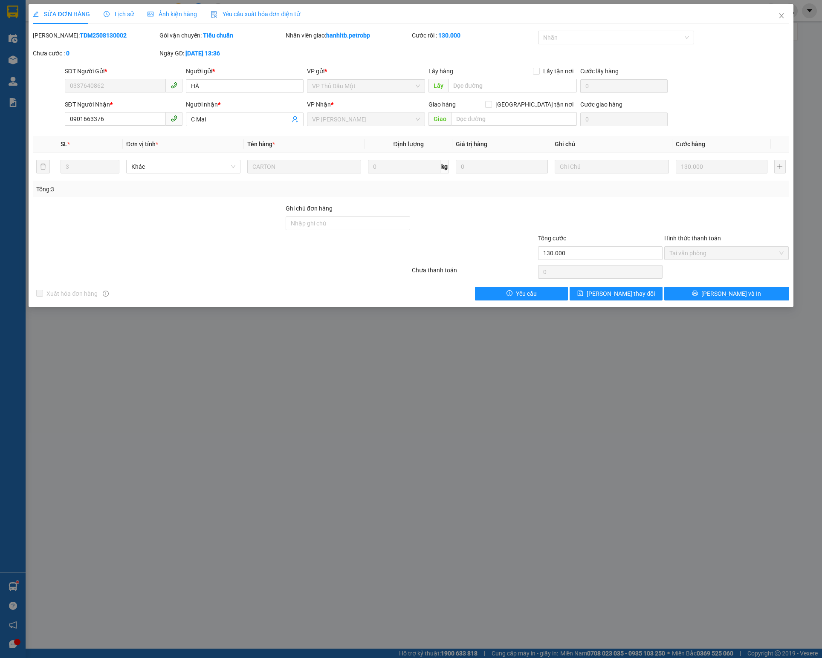
click at [124, 17] on span "Lịch sử" at bounding box center [119, 14] width 30 height 7
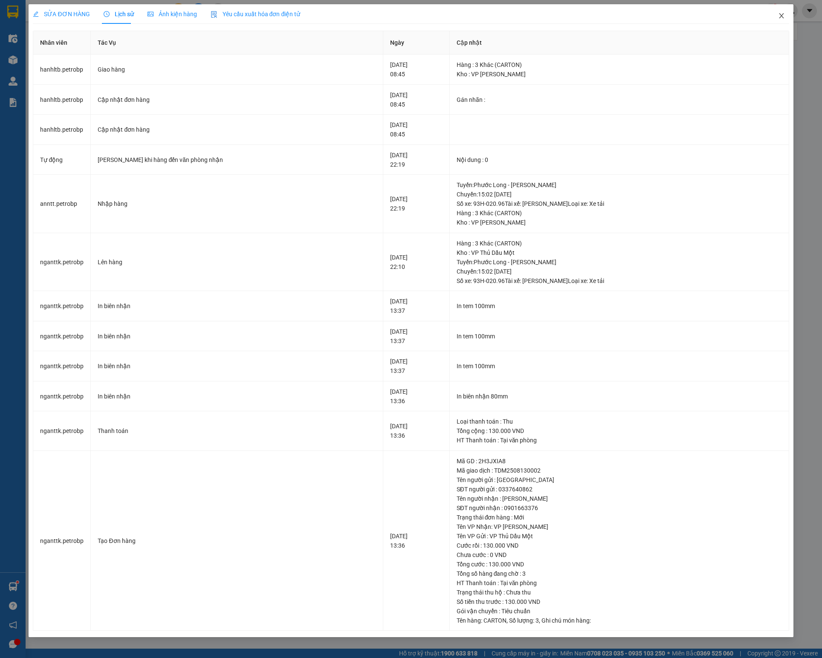
click at [787, 19] on span "Close" at bounding box center [781, 16] width 24 height 24
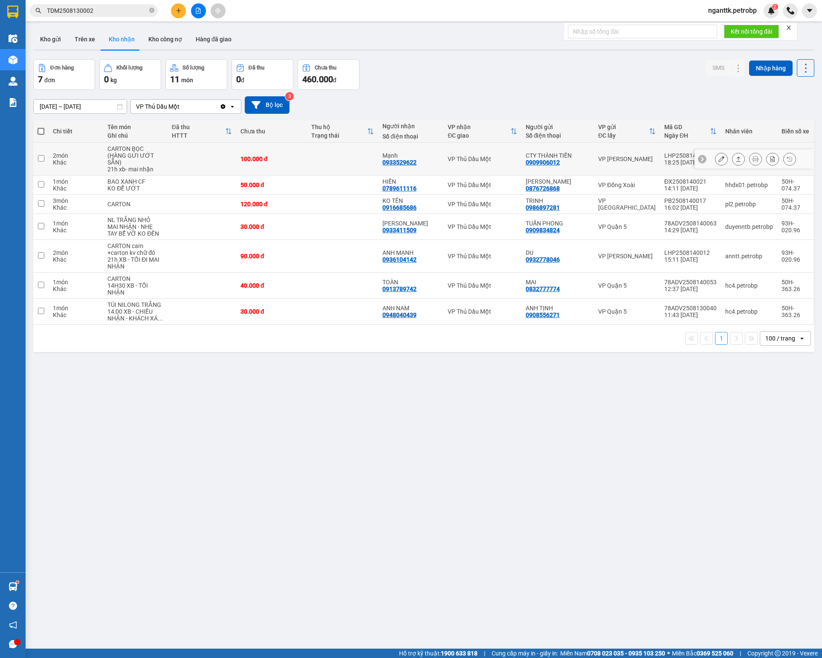
click at [328, 151] on td at bounding box center [342, 159] width 71 height 33
checkbox input "true"
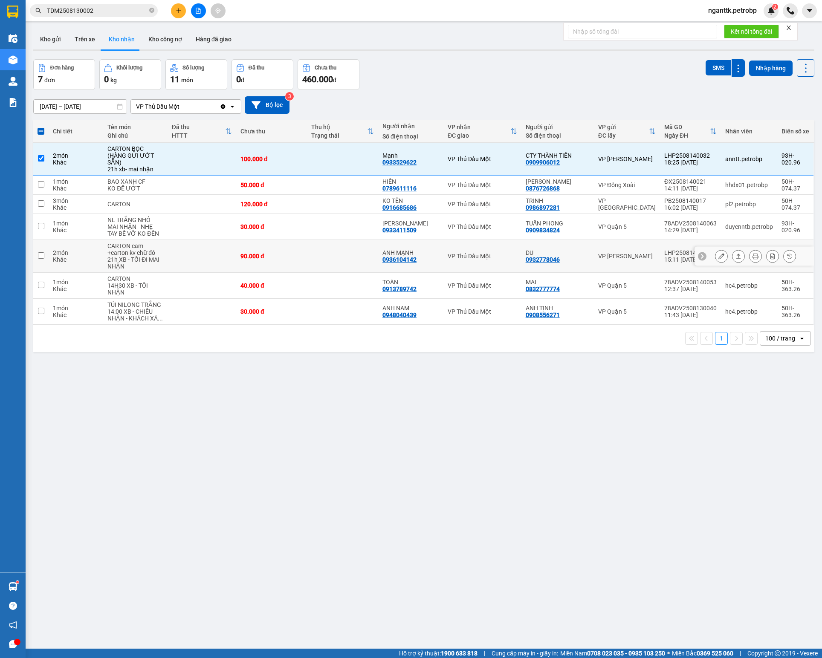
click at [323, 267] on td at bounding box center [342, 256] width 71 height 33
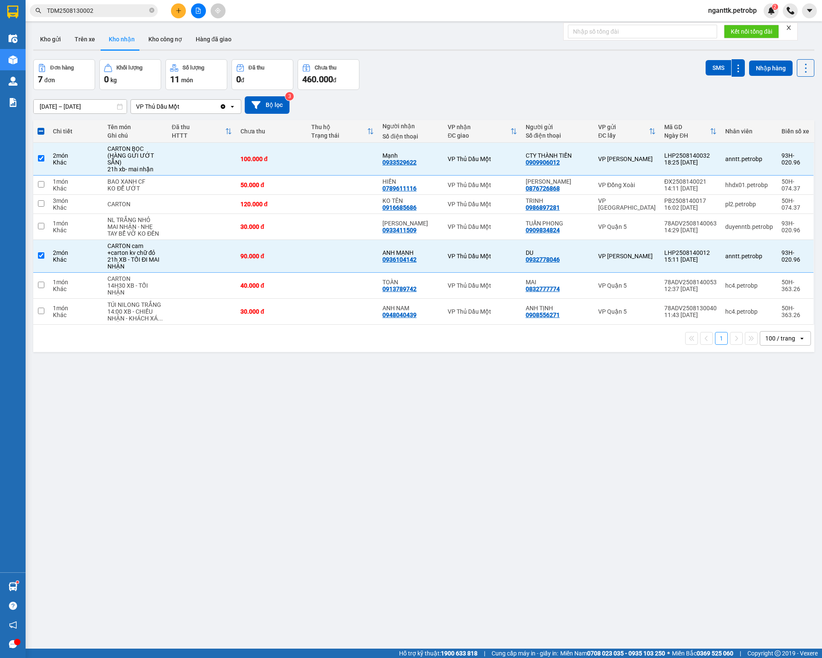
click at [663, 485] on div "ver 1.8.138 Kho gửi Trên xe Kho nhận Kho công nợ Hàng đã giao Đơn hàng 7 đơn Kh…" at bounding box center [423, 355] width 787 height 658
click at [524, 65] on div "Đơn hàng 7 đơn Khối lượng 0 kg Số lượng 11 món Đã thu 0 đ Chưa thu 460.000 đ SM…" at bounding box center [423, 74] width 781 height 31
drag, startPoint x: 687, startPoint y: 494, endPoint x: 695, endPoint y: 470, distance: 25.3
click at [685, 494] on div "ver 1.8.138 Kho gửi Trên xe Kho nhận Kho công nợ Hàng đã giao Đơn hàng 7 đơn Kh…" at bounding box center [423, 355] width 787 height 658
click at [664, 256] on div "LHP2508140012" at bounding box center [690, 252] width 52 height 7
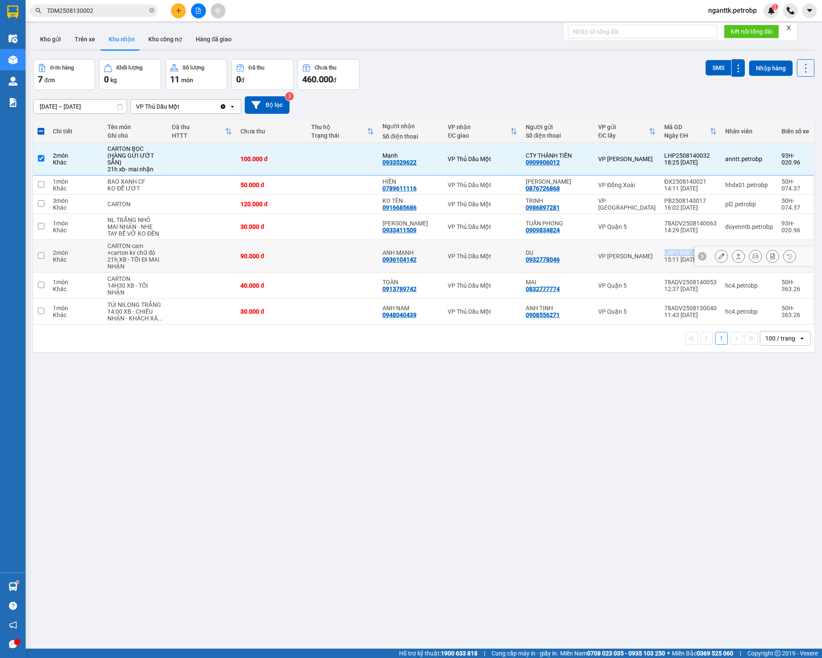
click at [664, 256] on div "LHP2508140012" at bounding box center [690, 252] width 52 height 7
checkbox input "true"
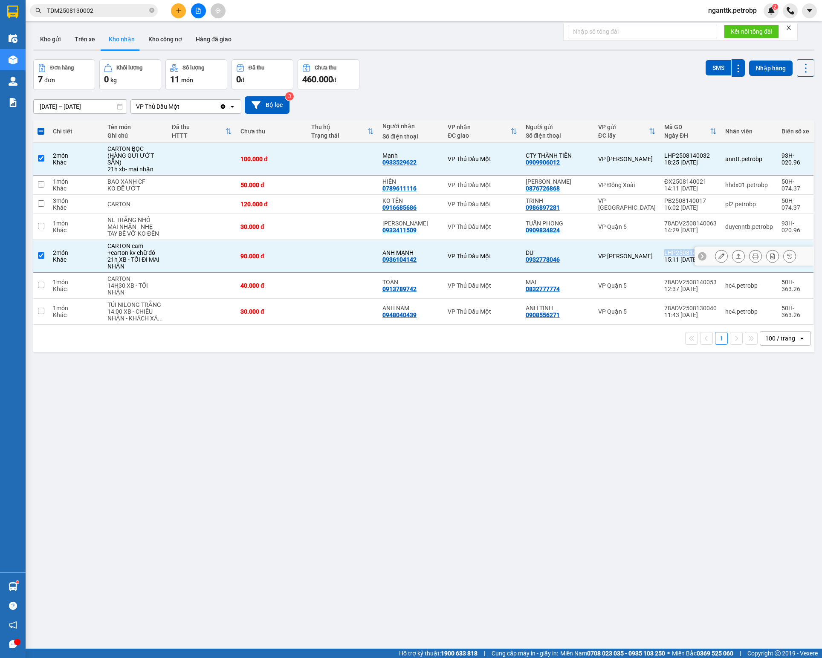
copy div "LHP2508140012"
click at [664, 155] on div "LHP2508140032" at bounding box center [690, 155] width 52 height 7
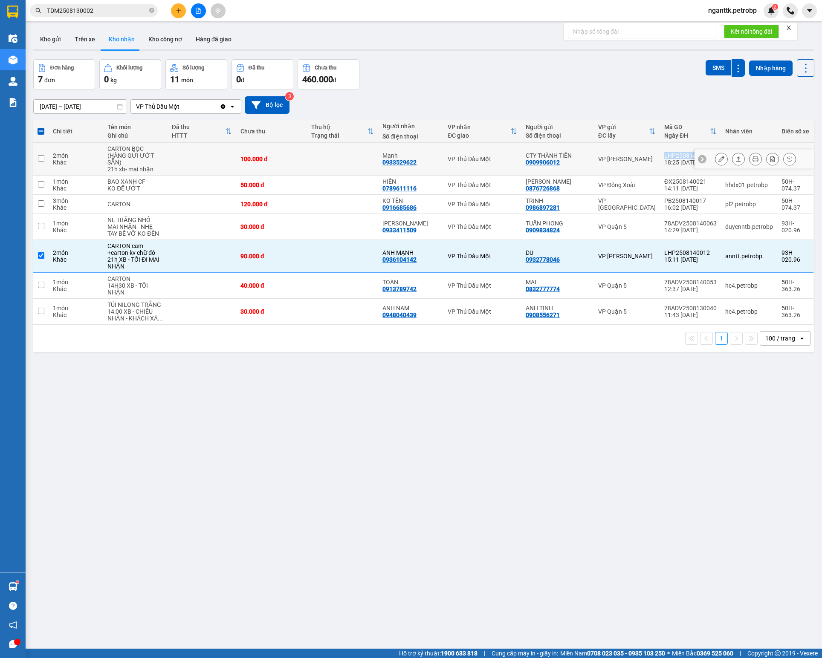
click at [664, 155] on div "LHP2508140032" at bounding box center [690, 155] width 52 height 7
checkbox input "true"
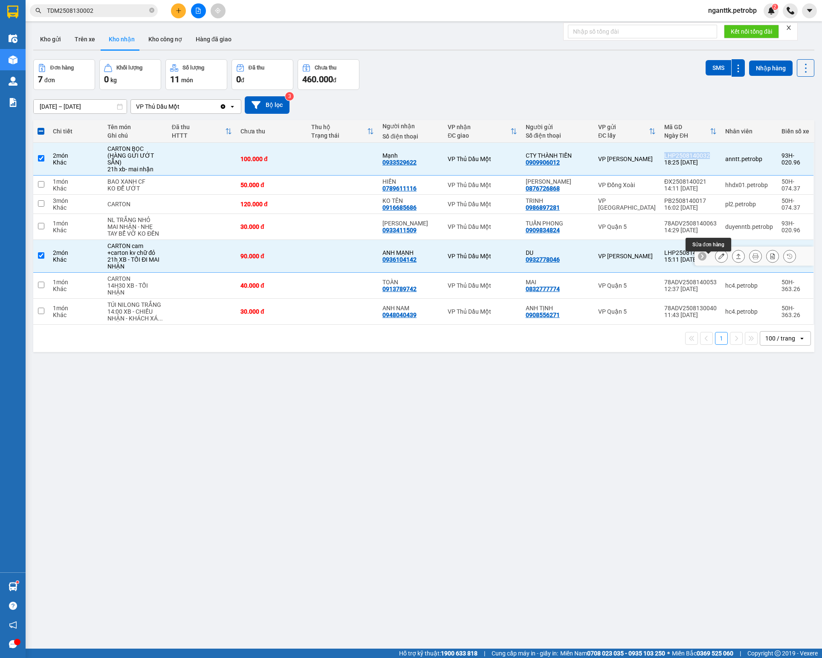
click at [718, 259] on icon at bounding box center [721, 256] width 6 height 6
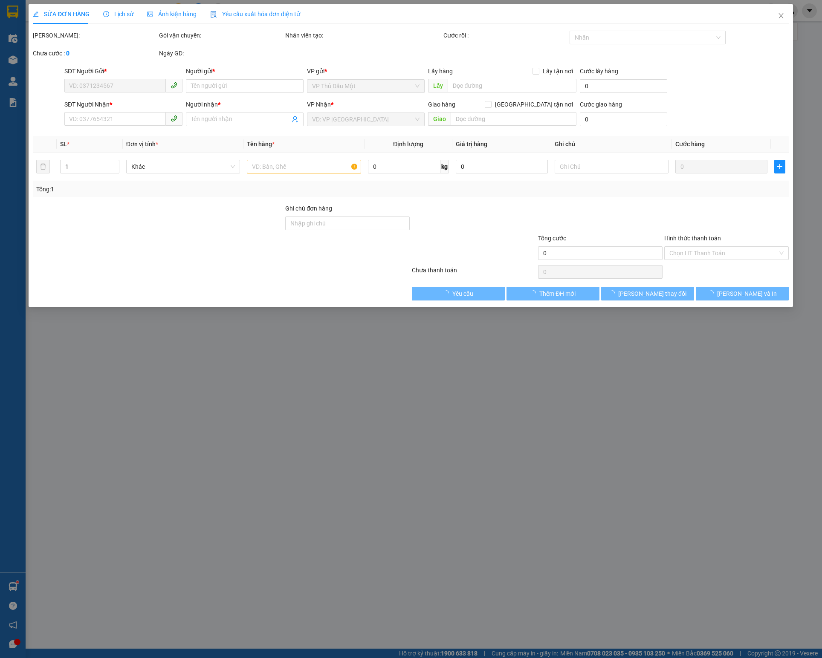
type input "0932778046"
type input "DU"
type input "0936104142"
type input "ANH MẠNH"
type input "90.000"
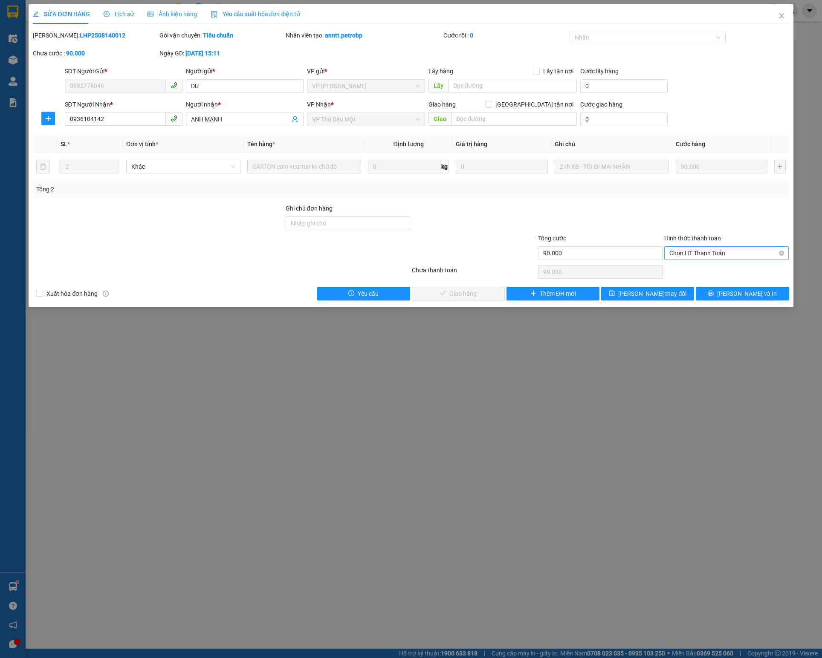
click at [706, 259] on span "Chọn HT Thanh Toán" at bounding box center [726, 253] width 114 height 13
drag, startPoint x: 695, startPoint y: 274, endPoint x: 664, endPoint y: 279, distance: 31.9
click at [695, 274] on div "Tại văn phòng" at bounding box center [726, 273] width 114 height 9
type input "0"
click at [464, 298] on span "Lưu và Giao hàng" at bounding box center [469, 293] width 82 height 9
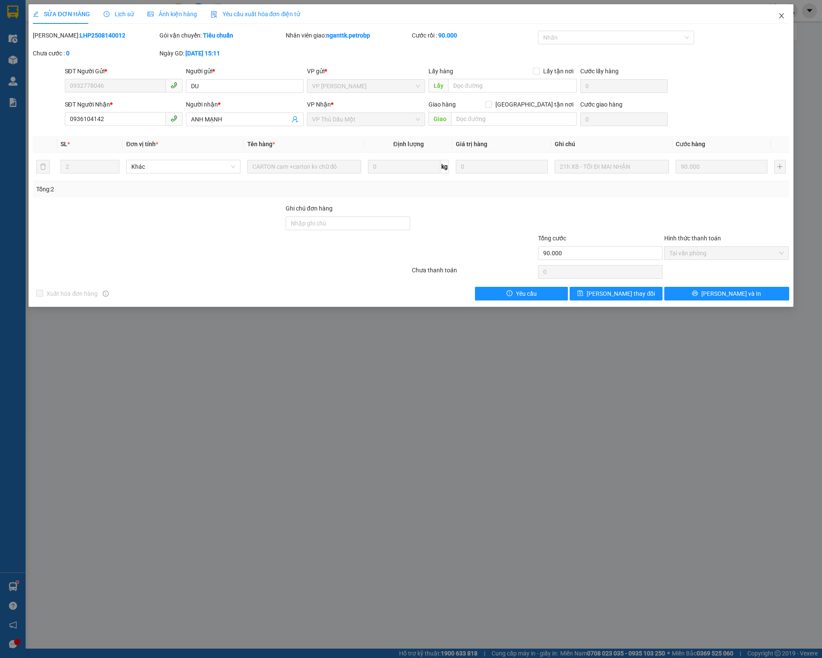
click at [779, 19] on icon "close" at bounding box center [781, 15] width 7 height 7
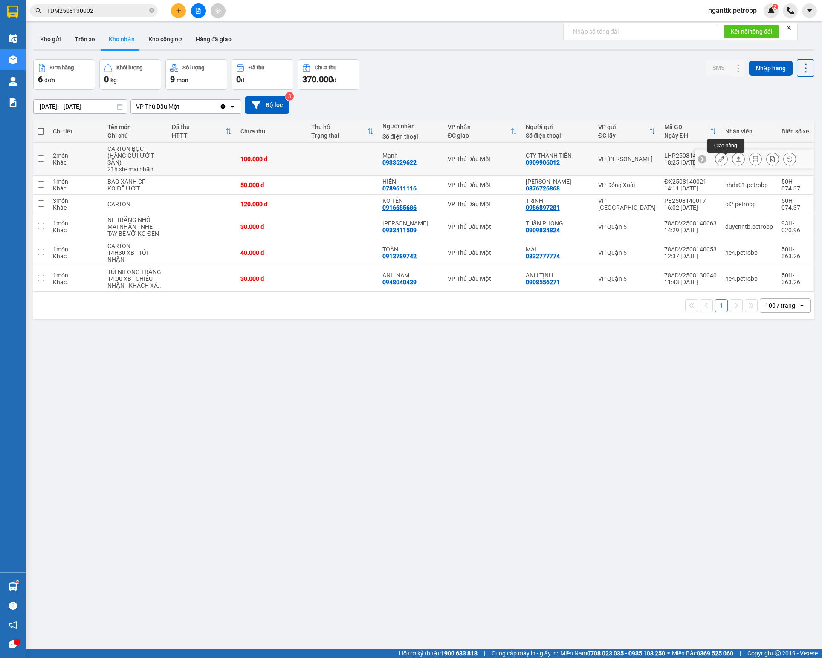
click at [735, 159] on icon at bounding box center [738, 159] width 6 height 6
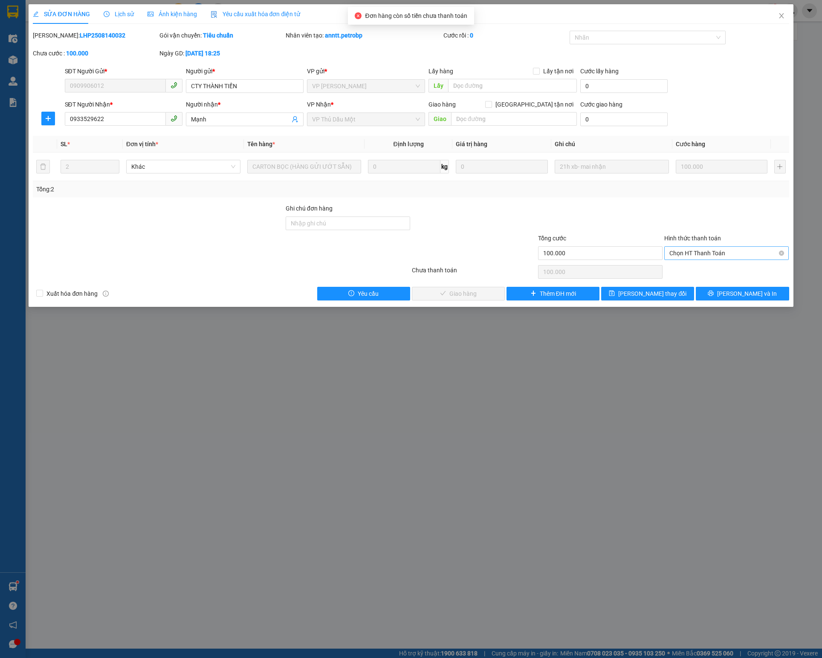
click at [700, 254] on span "Chọn HT Thanh Toán" at bounding box center [726, 253] width 114 height 13
click at [690, 271] on div "Tại văn phòng" at bounding box center [726, 273] width 114 height 9
type input "0"
click at [458, 296] on span "Lưu và Giao hàng" at bounding box center [469, 293] width 82 height 9
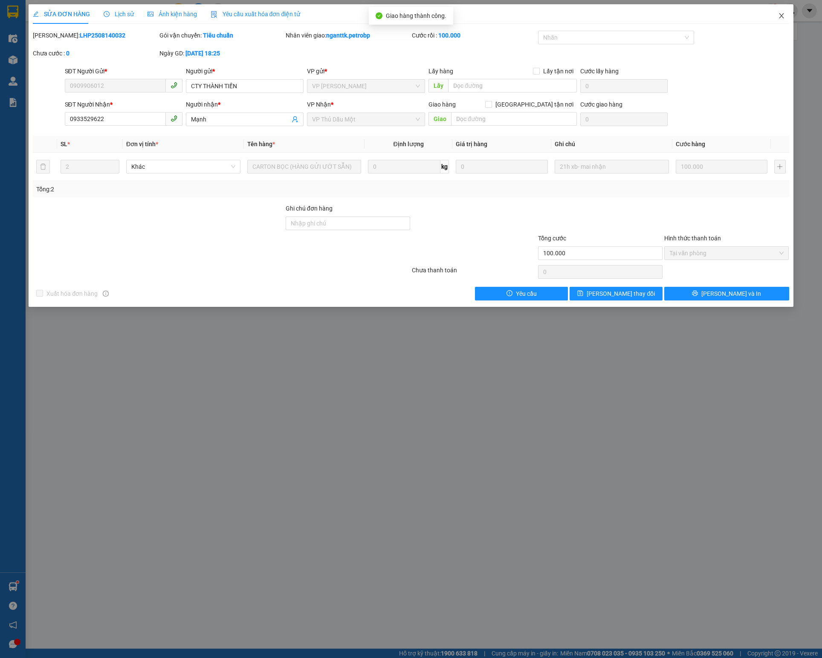
click at [785, 19] on span "Close" at bounding box center [781, 16] width 24 height 24
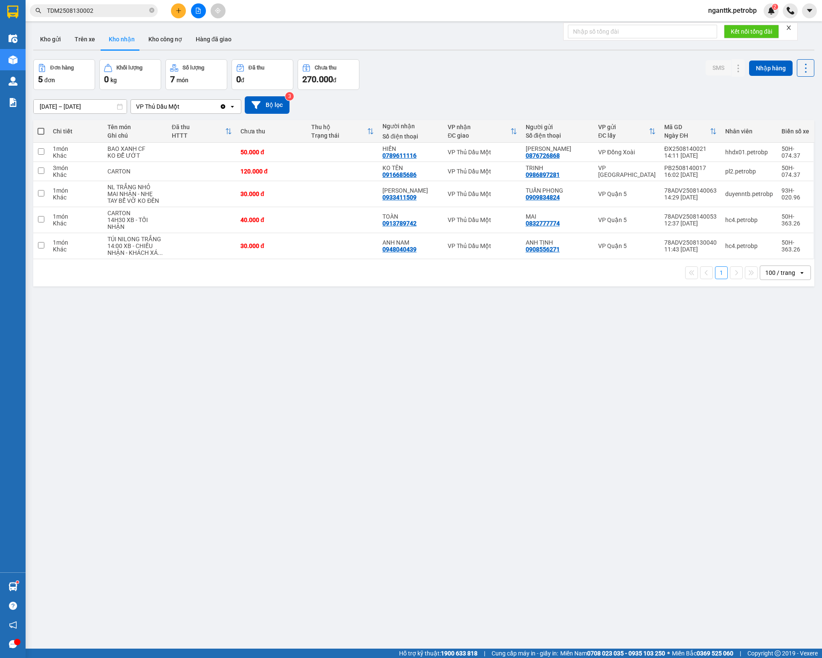
click at [178, 7] on button at bounding box center [178, 10] width 15 height 15
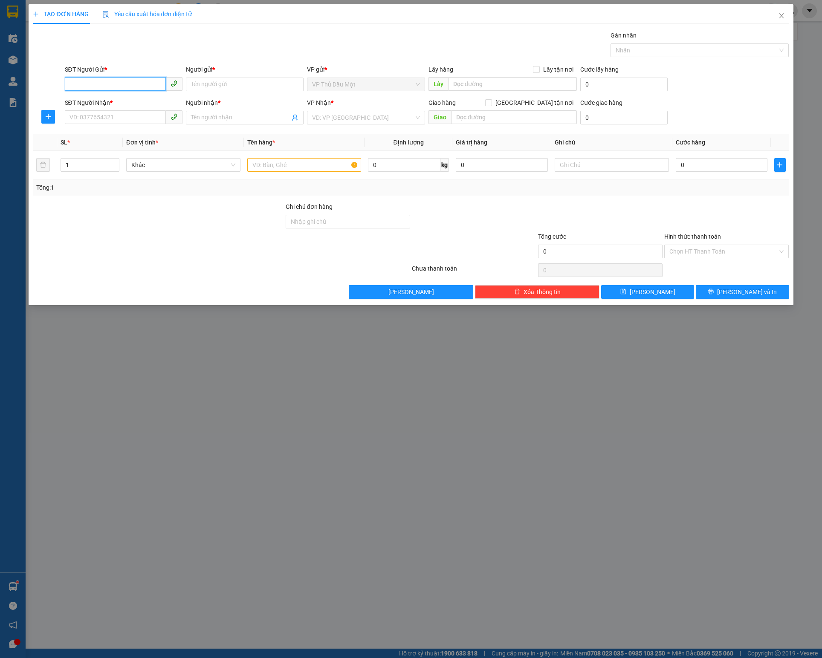
click at [78, 84] on input "SĐT Người Gửi *" at bounding box center [115, 84] width 101 height 14
click at [82, 85] on input "0933553103" at bounding box center [115, 84] width 101 height 14
type input "0933553103"
click at [213, 85] on input "Người gửi *" at bounding box center [245, 85] width 118 height 14
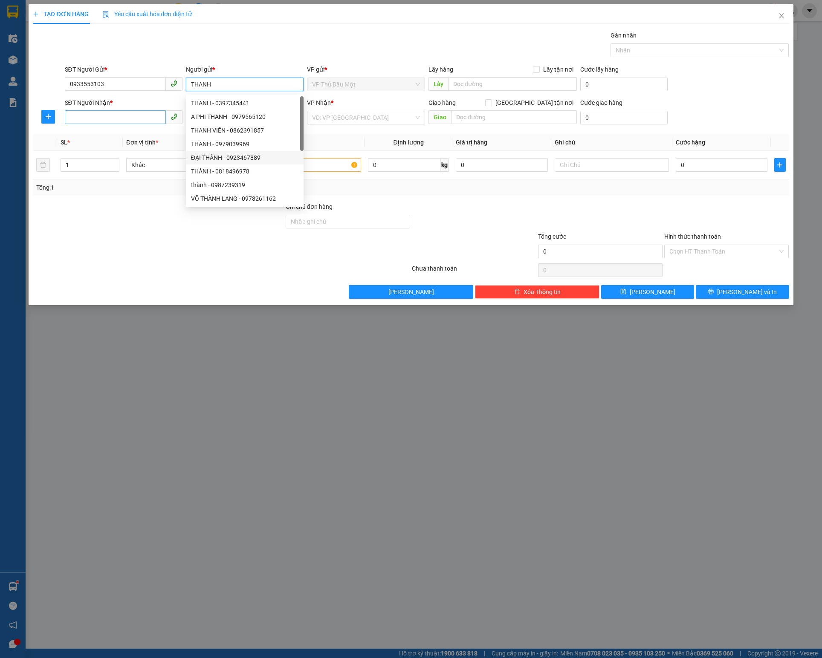
type input "THANH"
click at [118, 115] on input "SĐT Người Nhận *" at bounding box center [115, 117] width 101 height 14
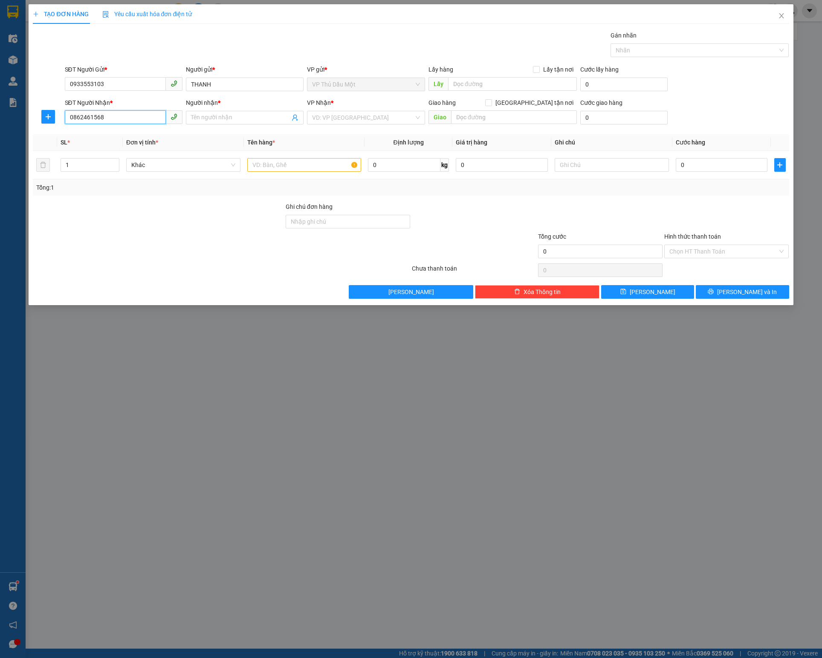
click at [82, 120] on input "0862461568" at bounding box center [115, 117] width 101 height 14
type input "0862461568"
click at [239, 122] on input "Người nhận *" at bounding box center [240, 117] width 99 height 9
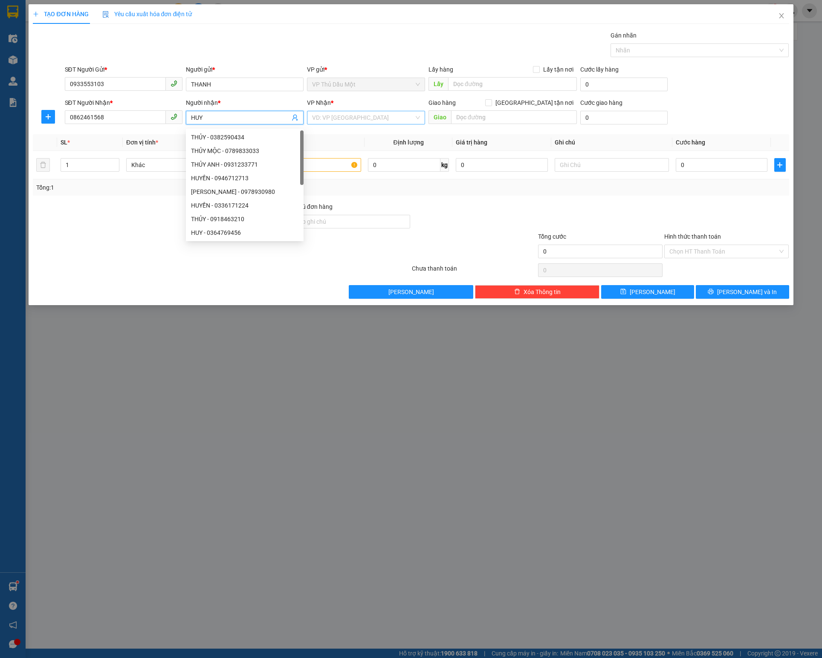
type input "HUY"
click at [338, 120] on input "search" at bounding box center [362, 117] width 101 height 13
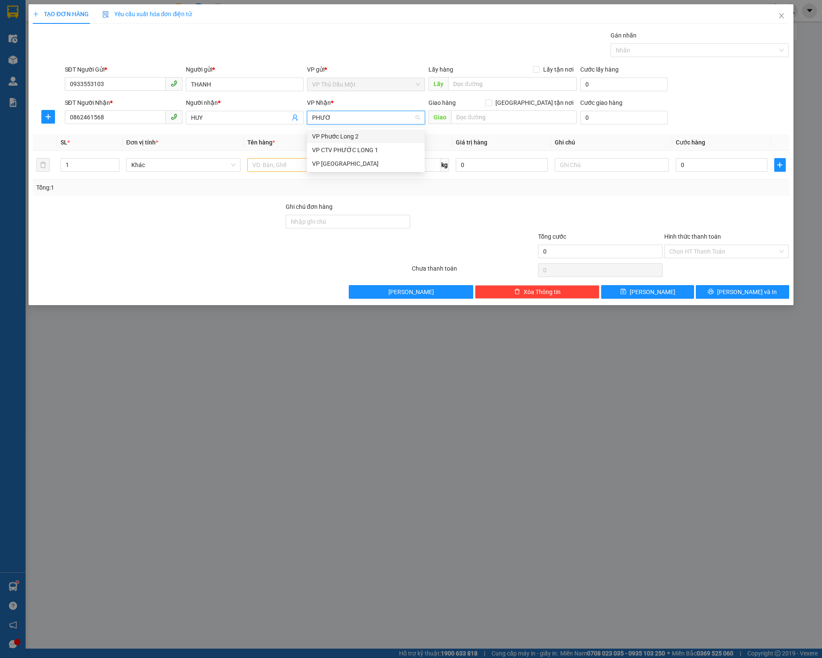
type input "PHƯỚC"
click at [345, 135] on div "VP Phước Long 2" at bounding box center [365, 136] width 107 height 9
click at [263, 169] on input "text" at bounding box center [304, 165] width 114 height 14
type input "6 [PERSON_NAME] + CARTON"
click at [89, 166] on input "1" at bounding box center [90, 165] width 58 height 13
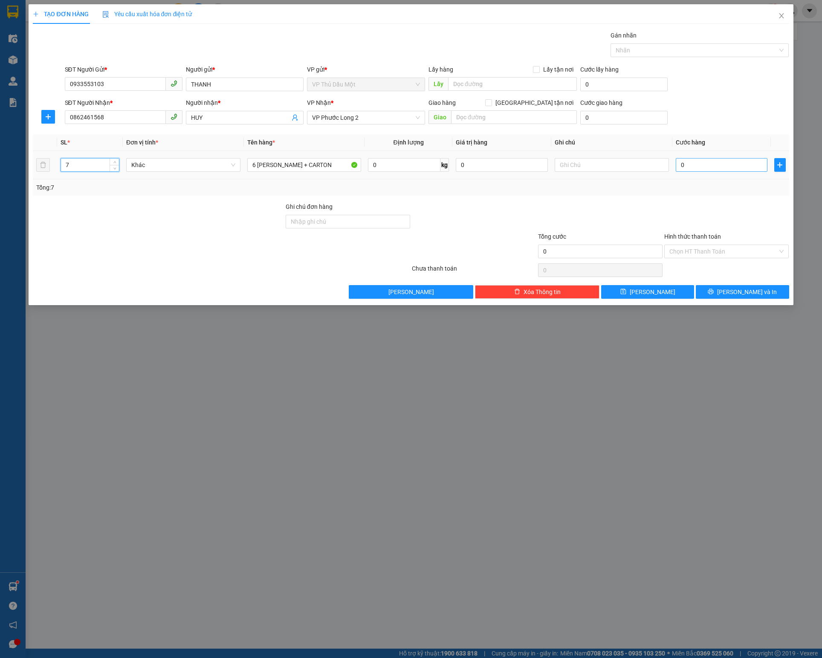
type input "7"
click at [743, 169] on input "0" at bounding box center [721, 165] width 92 height 14
type input "3"
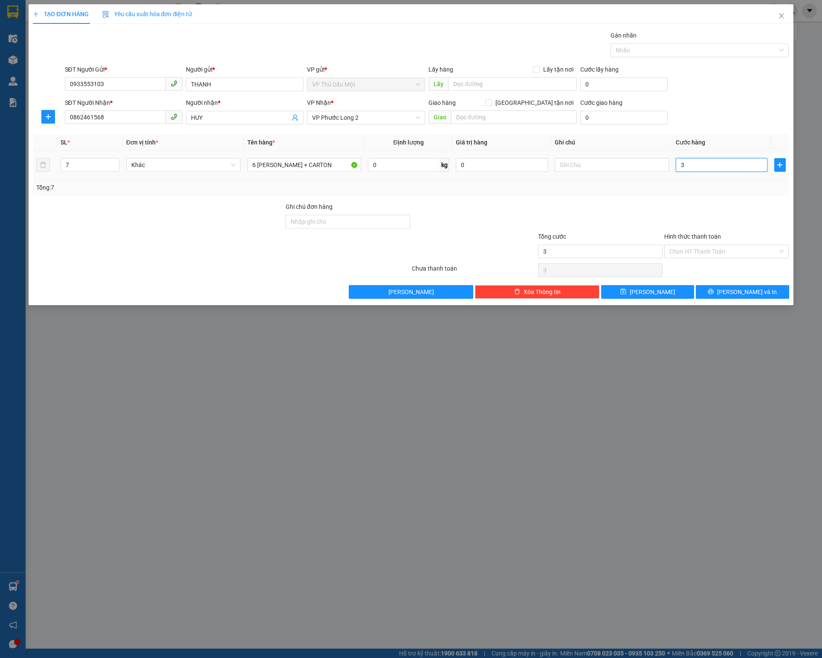
type input "35"
type input "350"
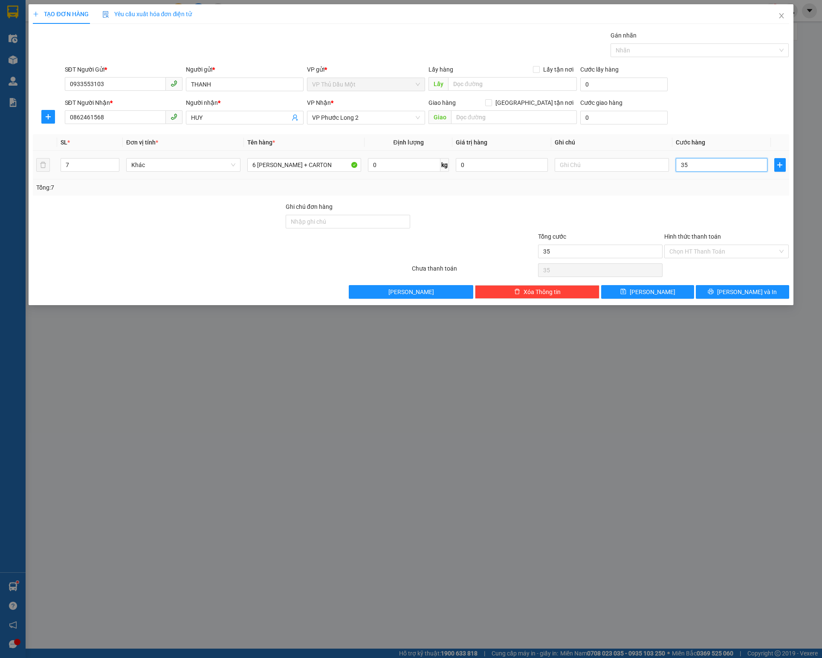
type input "350"
type input "350.000"
click at [574, 196] on div "Tổng: 7" at bounding box center [410, 187] width 755 height 16
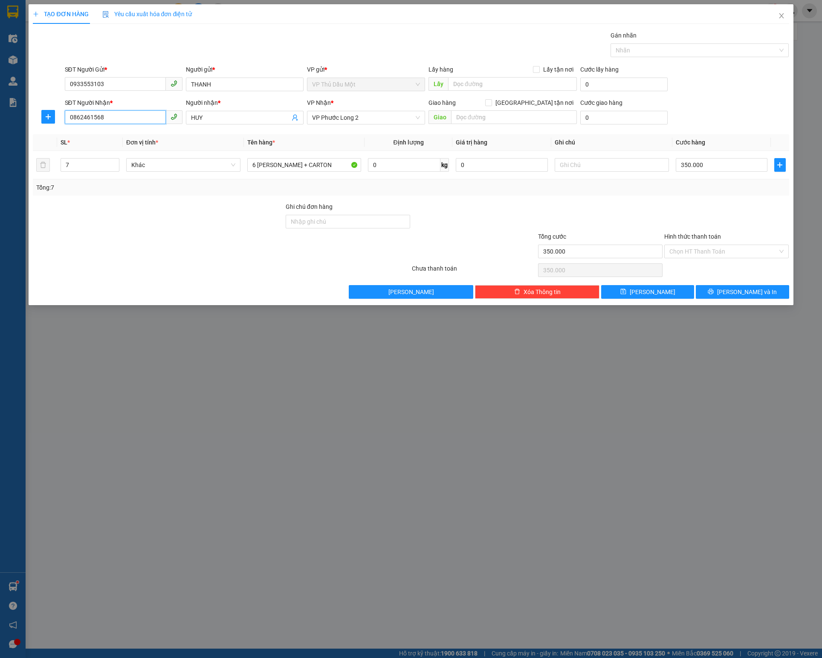
click at [90, 118] on input "0862461568" at bounding box center [115, 117] width 101 height 14
click at [626, 398] on div "TẠO ĐƠN HÀNG Yêu cầu xuất hóa đơn điện tử Transit Pickup Surcharge Ids Transit …" at bounding box center [411, 329] width 822 height 658
click at [702, 219] on div at bounding box center [726, 217] width 126 height 30
click at [735, 297] on span "[PERSON_NAME] và In" at bounding box center [747, 291] width 60 height 9
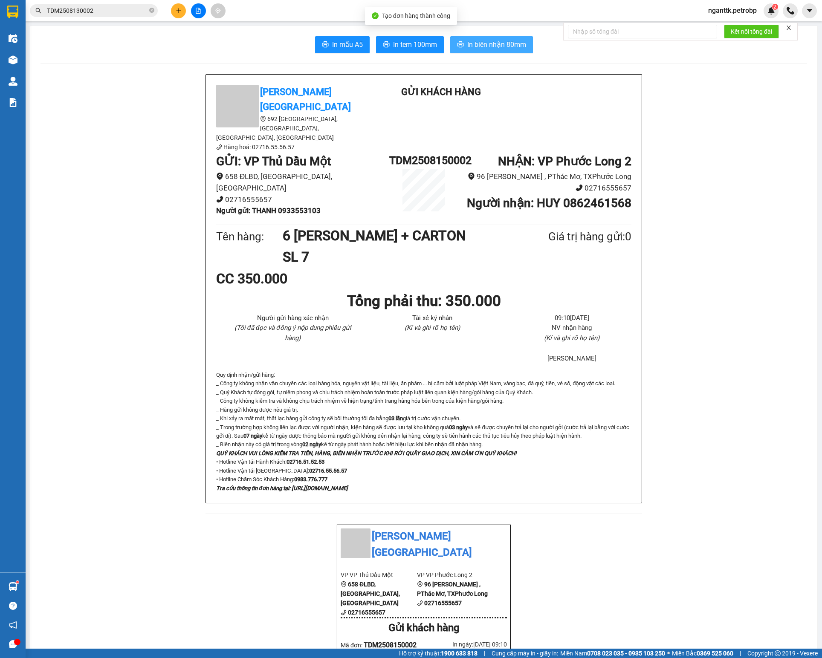
click at [490, 43] on span "In biên nhận 80mm" at bounding box center [496, 44] width 59 height 11
click at [402, 37] on button "In tem 100mm" at bounding box center [410, 44] width 68 height 17
click at [402, 41] on span "In tem 100mm" at bounding box center [415, 44] width 44 height 11
click at [182, 14] on button at bounding box center [178, 10] width 15 height 15
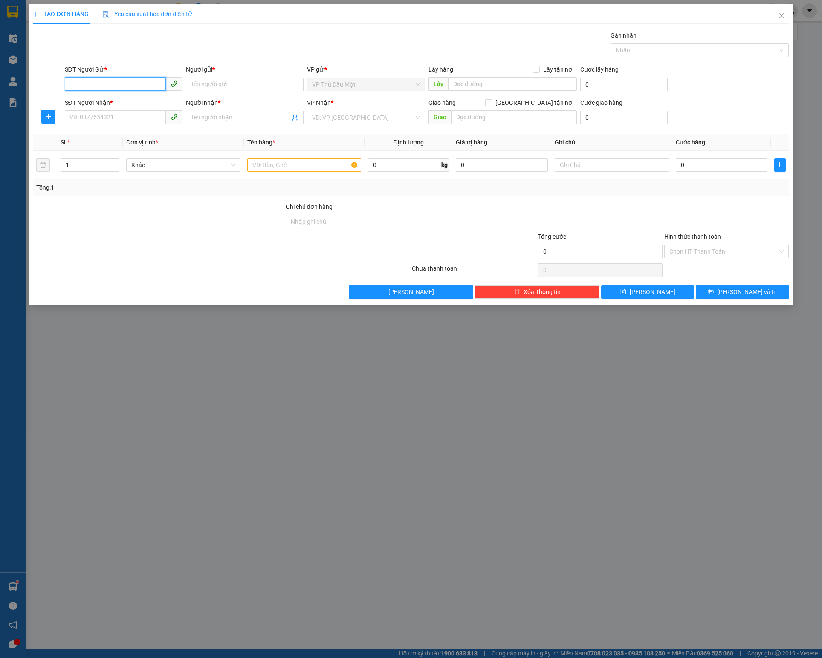
click at [131, 87] on input "SĐT Người Gửi *" at bounding box center [115, 84] width 101 height 14
type input "0919224581"
click at [119, 107] on div "0919224581 - SANG" at bounding box center [123, 102] width 107 height 9
type input "SANG"
type input "0965540639"
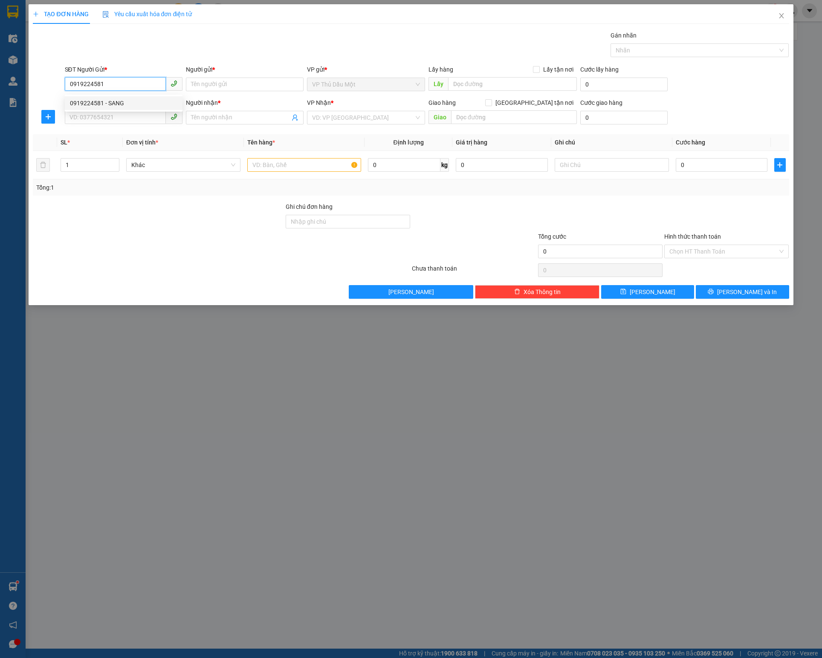
type input "NGA"
type input "[DEMOGRAPHIC_DATA] LINH KHỨU - [GEOGRAPHIC_DATA] - [GEOGRAPHIC_DATA]"
type input "30.000"
type input "0919224581"
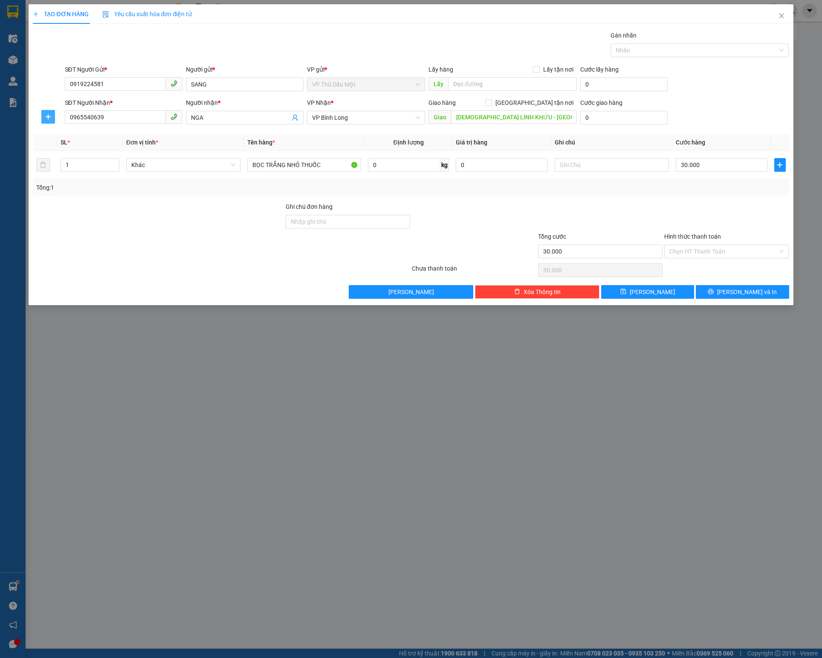
click at [54, 122] on button "button" at bounding box center [48, 117] width 14 height 14
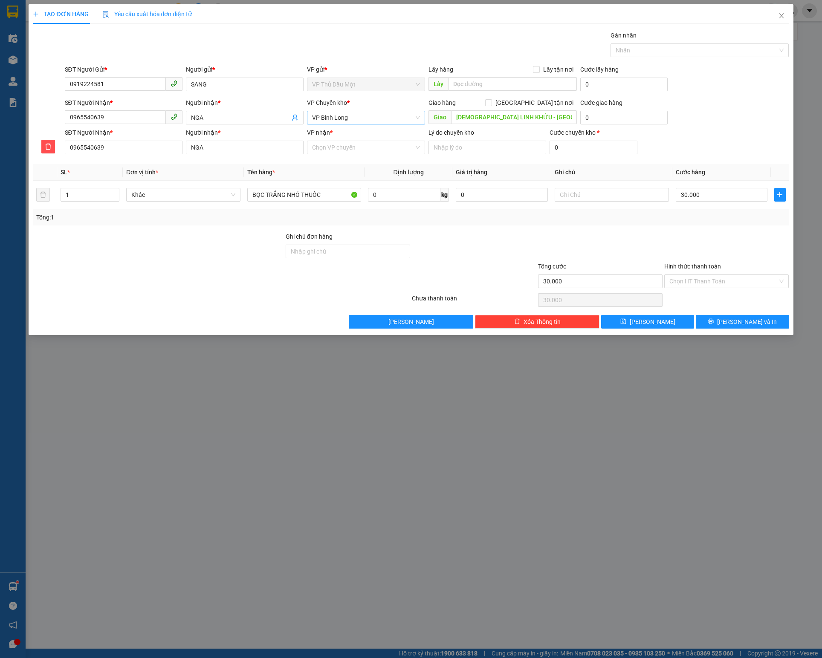
click at [369, 123] on span "VP Bình Long" at bounding box center [365, 117] width 107 height 13
type input "D"
type input "Đ"
click at [333, 231] on div "VP Đồng Xoài" at bounding box center [365, 231] width 107 height 9
click at [355, 147] on input "VP nhận *" at bounding box center [362, 147] width 101 height 13
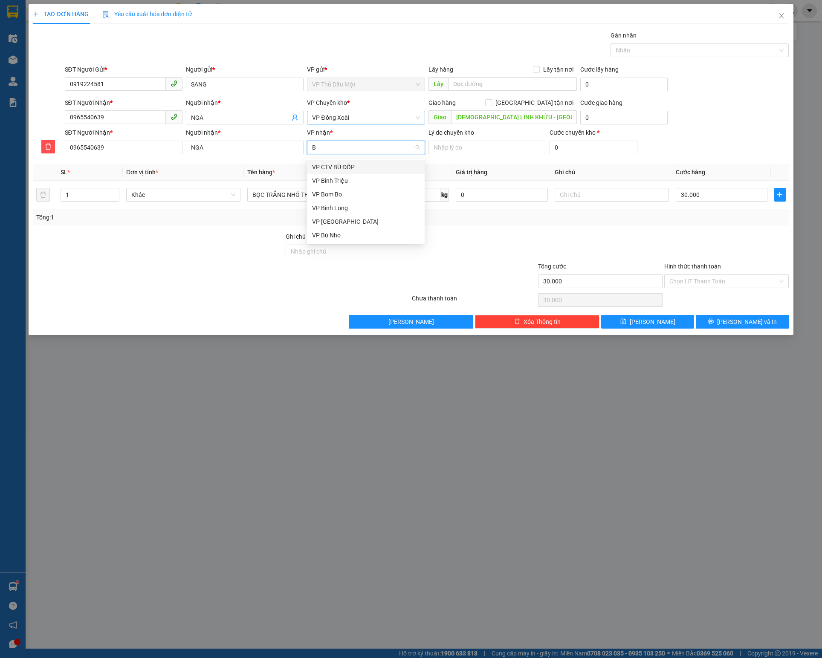
type input "BI"
click at [350, 182] on div "VP Bình Long" at bounding box center [365, 180] width 107 height 9
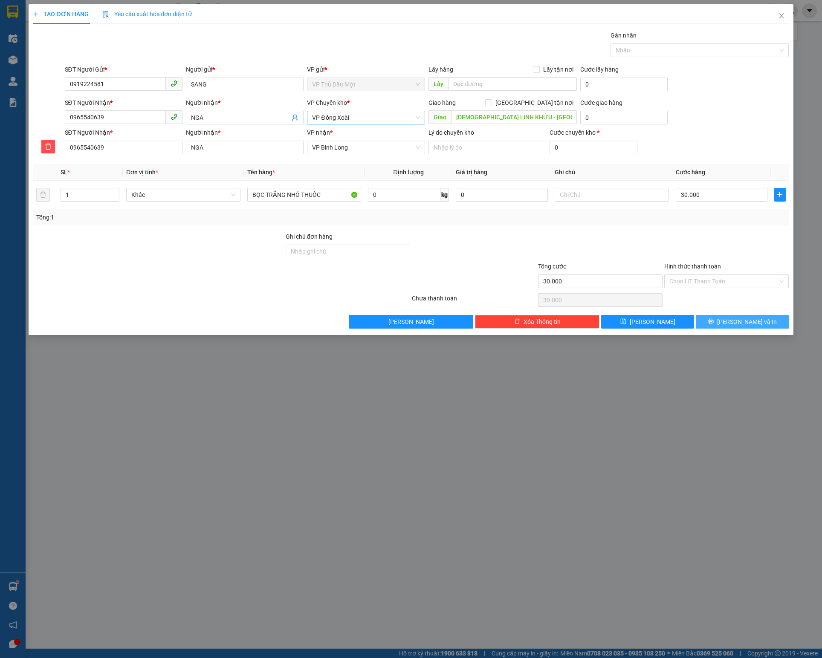
click at [713, 324] on icon "printer" at bounding box center [710, 321] width 6 height 6
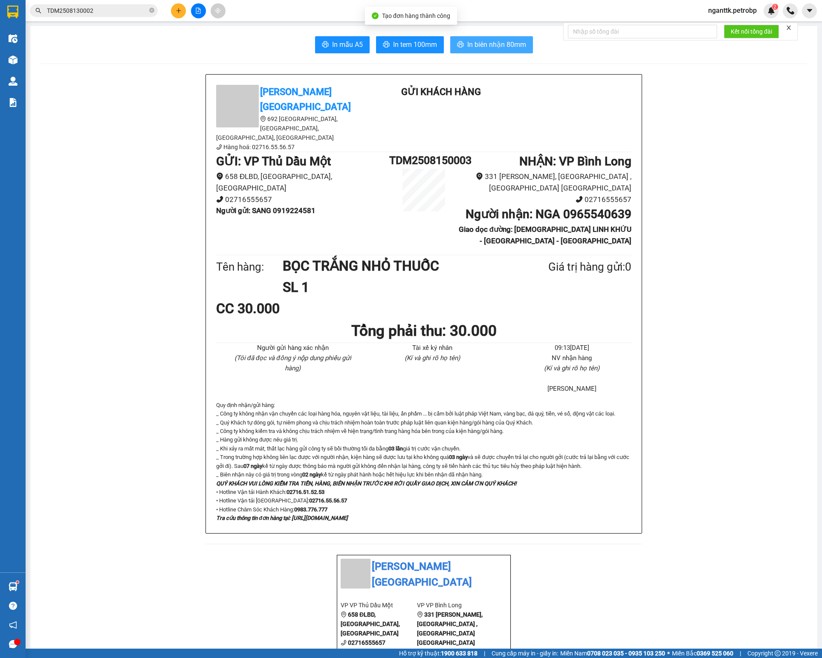
click at [466, 51] on button "In biên nhận 80mm" at bounding box center [491, 44] width 83 height 17
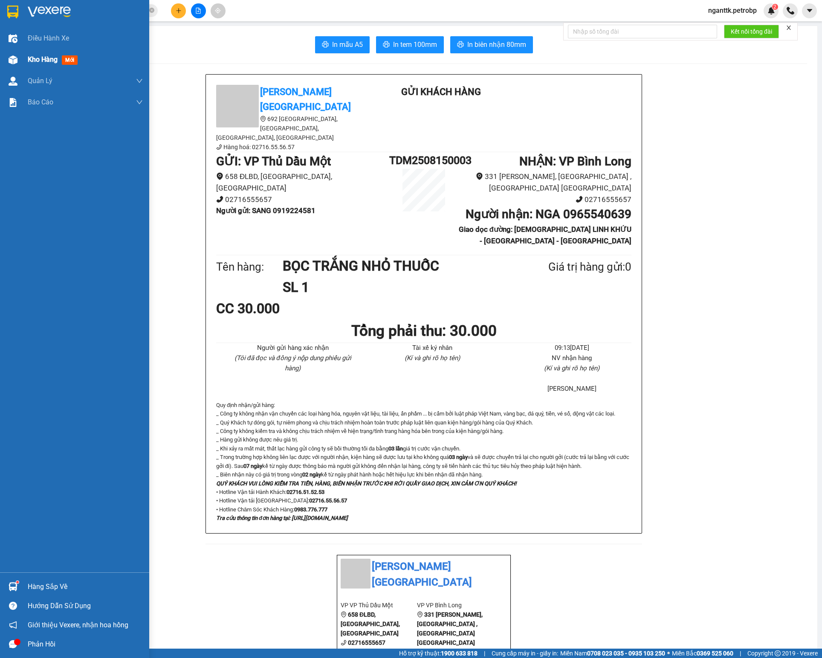
click at [33, 66] on div "Kho hàng mới" at bounding box center [85, 59] width 115 height 21
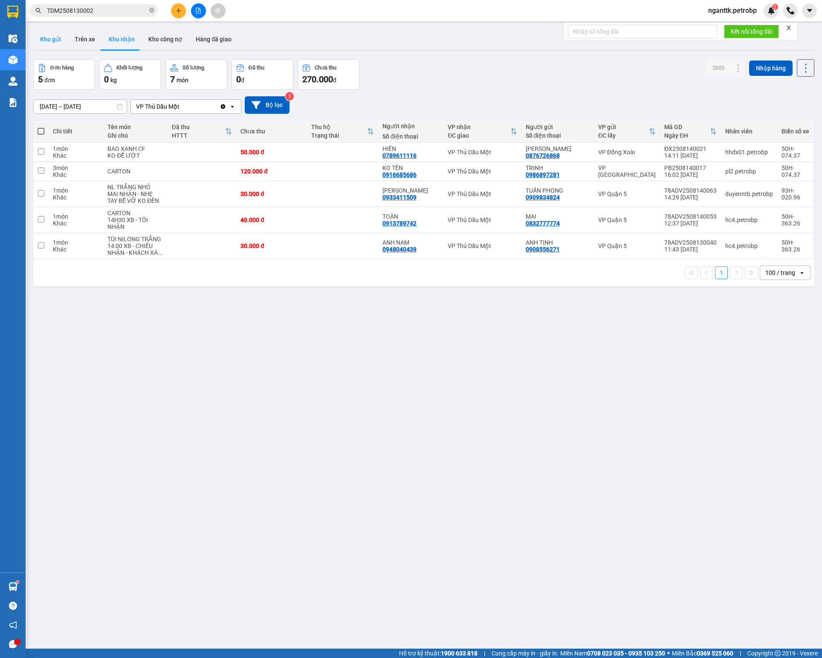
click at [50, 45] on button "Kho gửi" at bounding box center [50, 39] width 35 height 20
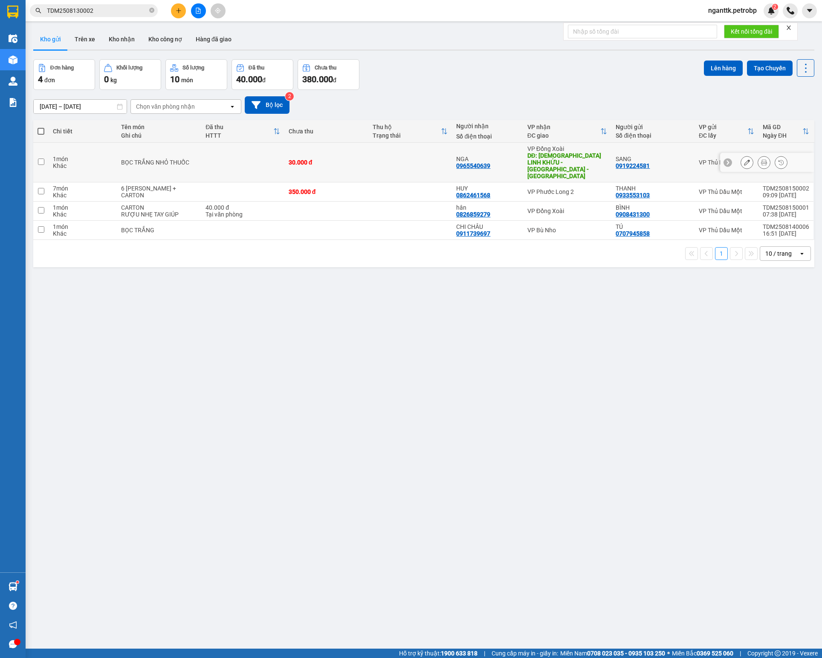
click at [726, 157] on div at bounding box center [767, 162] width 94 height 19
click at [744, 159] on icon at bounding box center [747, 162] width 6 height 6
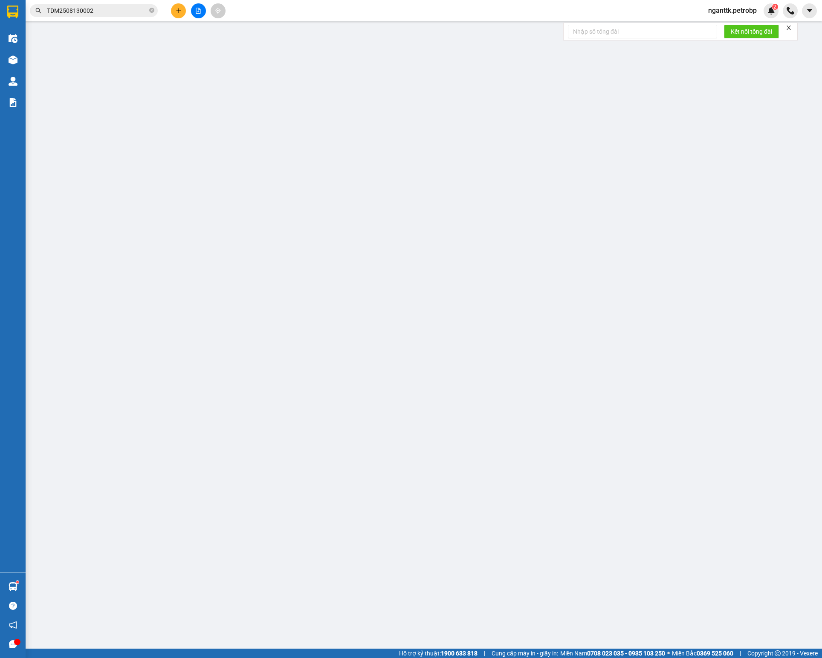
type input "0919224581"
type input "SANG"
type input "0965540639"
type input "NGA"
type input "[DEMOGRAPHIC_DATA] LINH KHỨU - [GEOGRAPHIC_DATA] - [GEOGRAPHIC_DATA]"
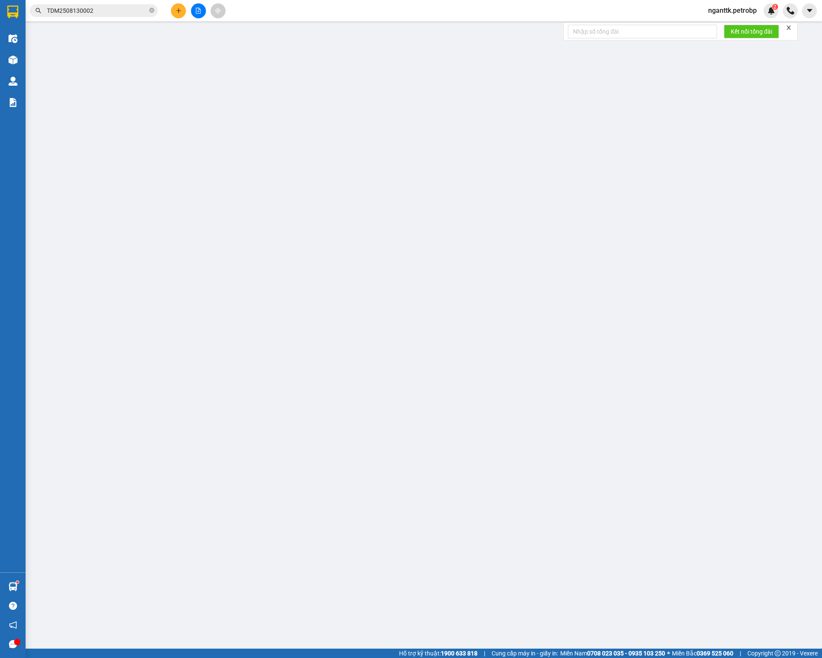
type input "30.000"
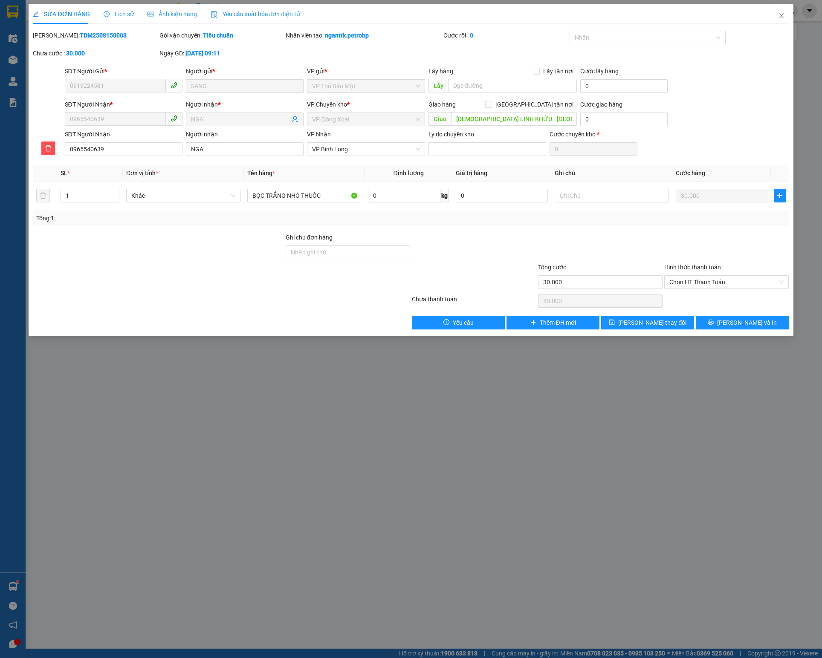
drag, startPoint x: 732, startPoint y: 283, endPoint x: 729, endPoint y: 292, distance: 9.7
click at [732, 286] on span "Chọn HT Thanh Toán" at bounding box center [726, 282] width 114 height 13
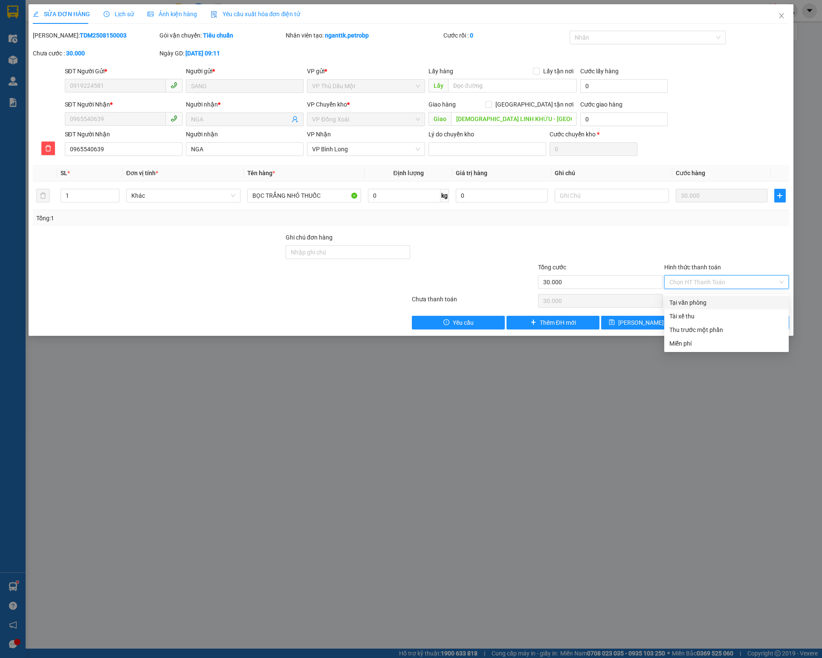
click at [726, 299] on div "Tại văn phòng" at bounding box center [726, 302] width 114 height 9
type input "0"
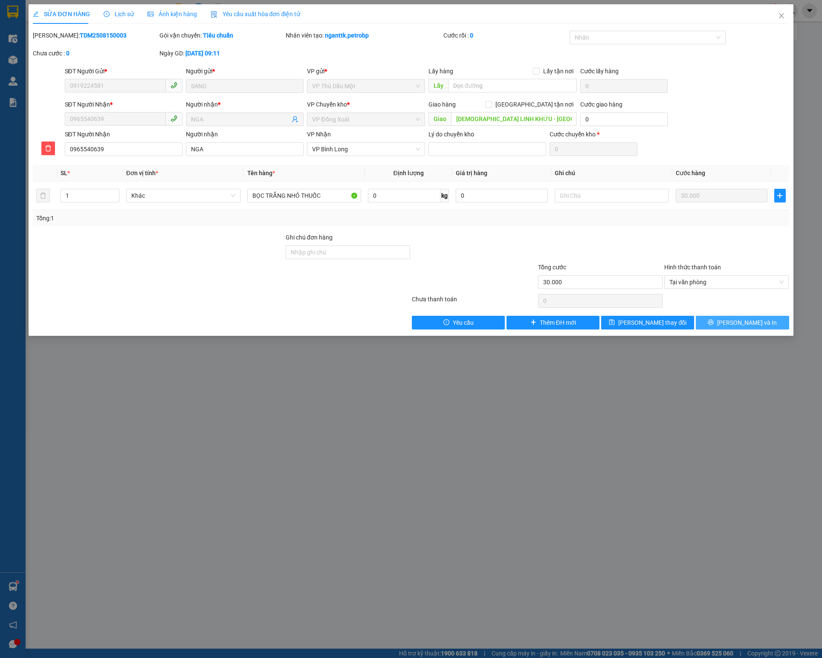
click at [736, 327] on span "[PERSON_NAME] và In" at bounding box center [747, 322] width 60 height 9
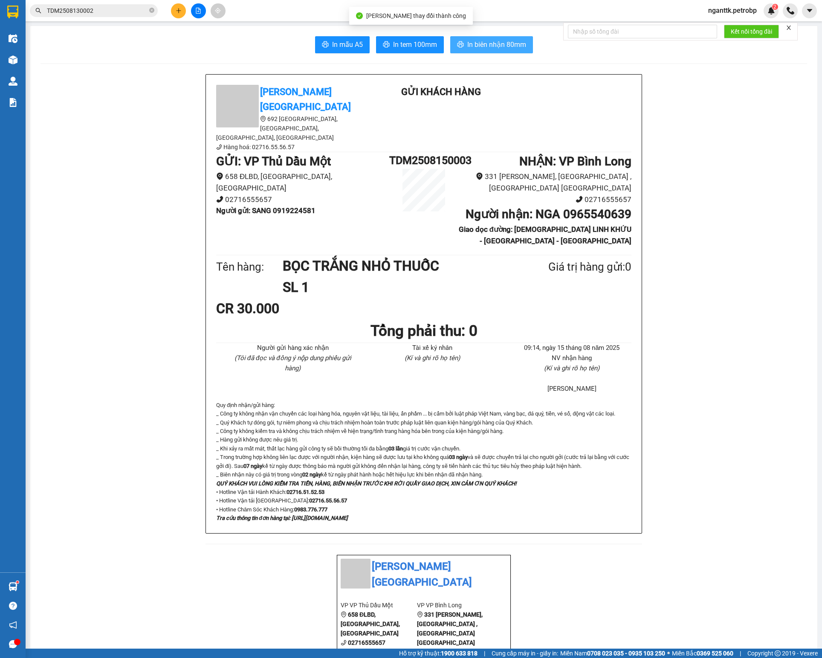
click at [512, 46] on span "In biên nhận 80mm" at bounding box center [496, 44] width 59 height 11
click at [395, 40] on span "In tem 100mm" at bounding box center [415, 44] width 44 height 11
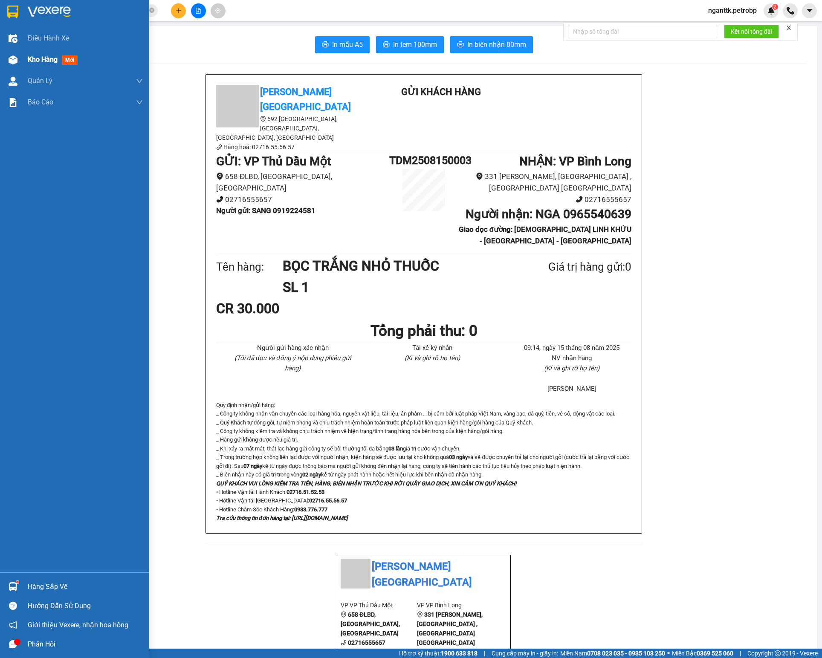
click at [42, 66] on div "Kho hàng mới" at bounding box center [85, 59] width 115 height 21
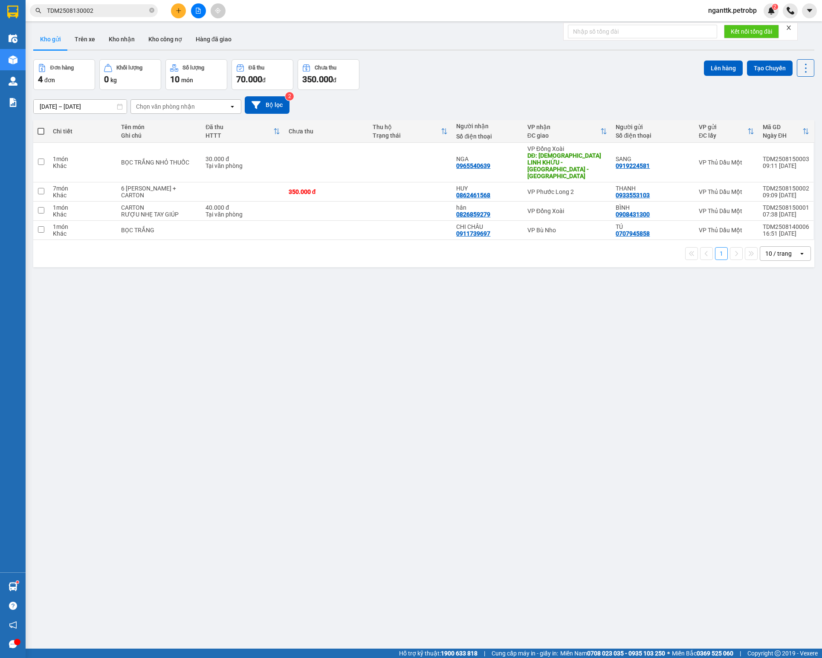
click at [548, 372] on div "ver 1.8.138 Kho gửi Trên xe Kho nhận Kho công nợ Hàng đã giao Đơn hàng 4 đơn Kh…" at bounding box center [423, 355] width 787 height 658
click at [761, 189] on icon at bounding box center [764, 192] width 6 height 6
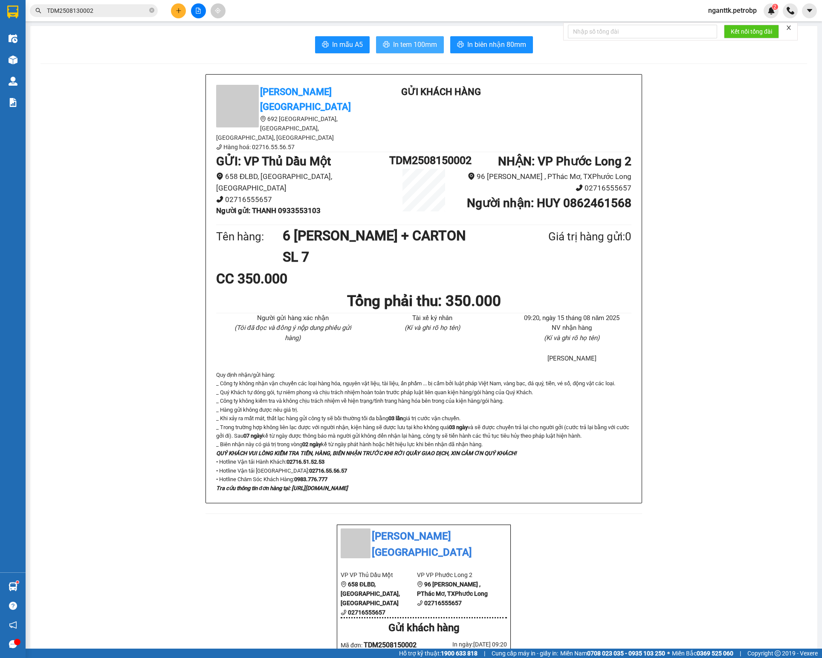
click at [407, 45] on span "In tem 100mm" at bounding box center [415, 44] width 44 height 11
click at [418, 37] on button "In tem 100mm" at bounding box center [410, 44] width 68 height 17
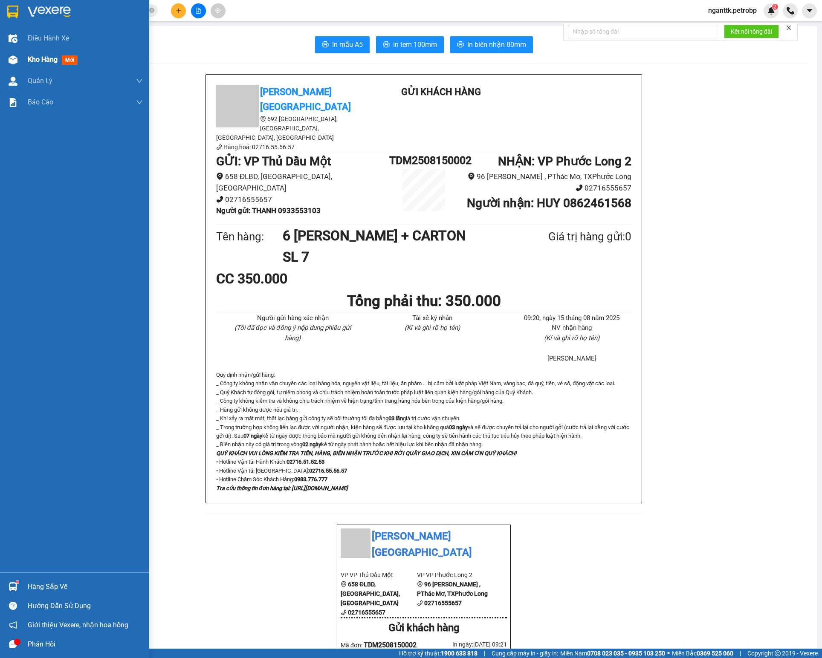
click at [30, 61] on span "Kho hàng" at bounding box center [43, 59] width 30 height 8
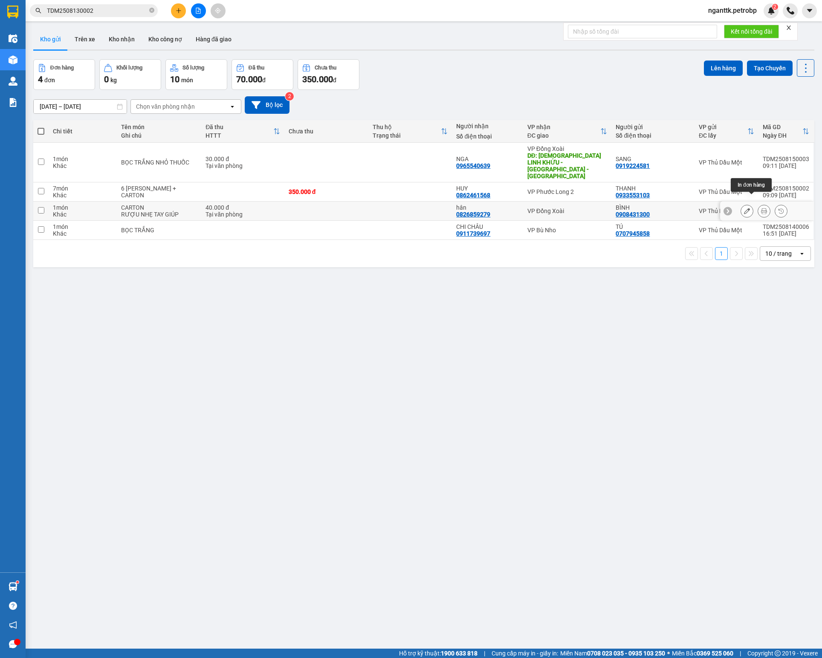
click at [758, 206] on button at bounding box center [764, 211] width 12 height 15
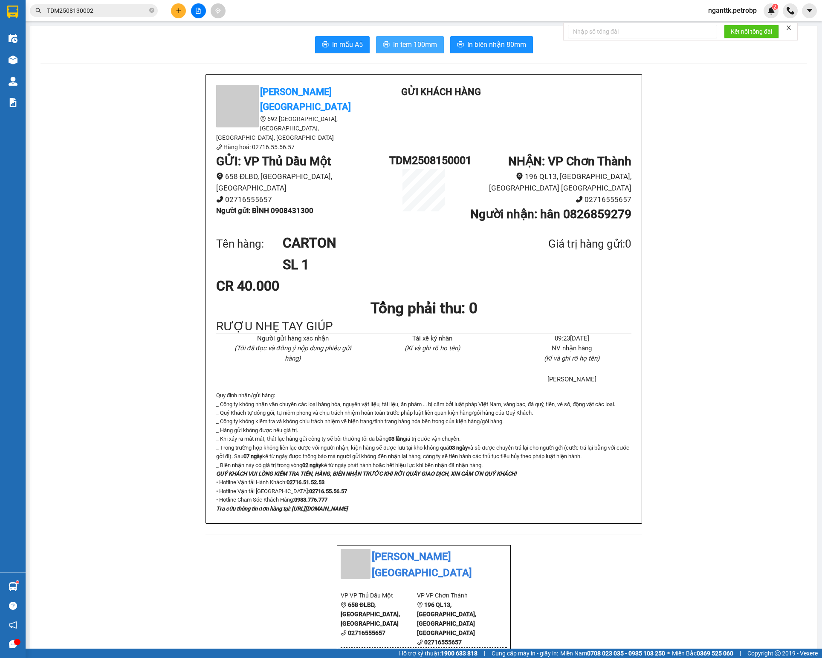
click at [420, 50] on span "In tem 100mm" at bounding box center [415, 44] width 44 height 11
click at [181, 7] on button at bounding box center [178, 10] width 15 height 15
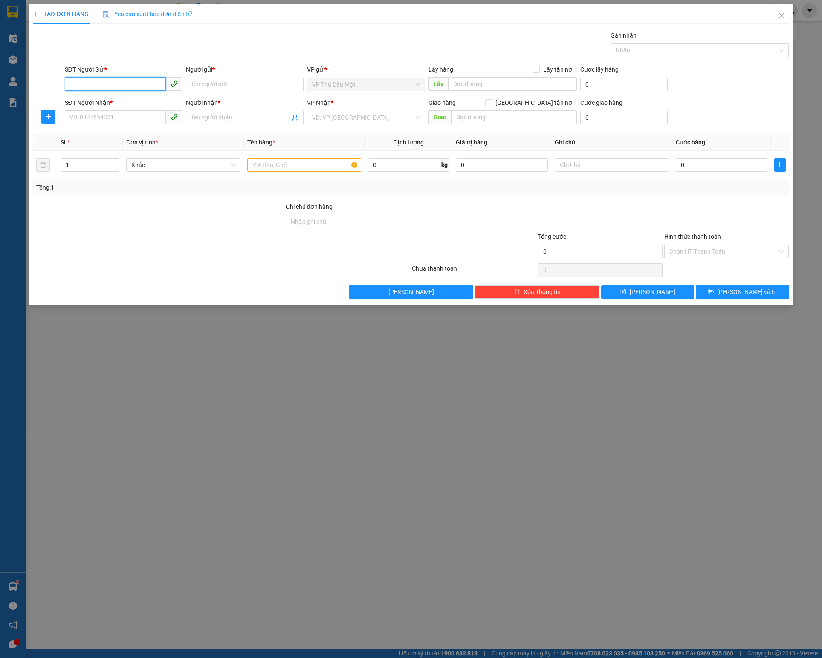
click at [113, 86] on input "SĐT Người Gửi *" at bounding box center [115, 84] width 101 height 14
click at [119, 91] on input "SĐT Người Gửi *" at bounding box center [115, 84] width 101 height 14
paste input "0911505115"
type input "0911505115"
click at [125, 101] on div "0911505115 - TT XET NGHIEM LADITEX" at bounding box center [123, 102] width 107 height 9
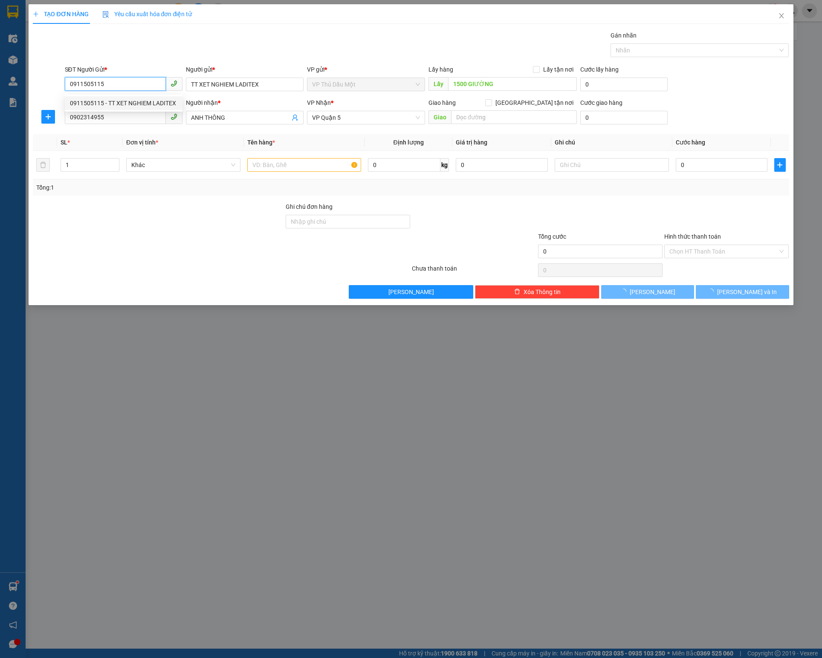
type input "TT XET NGHIEM LADITEX"
type input "1500 GIƯỜNG"
type input "0902314955"
type input "ANH THÔNG"
type input "30.000"
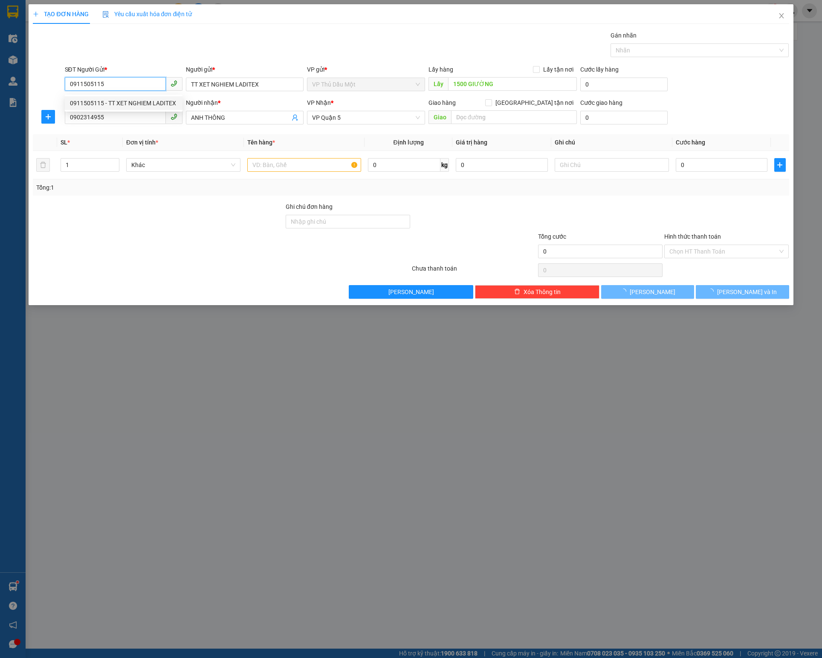
type input "30.000"
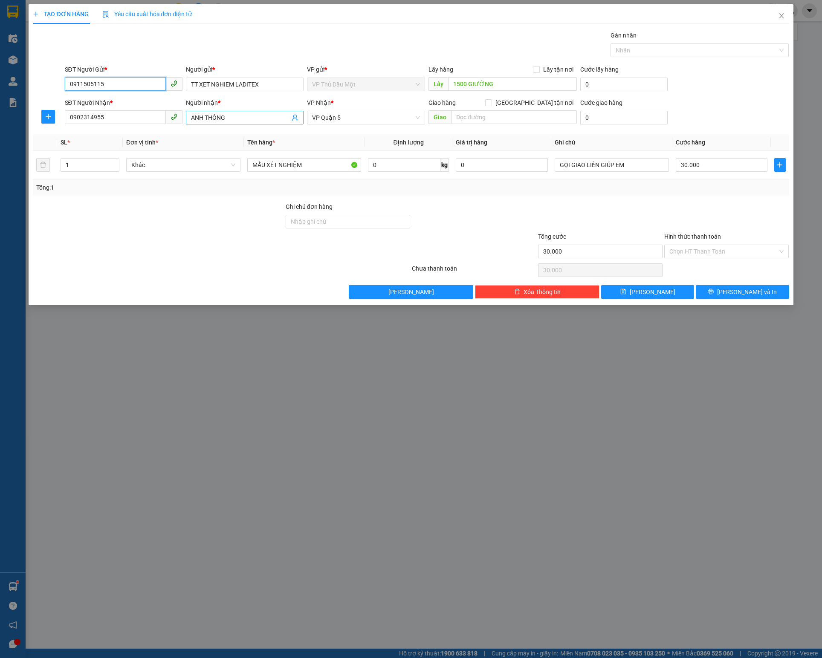
type input "0911505115"
click at [255, 122] on input "ANH THÔNG" at bounding box center [240, 117] width 99 height 9
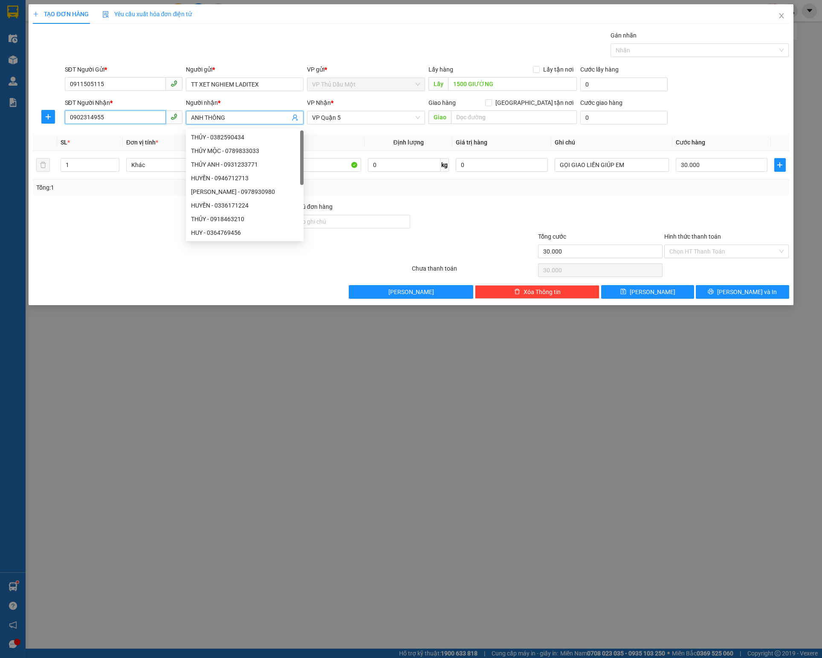
click at [157, 116] on input "0902314955" at bounding box center [115, 117] width 101 height 14
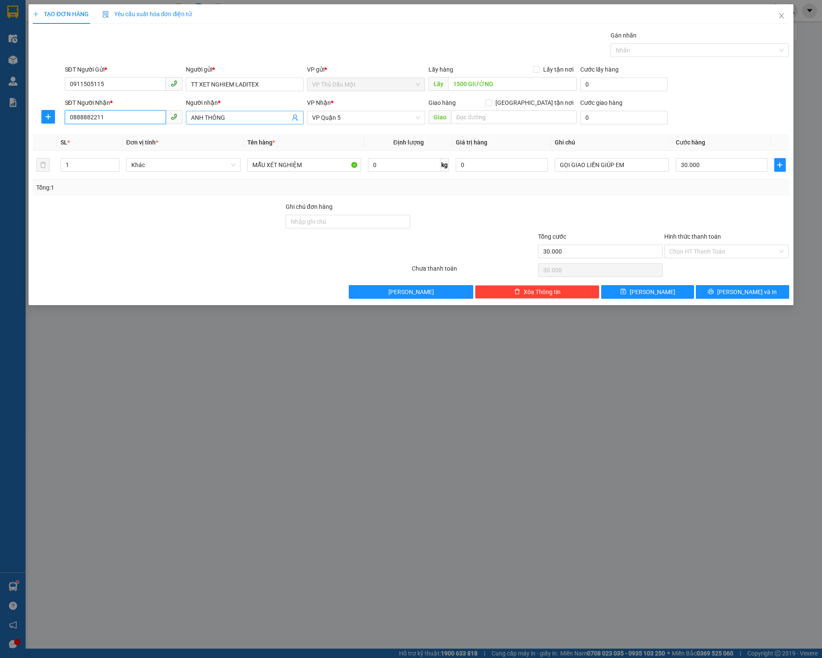
type input "0888882211"
click at [237, 119] on input "ANH THÔNG" at bounding box center [240, 117] width 99 height 9
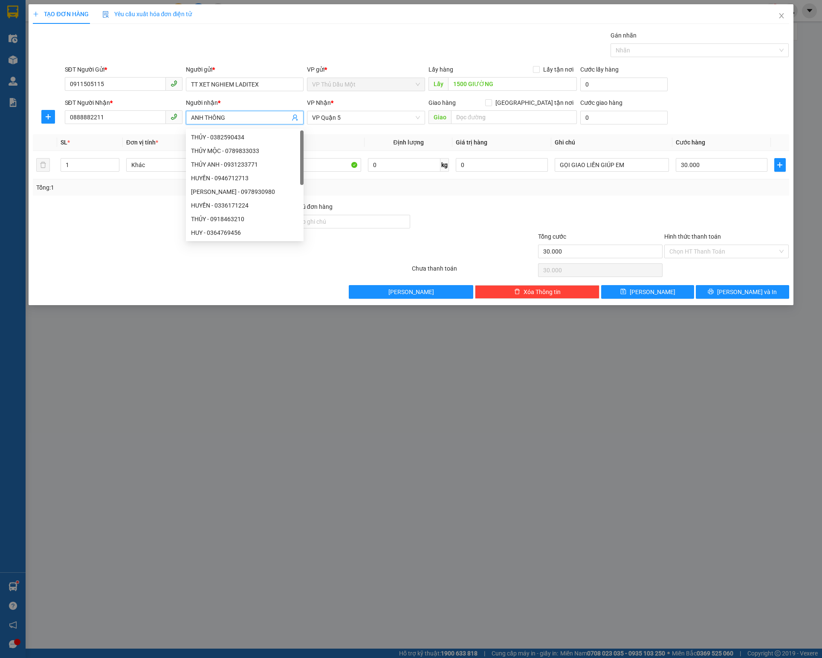
click at [237, 119] on input "ANH THÔNG" at bounding box center [240, 117] width 99 height 9
type input "I"
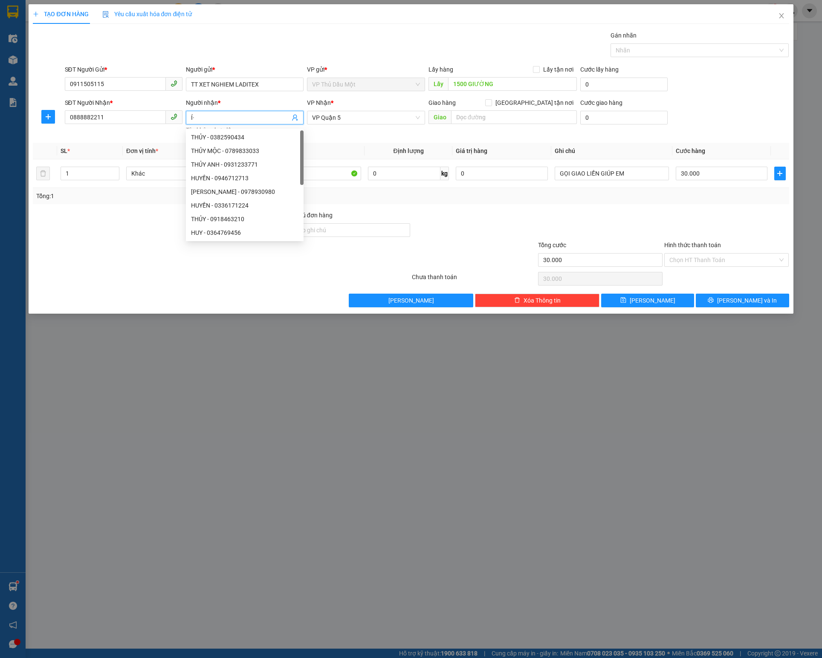
type input "Í"
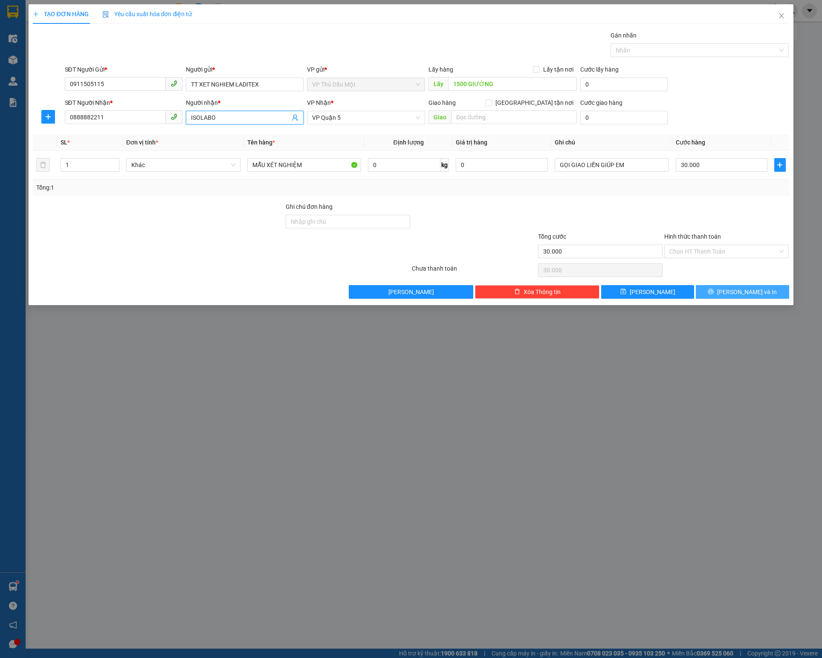
type input "ISOLABO"
click at [732, 297] on button "[PERSON_NAME] và In" at bounding box center [741, 292] width 93 height 14
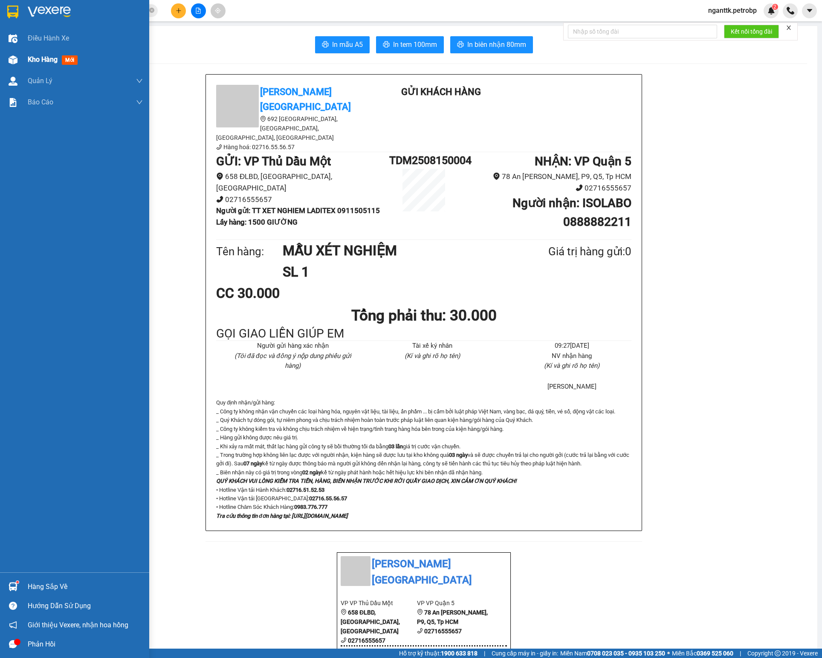
click at [30, 55] on span "Kho hàng" at bounding box center [43, 59] width 30 height 8
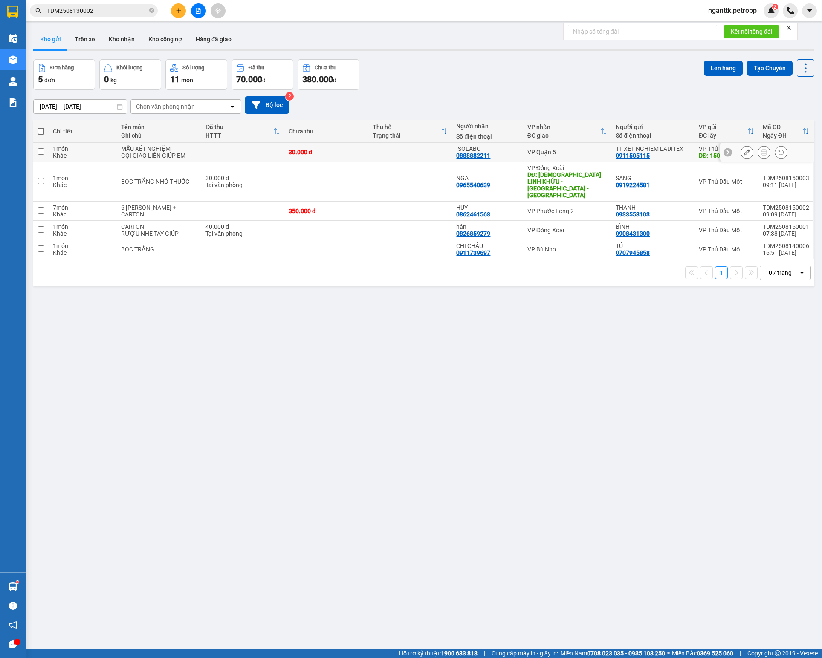
click at [744, 155] on icon at bounding box center [747, 152] width 6 height 6
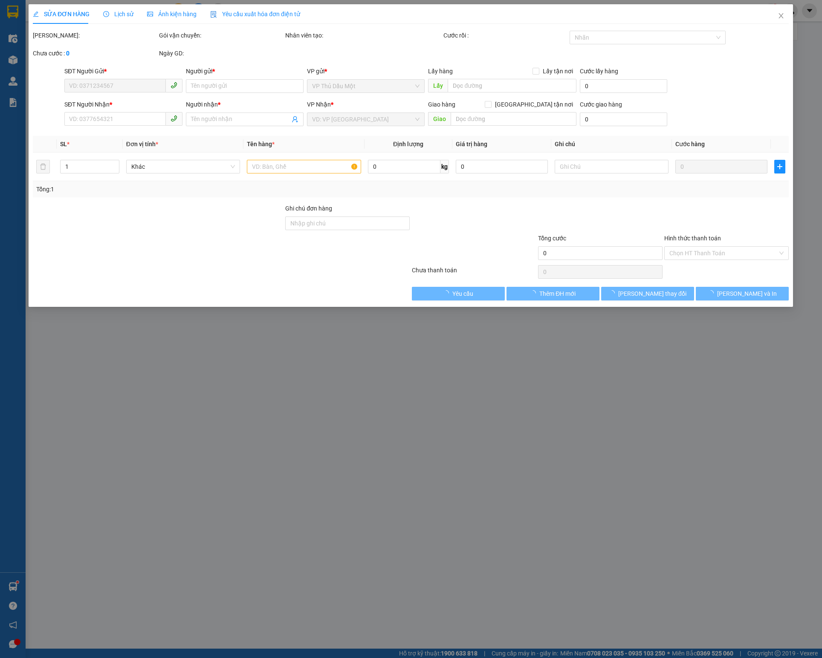
type input "0911505115"
type input "TT XET NGHIEM LADITEX"
type input "1500 GIƯỜNG"
type input "0888882211"
type input "ISOLABO"
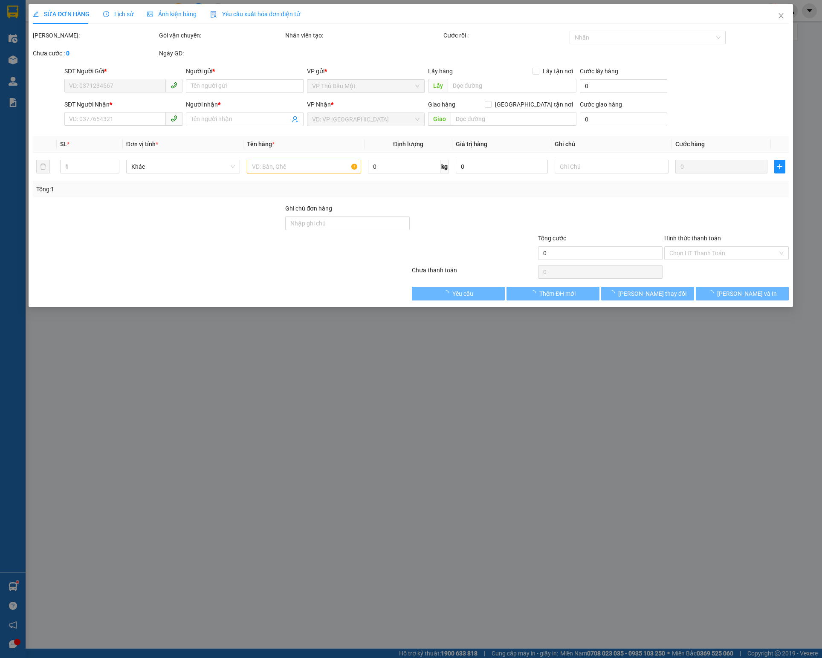
type input "30.000"
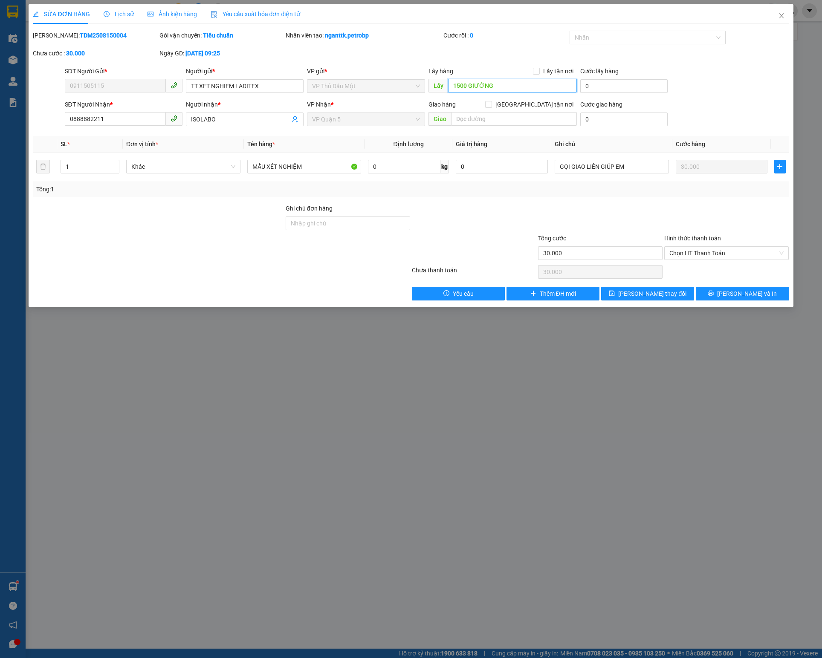
click at [527, 83] on input "1500 GIƯỜNG" at bounding box center [512, 86] width 129 height 14
click at [761, 297] on button "[PERSON_NAME] và In" at bounding box center [741, 294] width 93 height 14
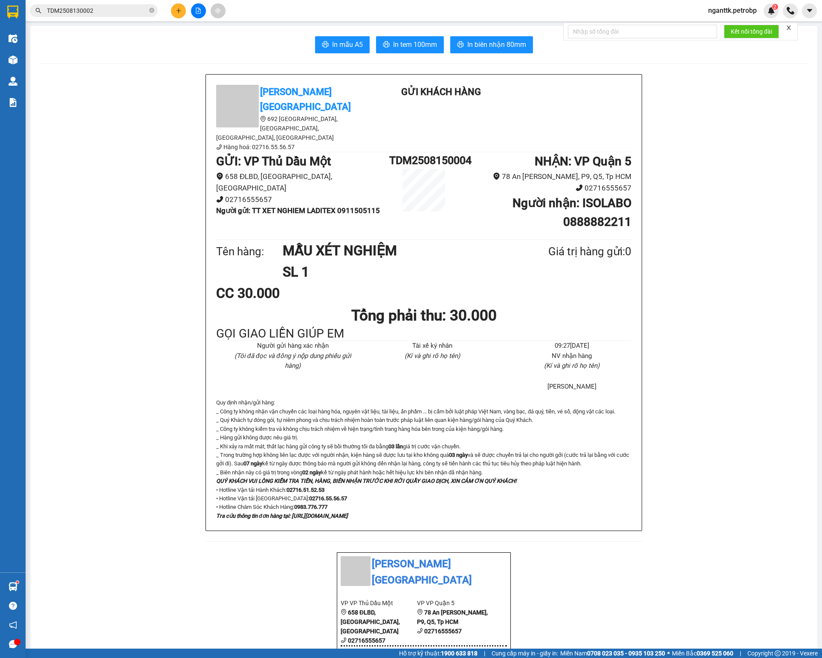
click at [349, 206] on b "Người gửi : TT XET NGHIEM LADITEX 0911505115" at bounding box center [298, 210] width 164 height 9
click at [180, 10] on icon "plus" at bounding box center [179, 11] width 6 height 6
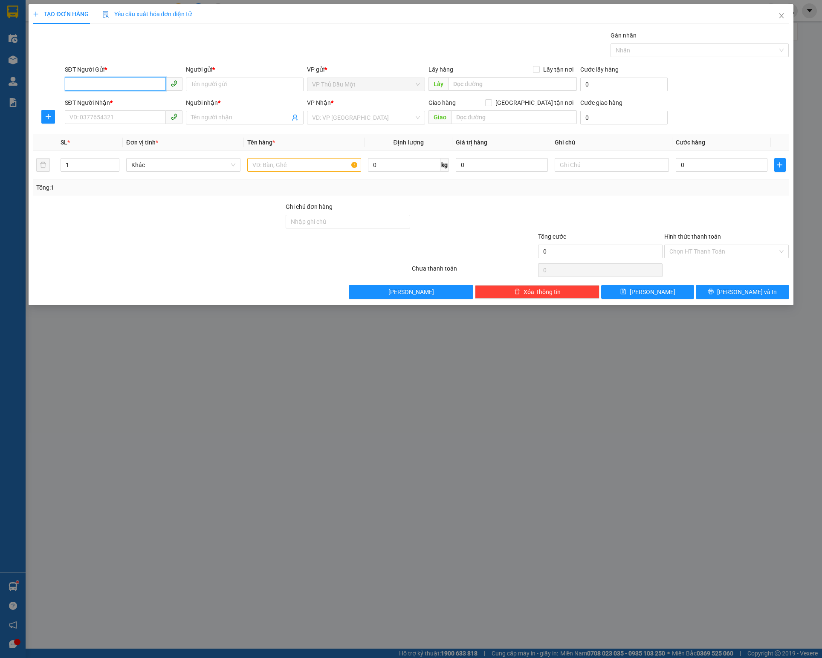
click at [91, 86] on input "SĐT Người Gửi *" at bounding box center [115, 84] width 101 height 14
paste input "0911505115"
type input "0911505115"
click at [114, 101] on div "0911505115 - TT XET NGHIEM LADITEX" at bounding box center [123, 102] width 107 height 9
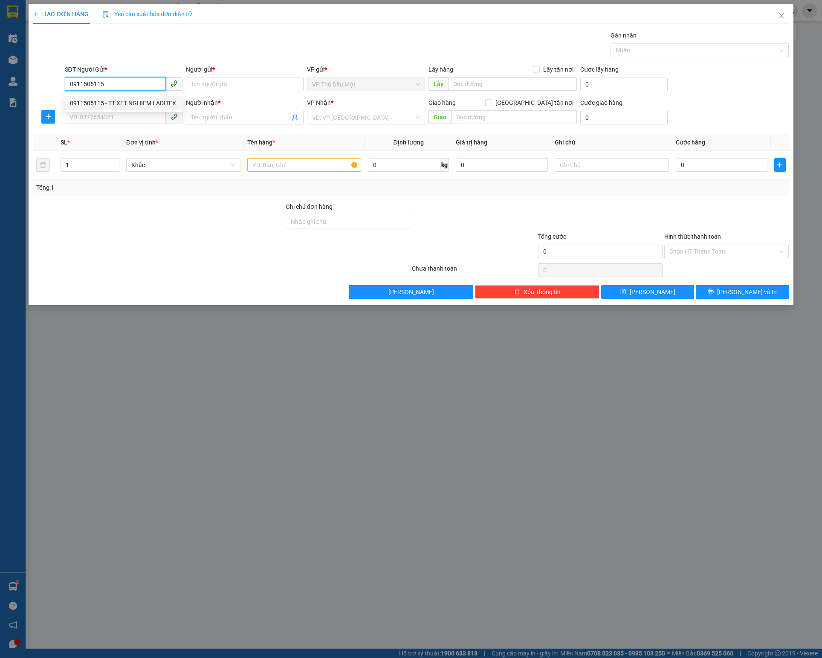
type input "TT XET NGHIEM LADITEX"
type input "0888882211"
type input "ISOLABO"
type input "30.000"
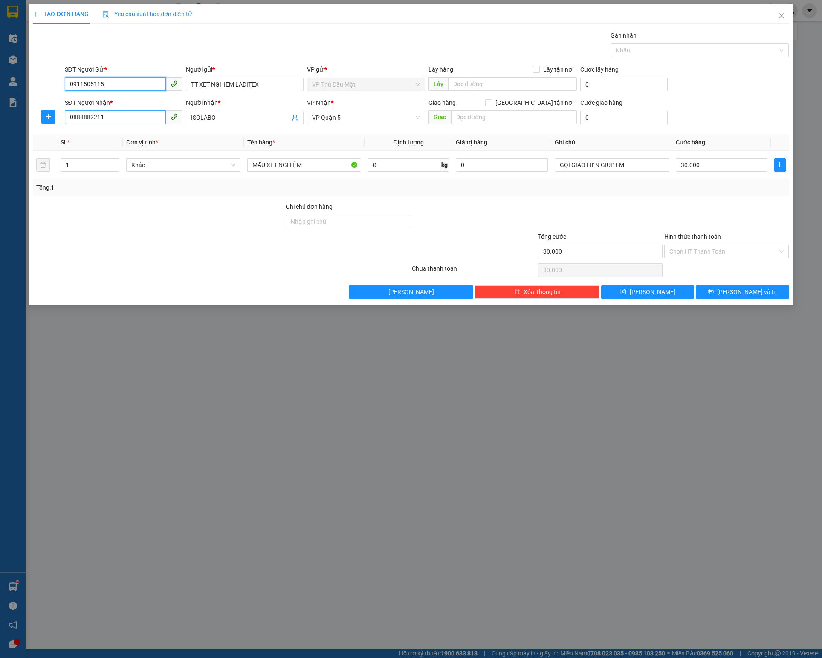
type input "0911505115"
click at [142, 117] on input "0888882211" at bounding box center [115, 117] width 101 height 14
click at [139, 154] on div "0902314955 - ANH THÔNG" at bounding box center [123, 150] width 107 height 9
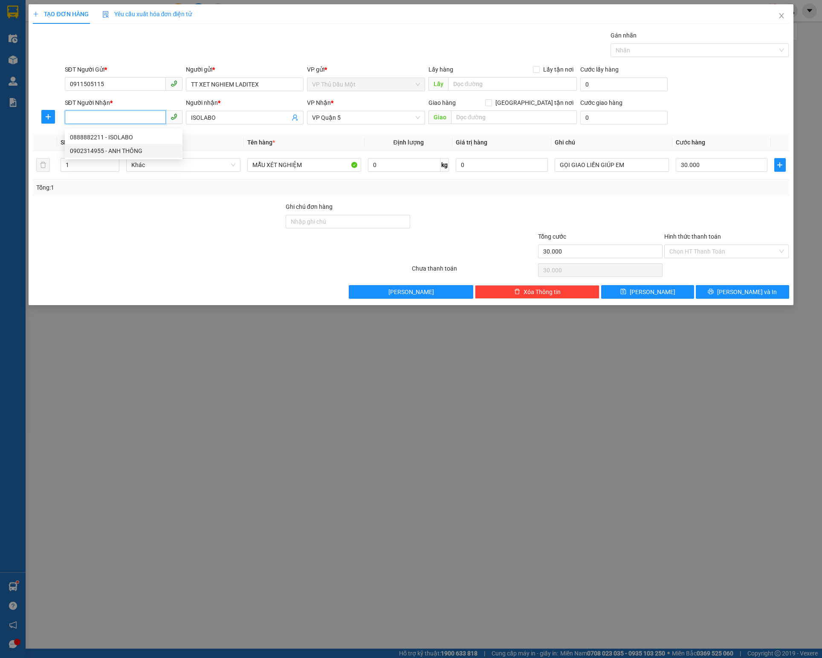
type input "0902314955"
type input "ANH THÔNG"
type input "0902314955"
click at [727, 258] on input "Hình thức thanh toán" at bounding box center [723, 251] width 108 height 13
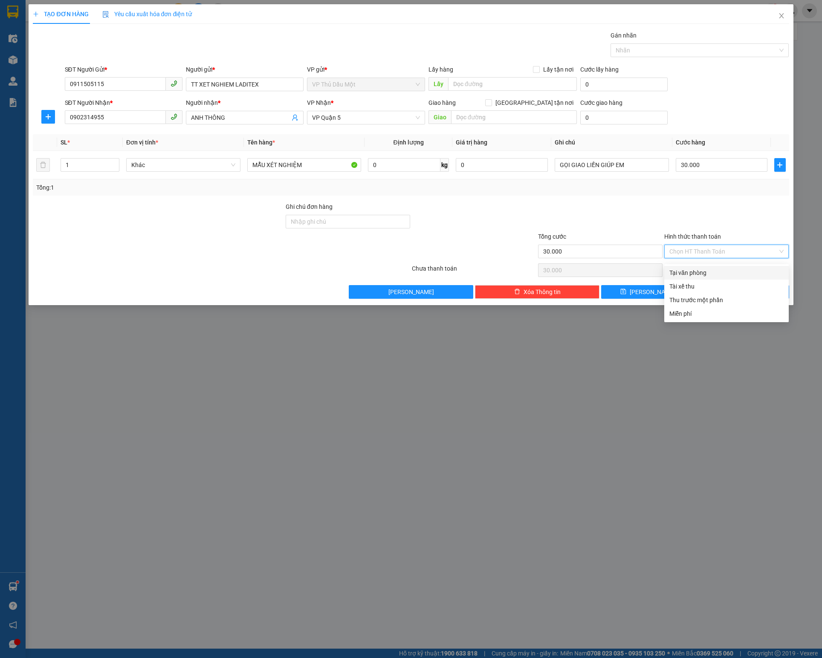
click at [708, 270] on div "Tại văn phòng" at bounding box center [726, 272] width 114 height 9
type input "0"
click at [713, 294] on icon "printer" at bounding box center [711, 292] width 6 height 6
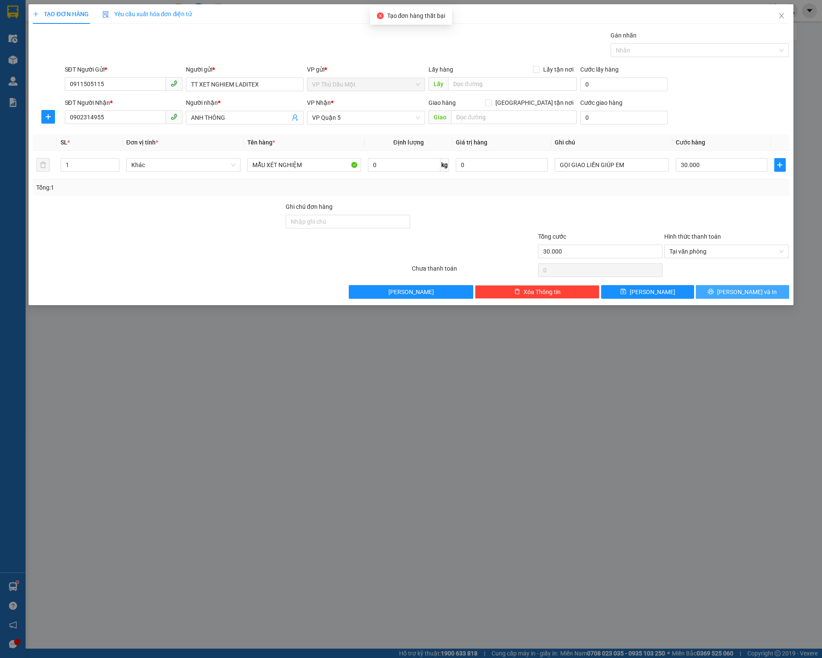
click at [750, 291] on button "[PERSON_NAME] và In" at bounding box center [741, 292] width 93 height 14
click at [795, 19] on div "E_INTERNAL_SERVER" at bounding box center [739, 22] width 123 height 10
click at [738, 288] on div "Transit Pickup Surcharge Ids Transit Deliver Surcharge Ids Transit Deliver Surc…" at bounding box center [410, 165] width 755 height 268
click at [739, 297] on span "[PERSON_NAME] và In" at bounding box center [747, 291] width 60 height 9
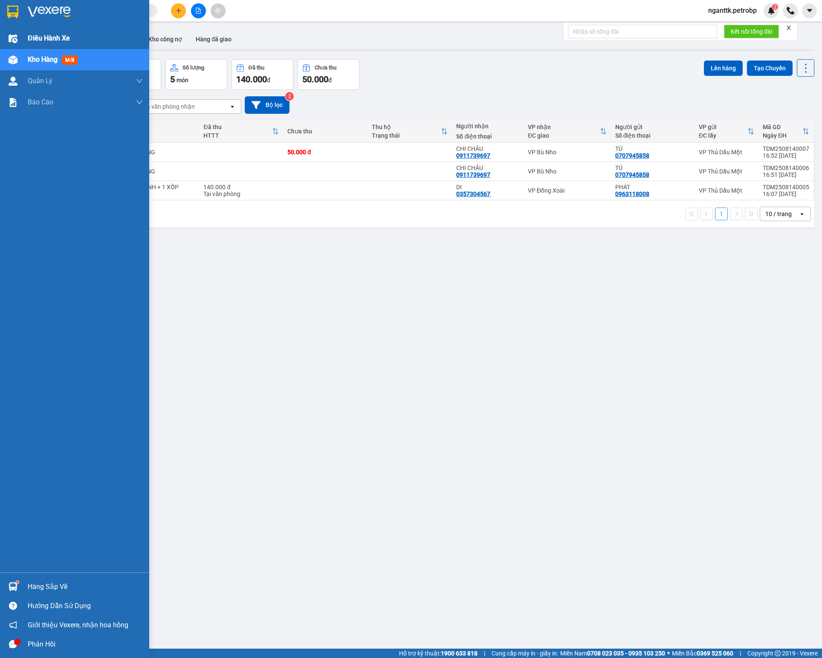
click at [18, 30] on div "Điều hành xe" at bounding box center [74, 38] width 149 height 21
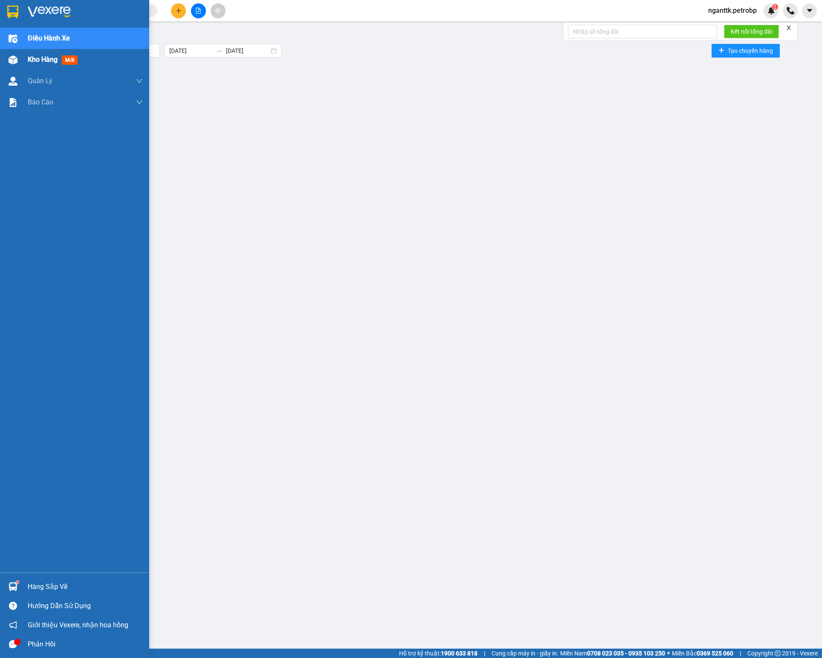
click at [28, 59] on span "Kho hàng" at bounding box center [43, 59] width 30 height 8
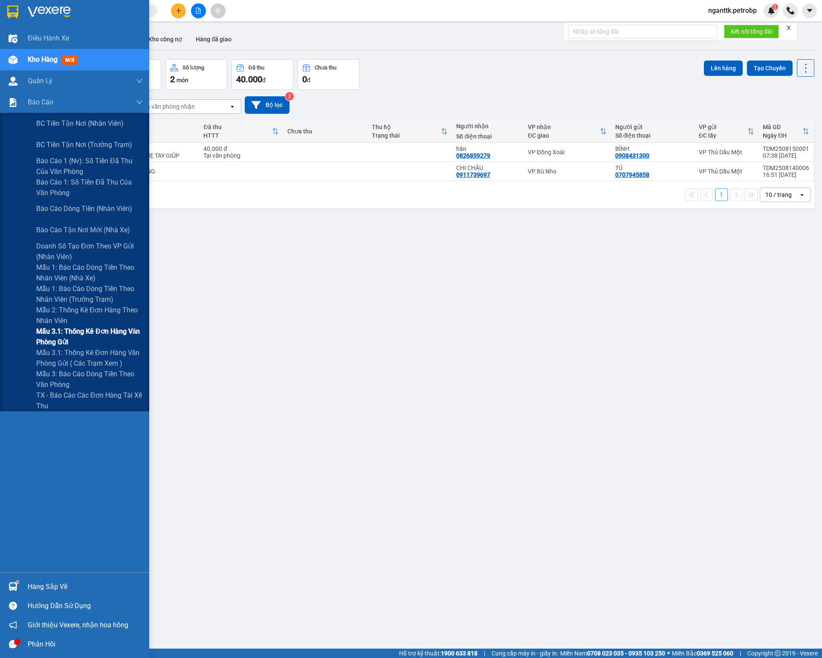
click at [49, 346] on span "Mẫu 3.1: Thống kê đơn hàng văn phòng gửi" at bounding box center [89, 336] width 107 height 21
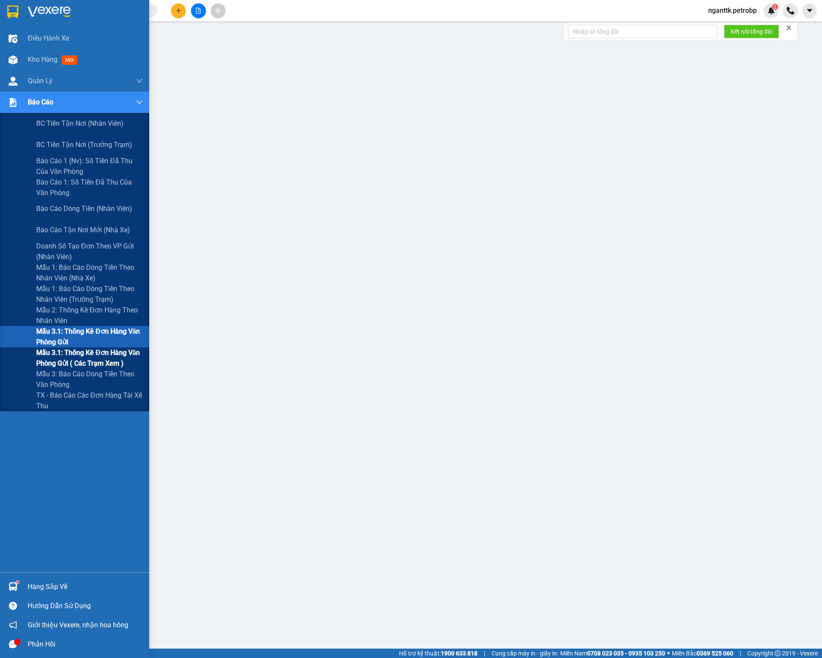
click at [49, 354] on span "Mẫu 3.1: Thống kê đơn hàng văn phòng gửi ( các trạm xem )" at bounding box center [89, 357] width 107 height 21
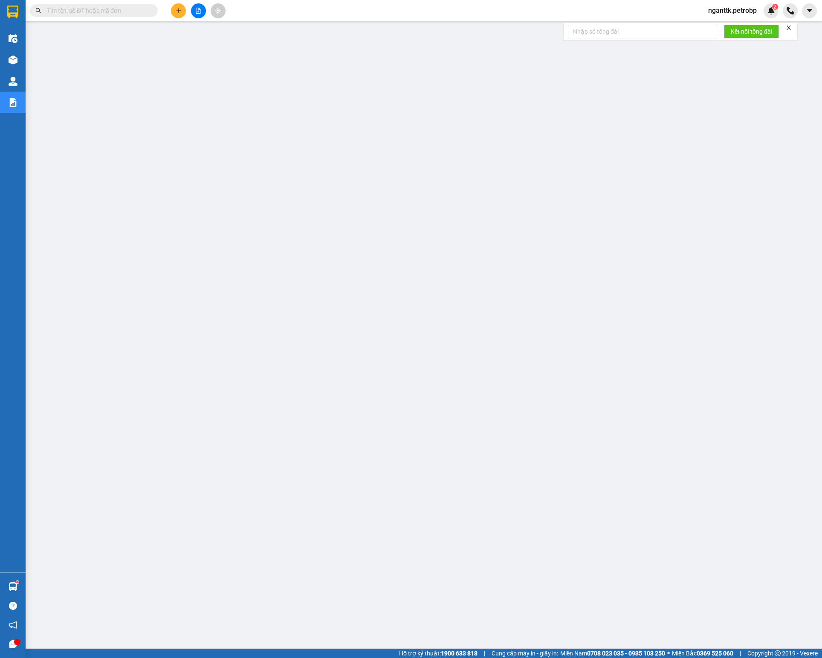
click at [557, 488] on main at bounding box center [411, 324] width 822 height 649
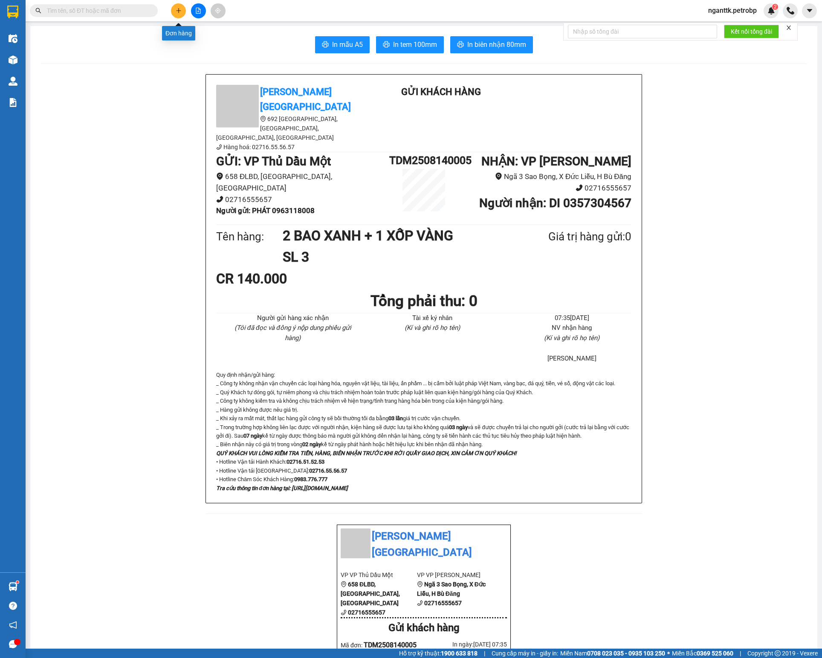
click at [182, 12] on button at bounding box center [178, 10] width 15 height 15
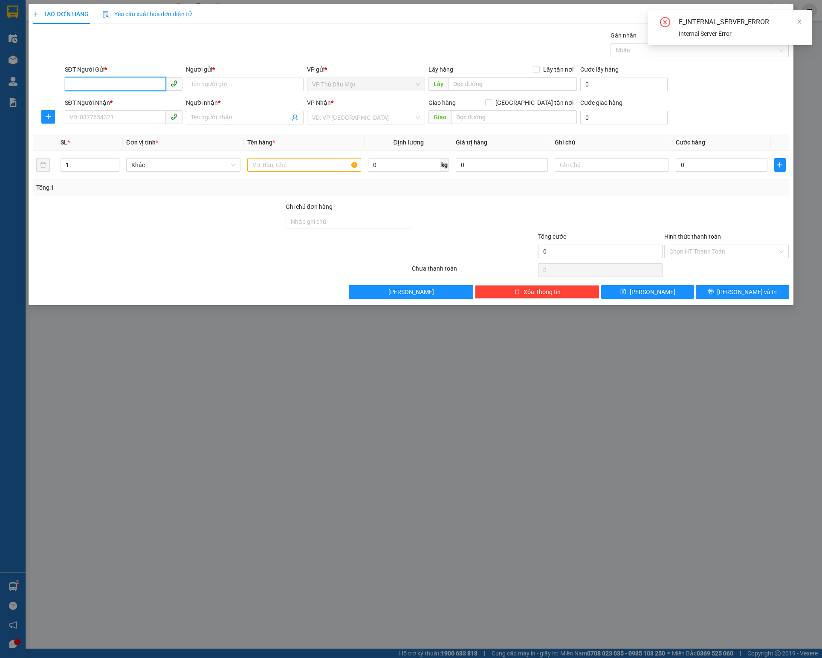
paste input "0911505115"
type input "0911505115"
click at [132, 85] on input "0911505115" at bounding box center [115, 84] width 101 height 14
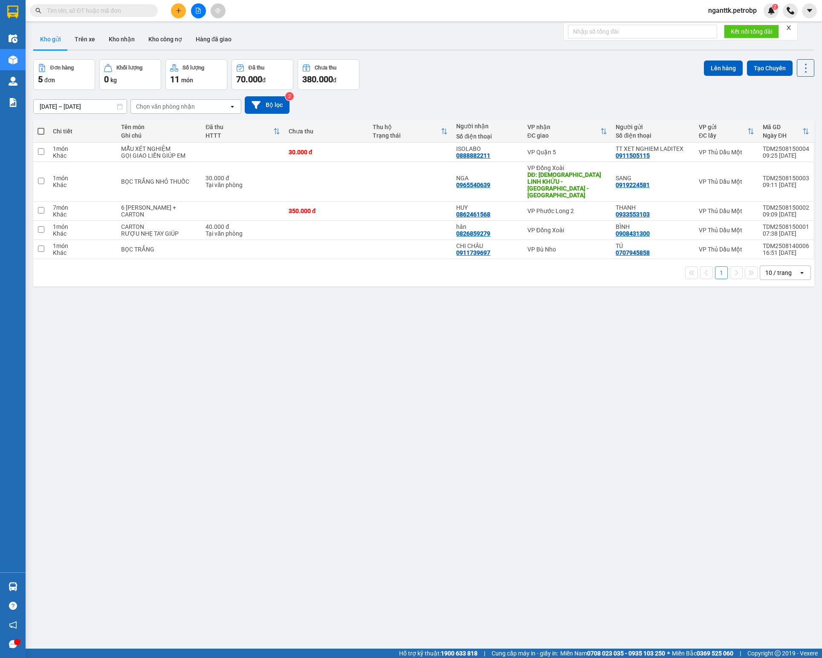
click at [176, 12] on icon "plus" at bounding box center [179, 11] width 6 height 6
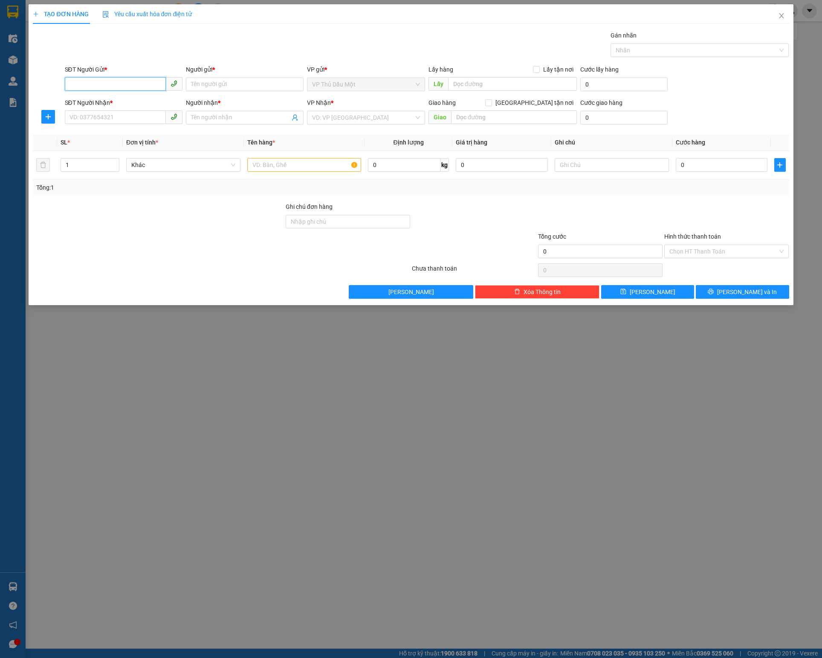
paste input "0911505115"
type input "0911505115"
click at [123, 101] on div "0911505115 - TT XET NGHIEM LADITEX" at bounding box center [123, 102] width 107 height 9
type input "TT XET NGHIEM LADITEX"
type input "0888882211"
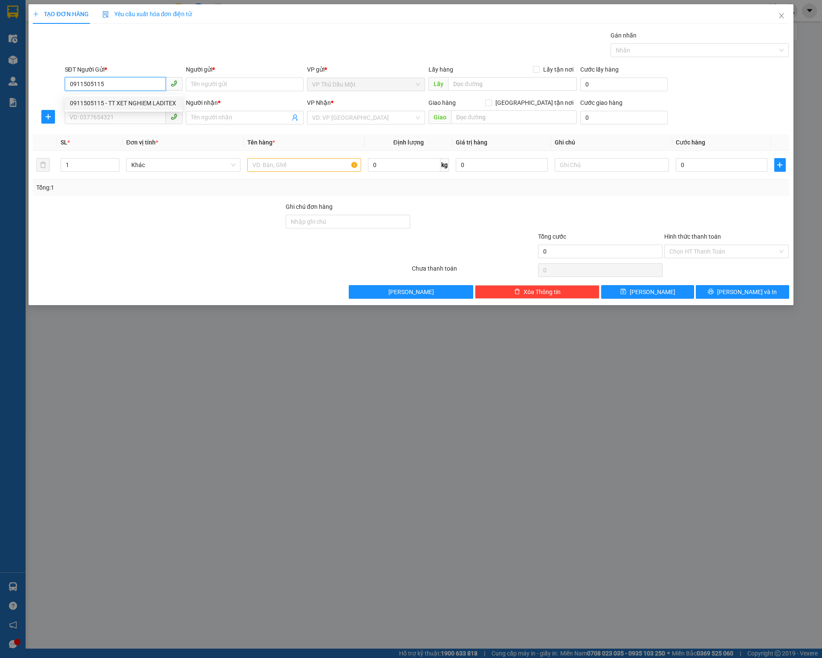
type input "ISOLABO"
type input "30.000"
type input "0911505115"
click at [130, 124] on input "0888882211" at bounding box center [115, 117] width 101 height 14
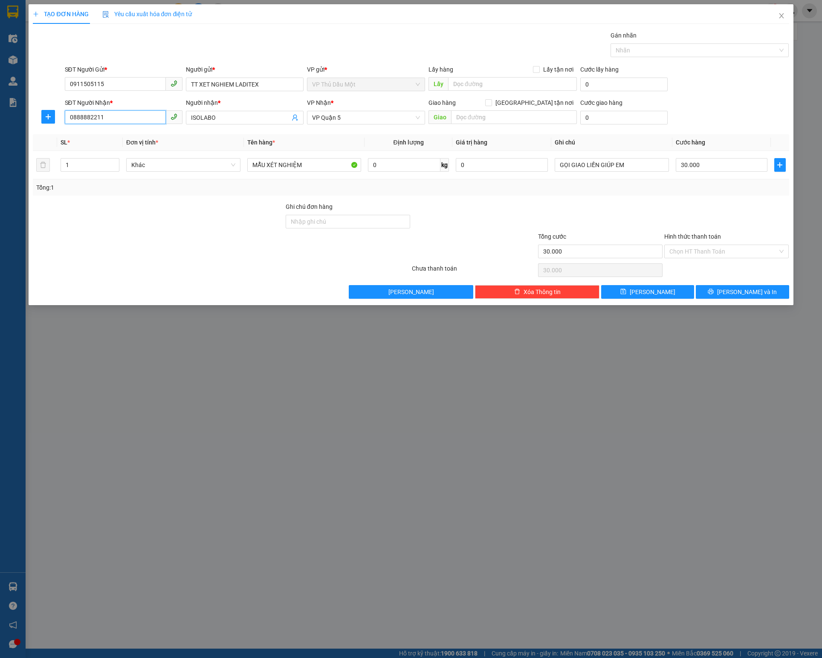
click at [130, 124] on input "0888882211" at bounding box center [115, 117] width 101 height 14
click at [144, 147] on div "0902314955 - ANH THÔNG" at bounding box center [123, 150] width 107 height 9
type input "0902314955"
type input "ANH THÔNG"
type input "0902314955"
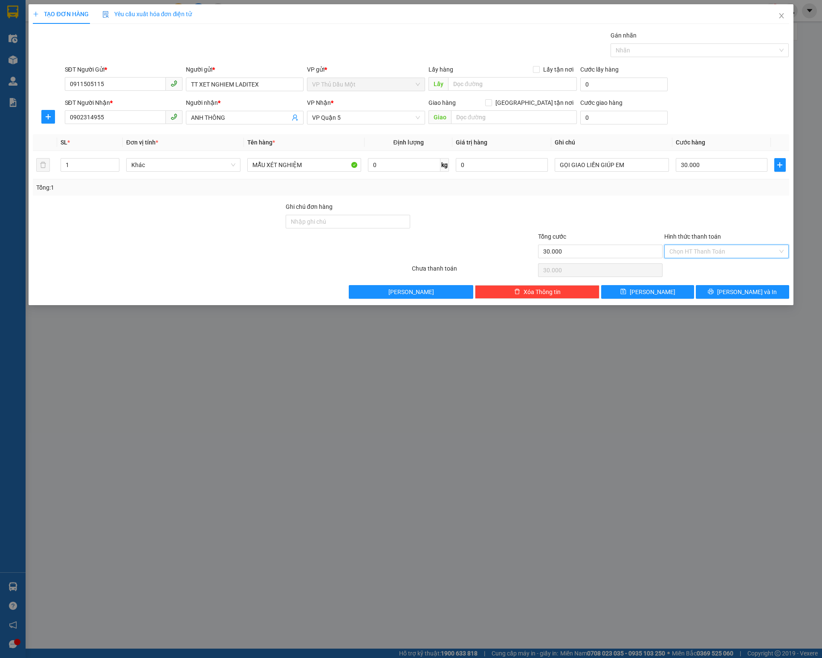
click at [708, 258] on input "Hình thức thanh toán" at bounding box center [723, 251] width 108 height 13
click at [694, 270] on div "Tại văn phòng" at bounding box center [726, 272] width 114 height 9
type input "0"
click at [731, 299] on button "[PERSON_NAME] và In" at bounding box center [741, 292] width 93 height 14
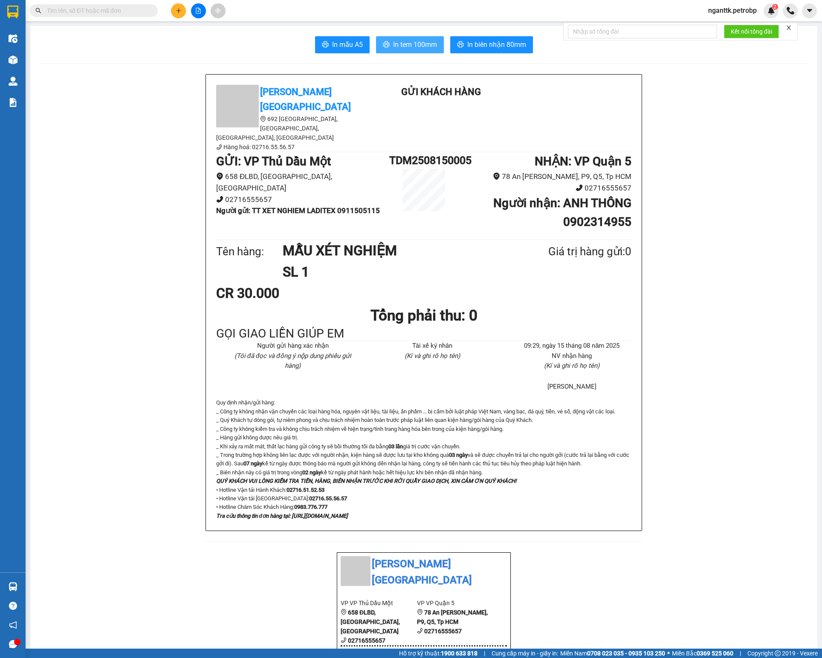
click at [407, 44] on span "In tem 100mm" at bounding box center [415, 44] width 44 height 11
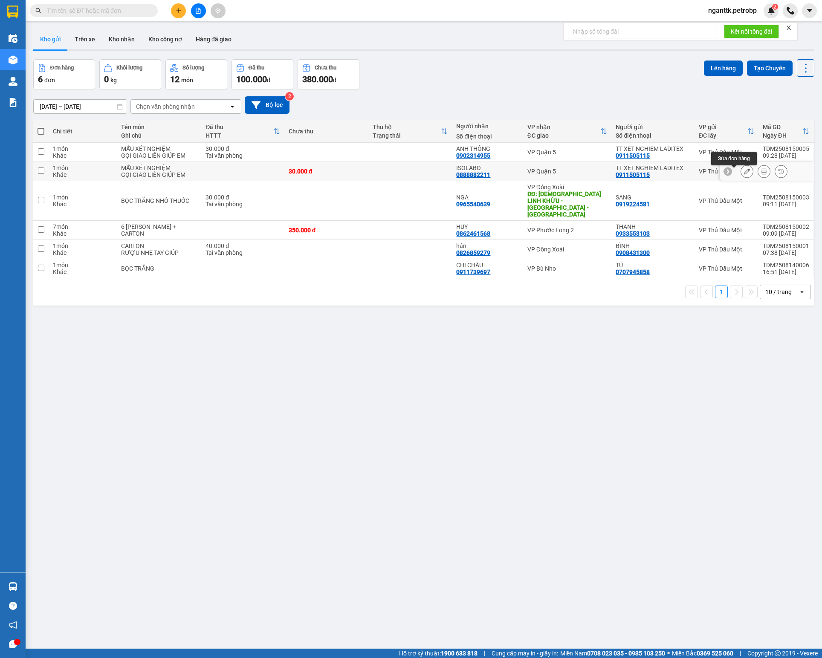
click at [741, 170] on button at bounding box center [747, 171] width 12 height 15
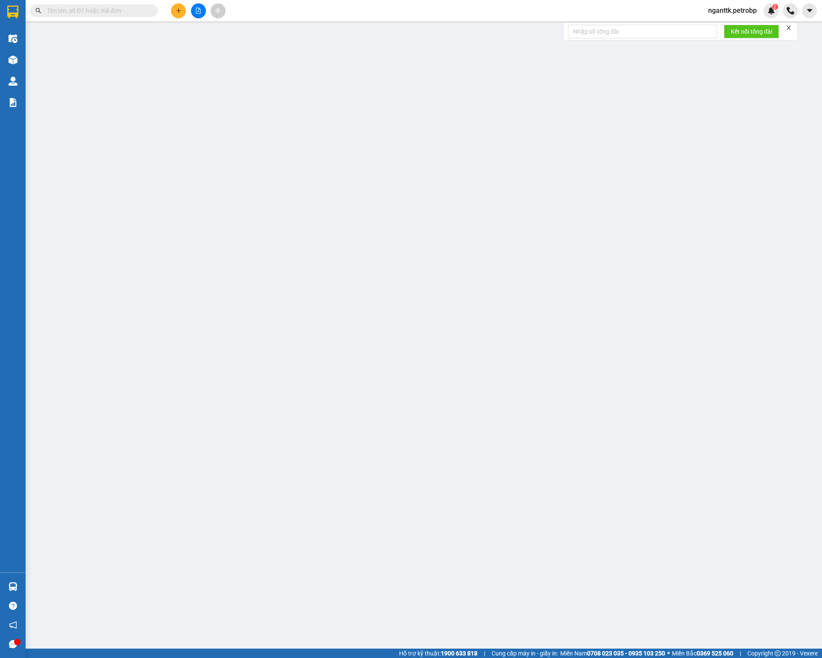
type input "0911505115"
type input "TT XET NGHIEM LADITEX"
type input "0888882211"
type input "ISOLABO"
type input "30.000"
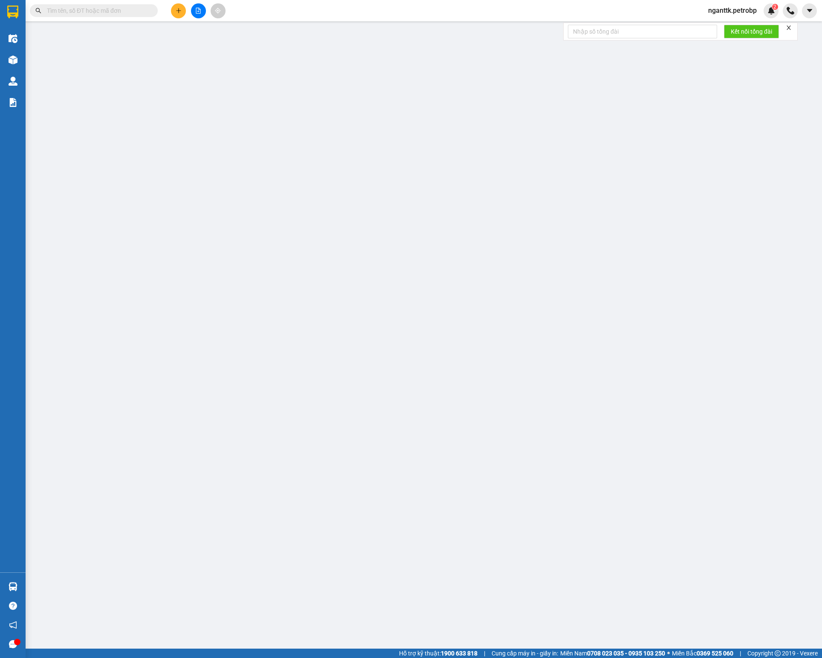
type input "30.000"
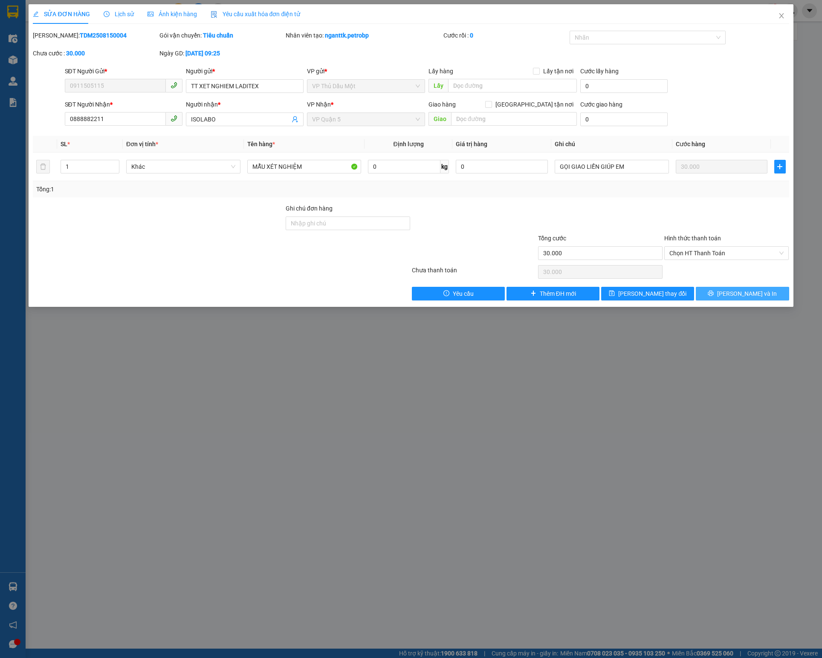
click at [713, 296] on icon "printer" at bounding box center [711, 294] width 6 height 6
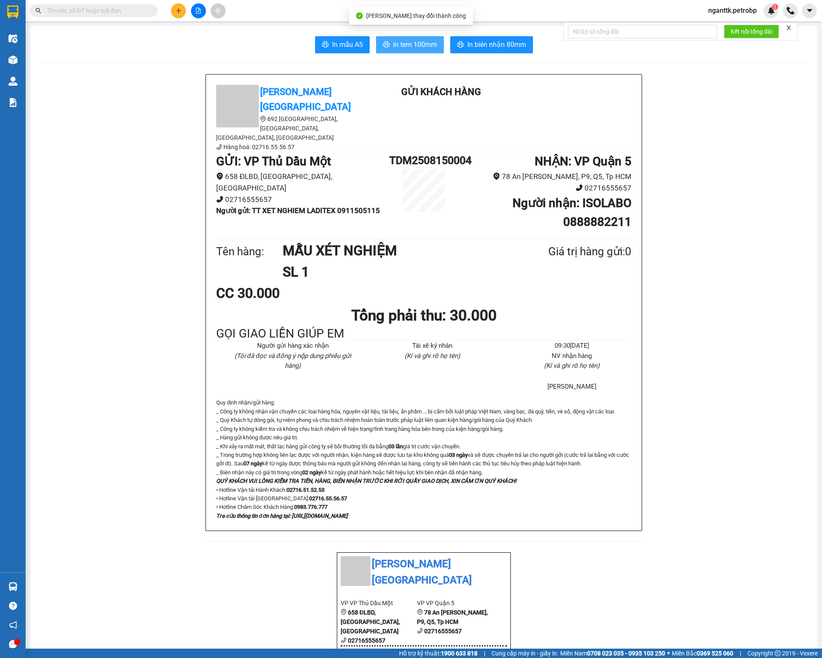
click at [428, 44] on span "In tem 100mm" at bounding box center [415, 44] width 44 height 11
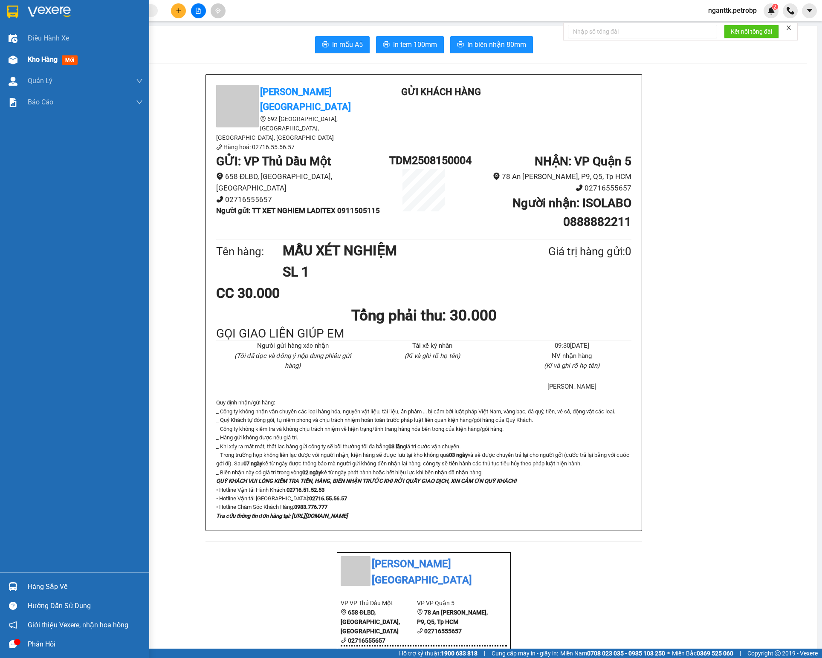
click at [23, 57] on div "Kho hàng mới" at bounding box center [74, 59] width 149 height 21
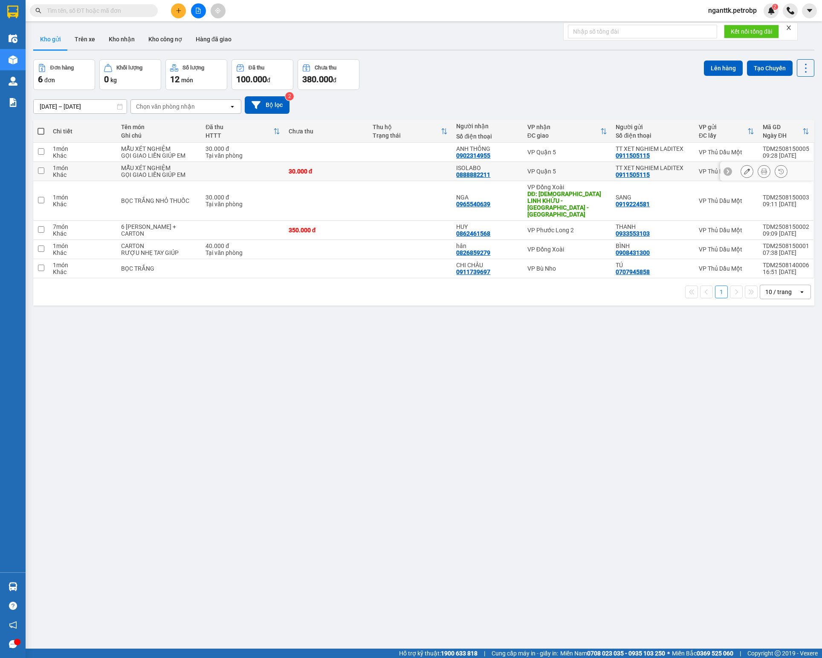
click at [744, 174] on icon at bounding box center [747, 171] width 6 height 6
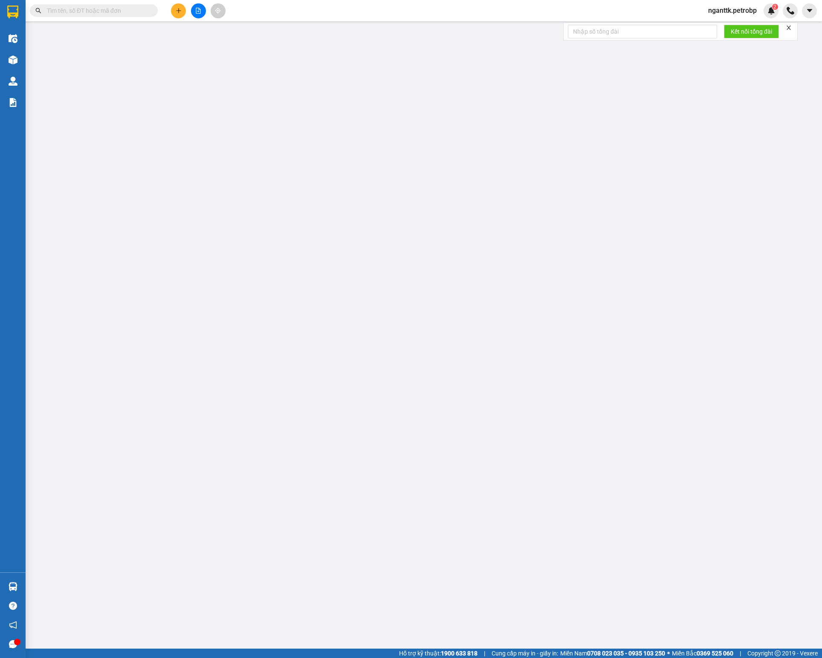
type input "0911505115"
type input "TT XET NGHIEM LADITEX"
type input "0888882211"
type input "ISOLABO"
type input "30.000"
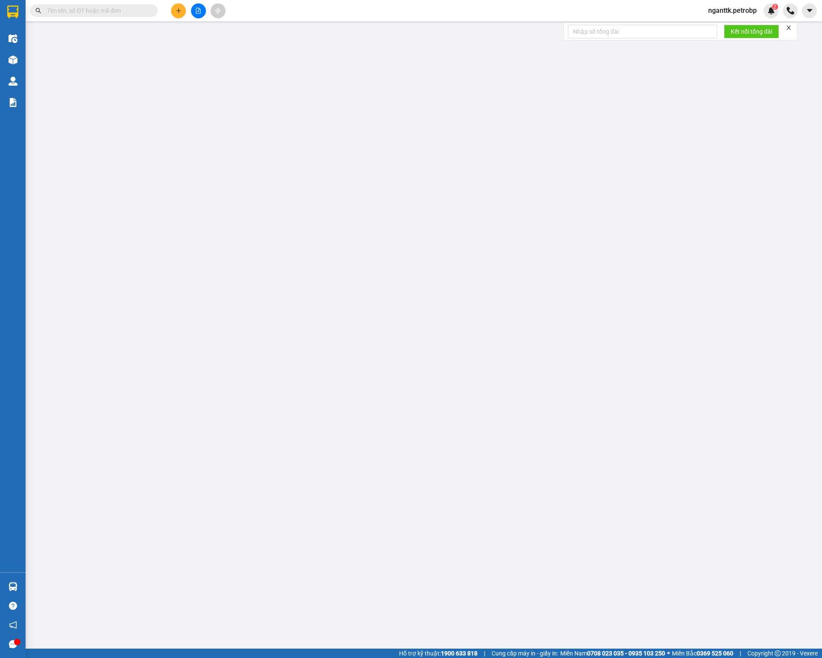
type input "30.000"
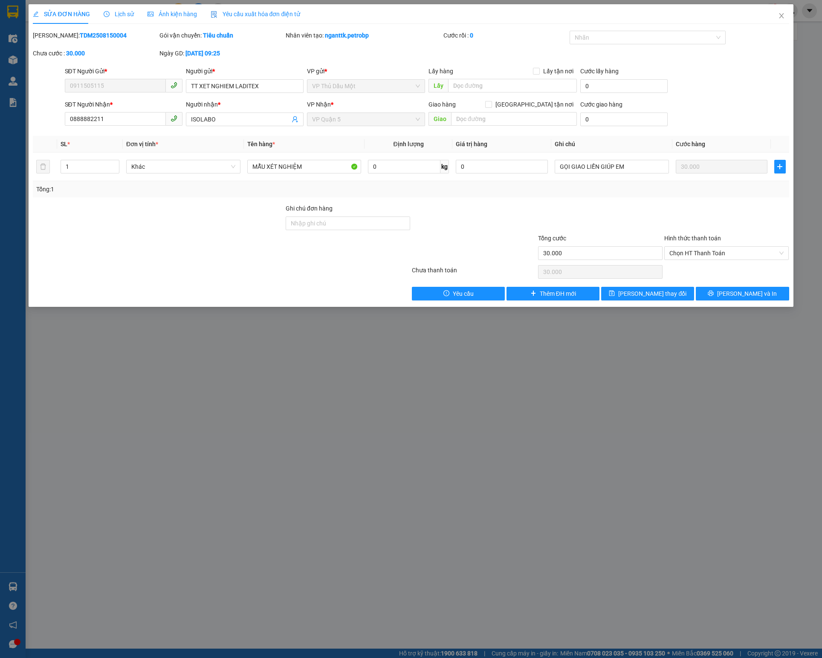
click at [80, 37] on b "TDM2508150004" at bounding box center [103, 35] width 47 height 7
copy b "TDM2508150004"
click at [776, 9] on span "Close" at bounding box center [781, 16] width 24 height 24
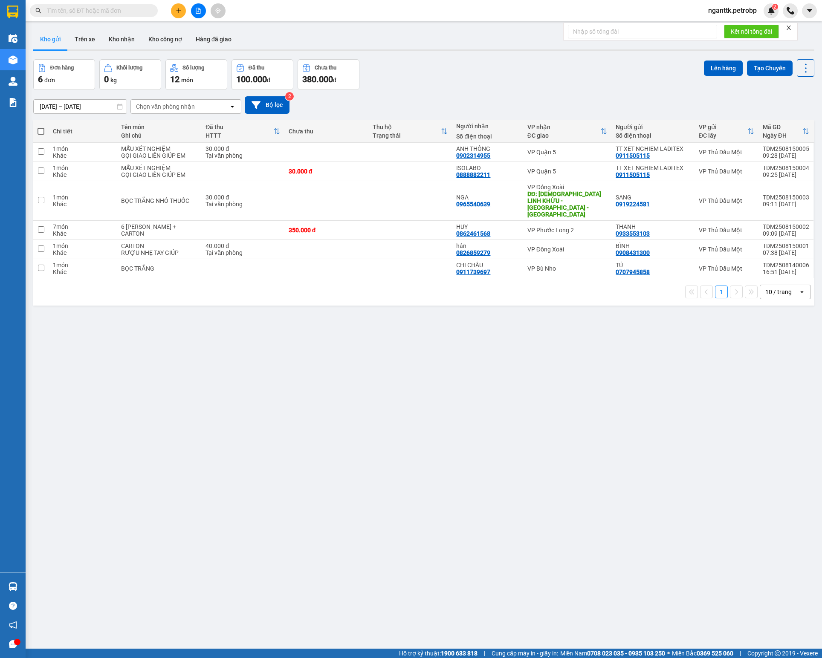
click at [81, 104] on input "[DATE] – [DATE]" at bounding box center [80, 107] width 93 height 14
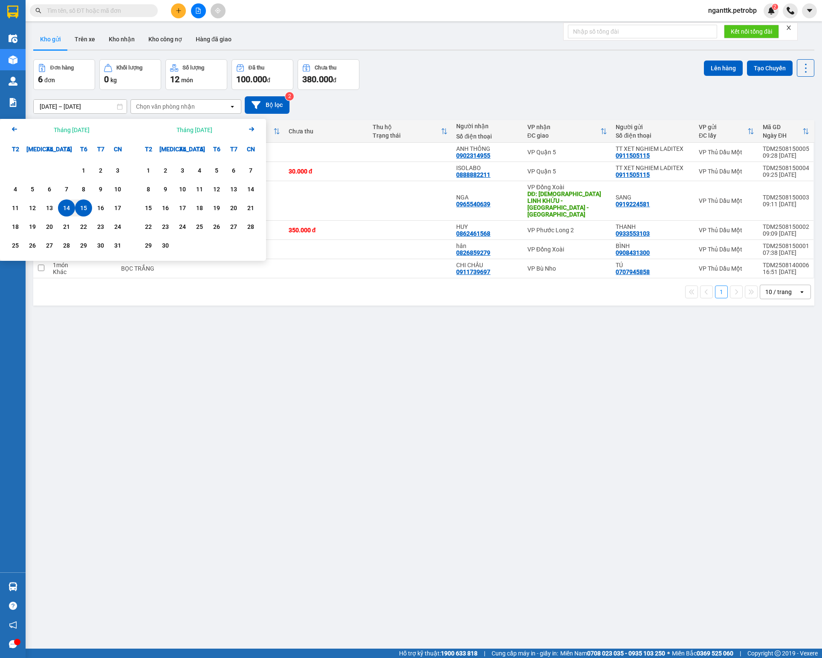
click at [78, 209] on div "15" at bounding box center [84, 208] width 12 height 10
type input "[DATE] – [DATE]"
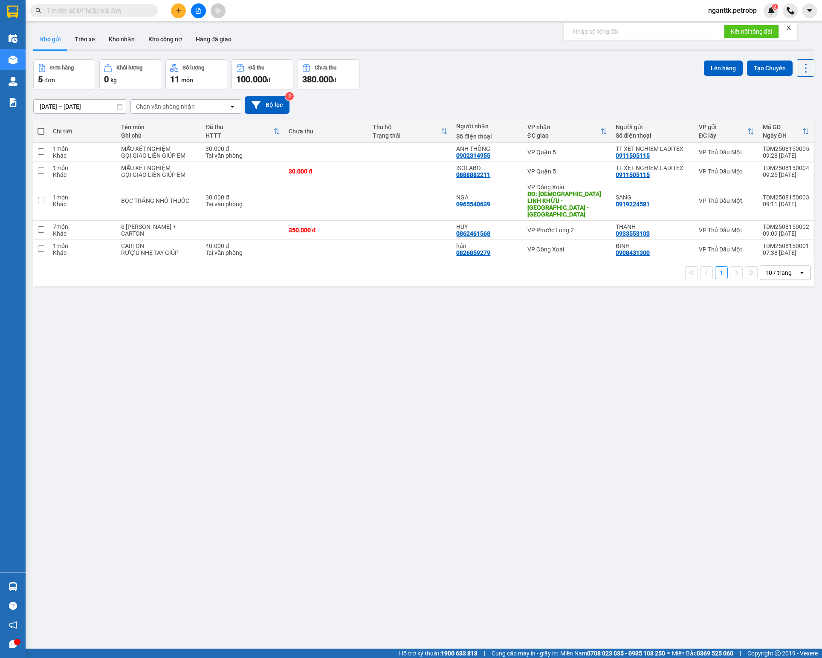
click at [294, 354] on div "ver 1.8.138 Kho gửi Trên xe Kho nhận Kho công nợ Hàng đã giao Đơn hàng 5 đơn Kh…" at bounding box center [423, 355] width 787 height 658
click at [744, 198] on icon at bounding box center [747, 201] width 6 height 6
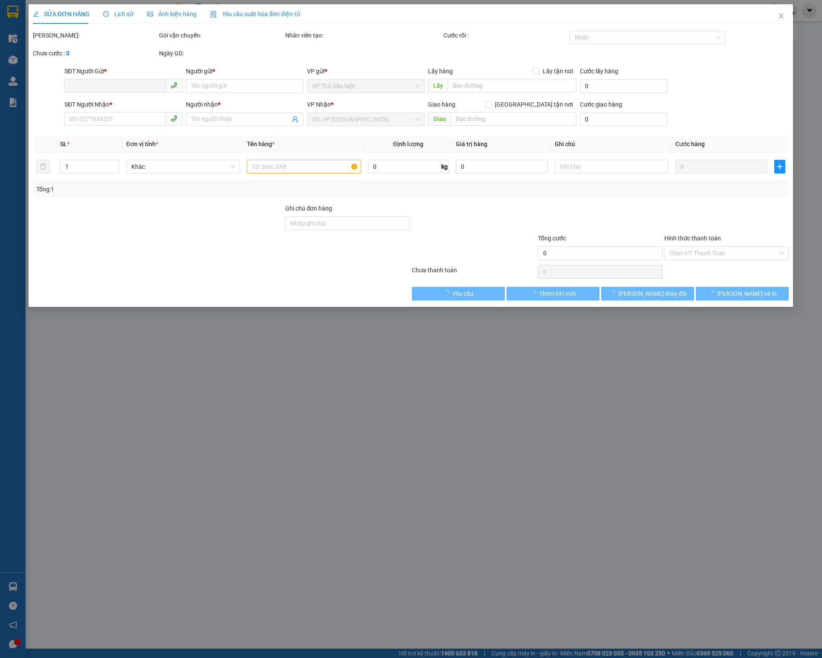
type input "0919224581"
type input "SANG"
type input "0965540639"
type input "NGA"
type input "[DEMOGRAPHIC_DATA] LINH KHỨU - [GEOGRAPHIC_DATA] - [GEOGRAPHIC_DATA]"
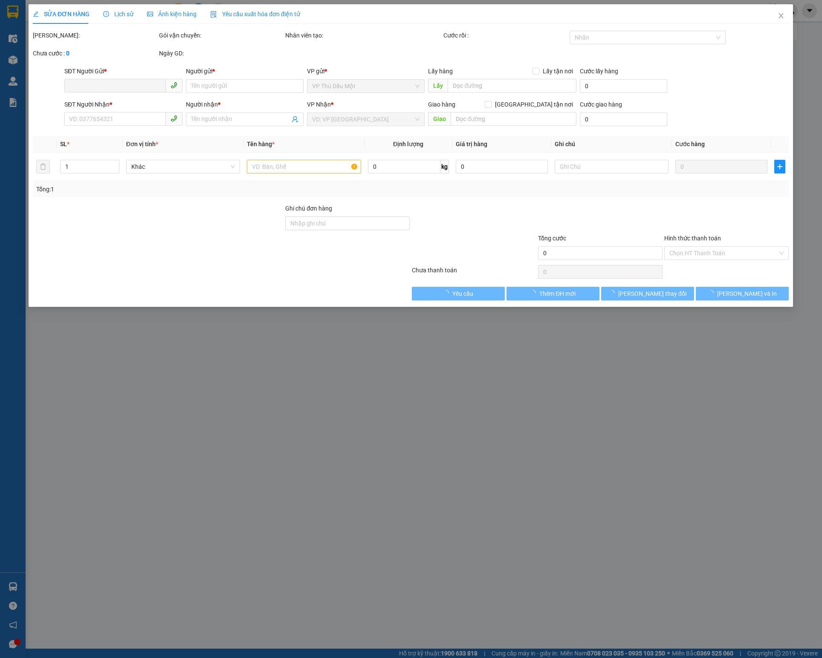
type input "30.000"
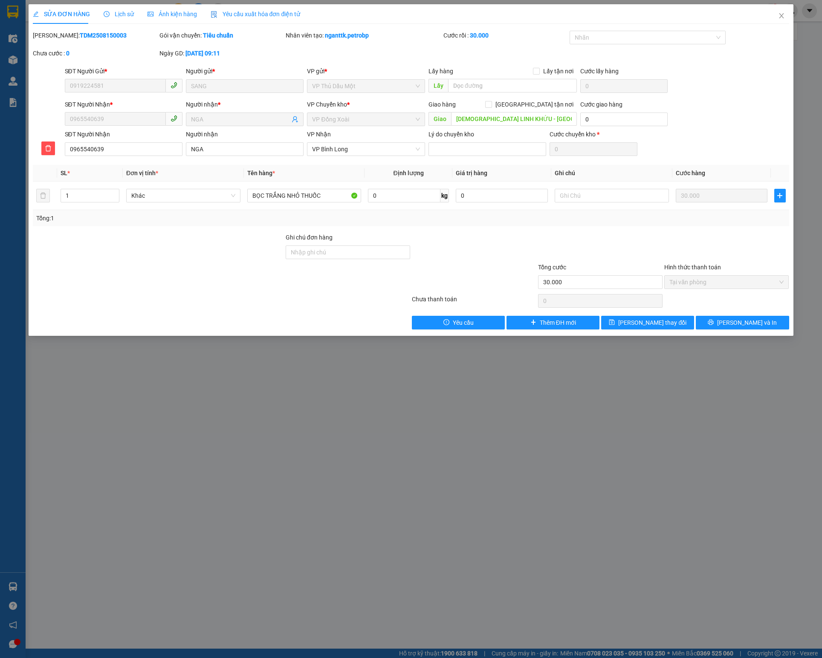
click at [83, 36] on b "TDM2508150003" at bounding box center [103, 35] width 47 height 7
copy b "TDM2508150003"
drag, startPoint x: 783, startPoint y: 10, endPoint x: 768, endPoint y: 36, distance: 29.8
click at [783, 10] on span "Close" at bounding box center [781, 16] width 24 height 24
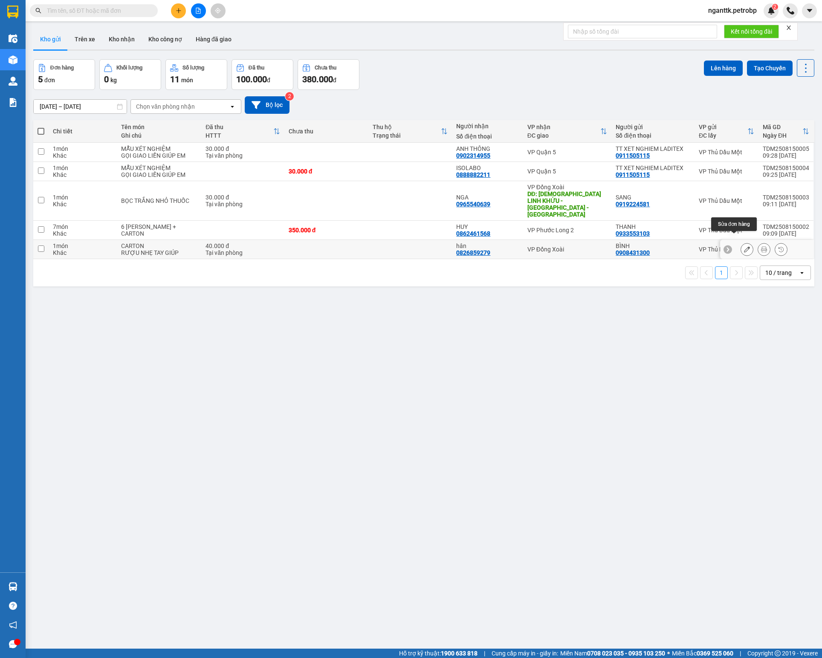
click at [744, 246] on icon at bounding box center [747, 249] width 6 height 6
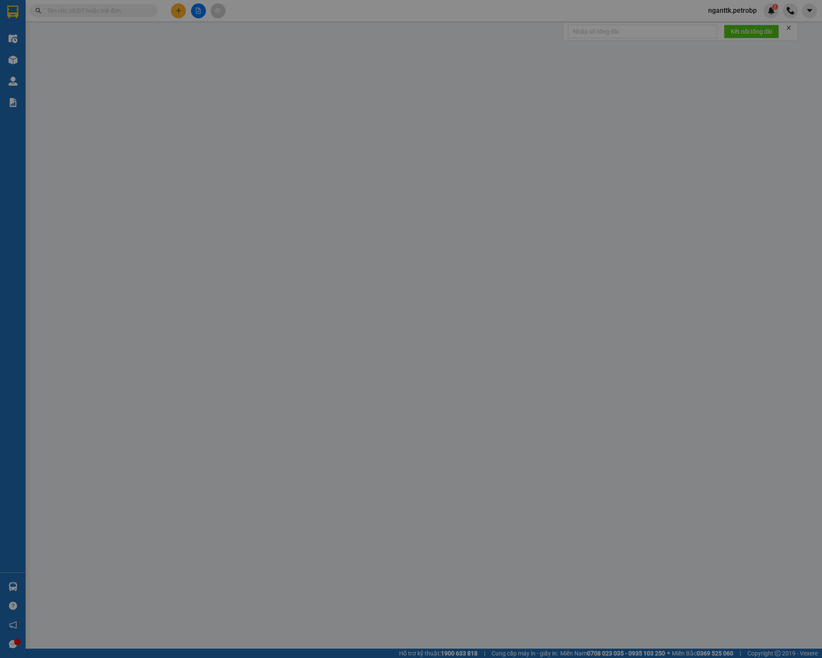
type input "0908431300"
type input "BÌNH"
type input "0826859279"
type input "hân"
type input "40.000"
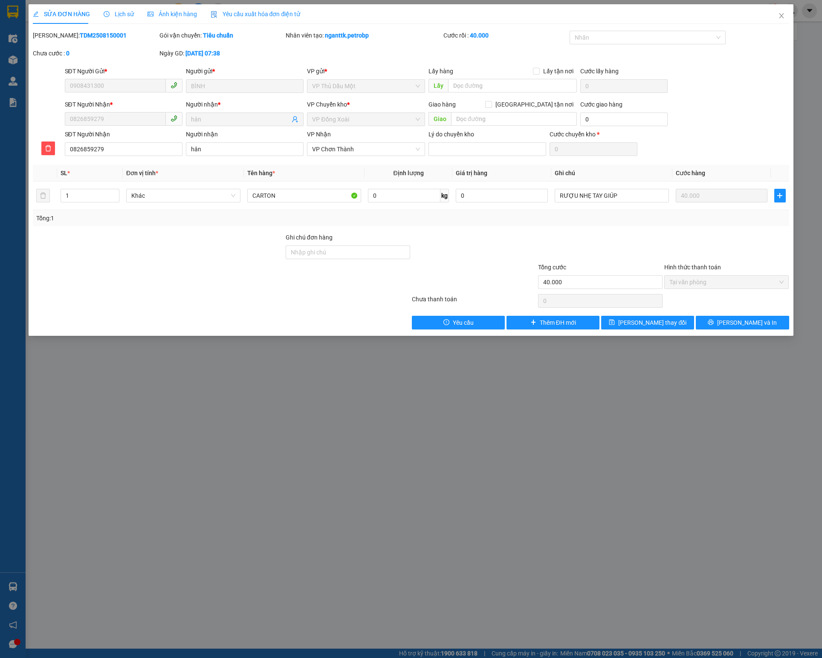
click at [80, 32] on b "TDM2508150001" at bounding box center [103, 35] width 47 height 7
copy b "TDM2508150001"
click at [787, 20] on span "Close" at bounding box center [781, 16] width 24 height 24
